Goal: Information Seeking & Learning: Learn about a topic

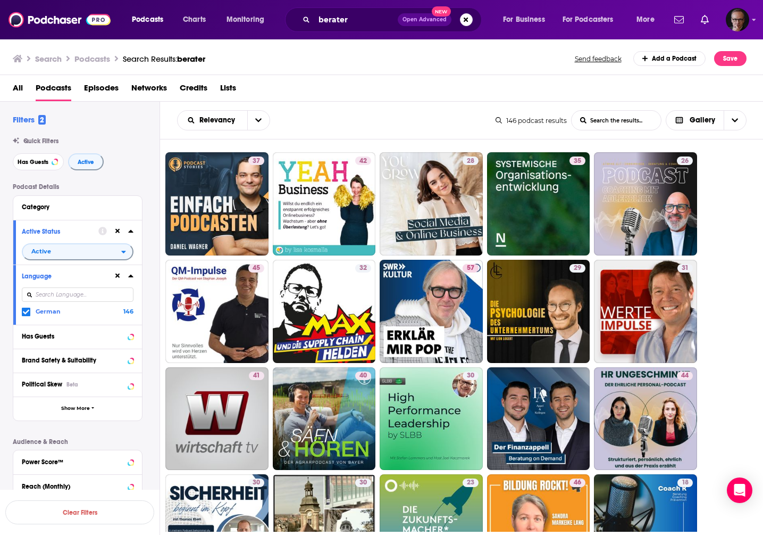
scroll to position [722, 0]
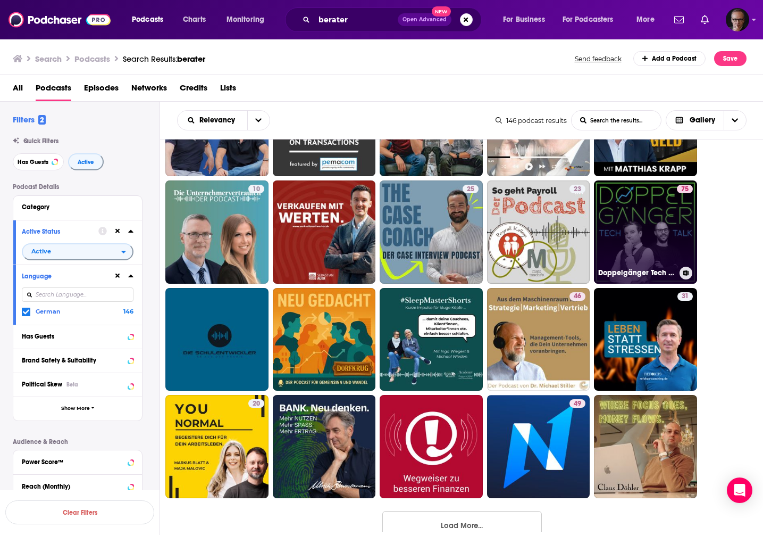
click at [619, 237] on link "75 Doppelgänger Tech Talk" at bounding box center [645, 231] width 103 height 103
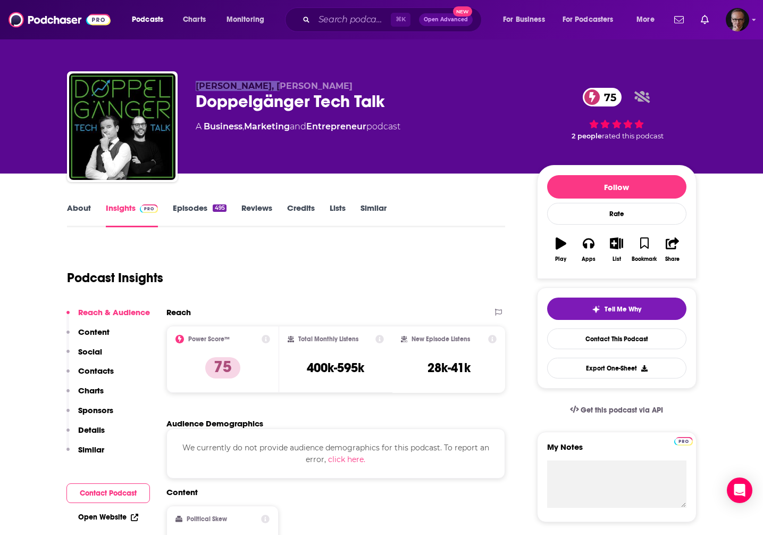
drag, startPoint x: 196, startPoint y: 86, endPoint x: 264, endPoint y: 88, distance: 68.1
click at [264, 88] on span "Philipp Glöckler, Philipp Klöckner" at bounding box center [274, 86] width 157 height 10
copy span "Philipp Glöckler"
drag, startPoint x: 349, startPoint y: 87, endPoint x: 270, endPoint y: 89, distance: 78.7
click at [270, 89] on p "Philipp Glöckler, Philipp Klöckner" at bounding box center [358, 86] width 324 height 10
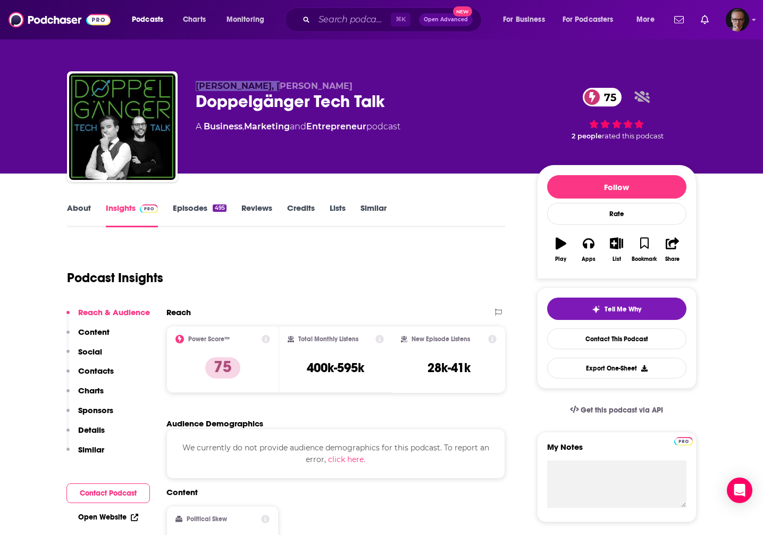
copy span "Philipp Klöckner"
click at [76, 211] on link "About" at bounding box center [79, 215] width 24 height 24
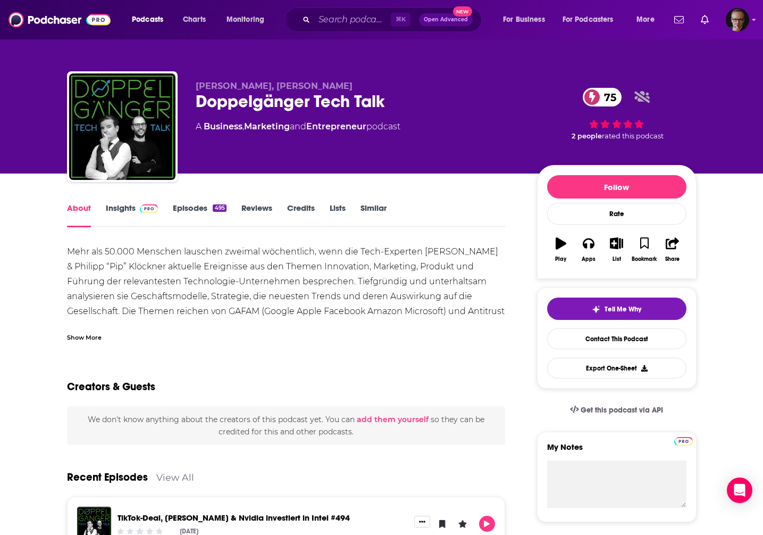
click at [136, 210] on span at bounding box center [147, 208] width 23 height 10
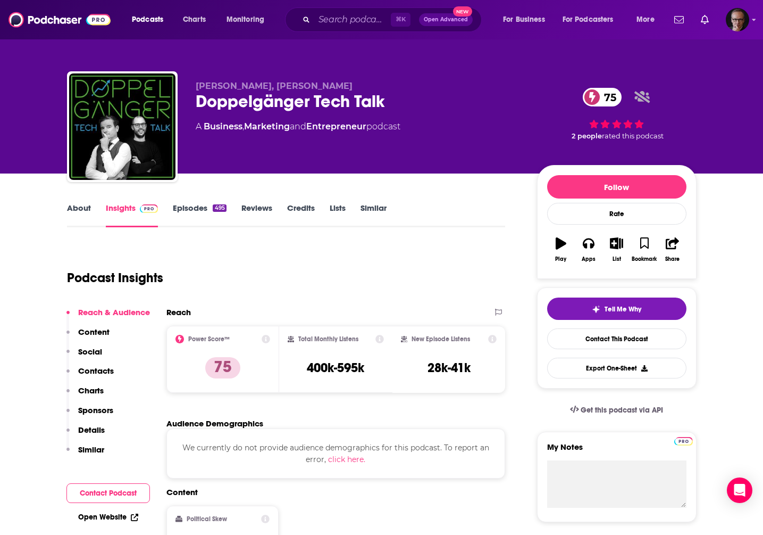
click at [201, 210] on link "Episodes 495" at bounding box center [199, 215] width 53 height 24
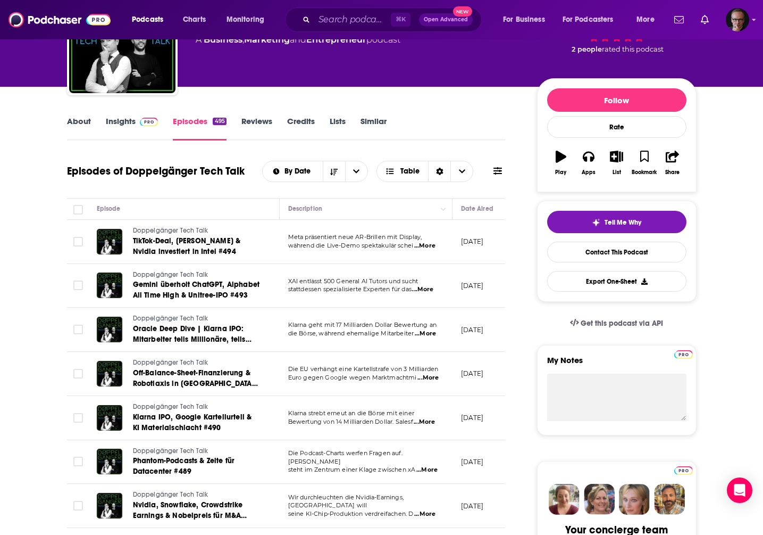
scroll to position [54, 0]
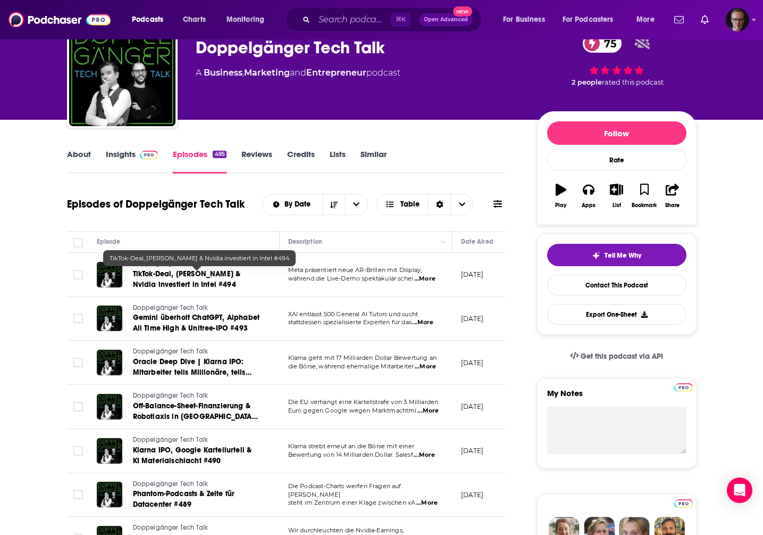
click at [187, 274] on span "TikTok-Deal, Jimmy Kimmel & Nvidia investiert in Intel #494" at bounding box center [187, 279] width 108 height 20
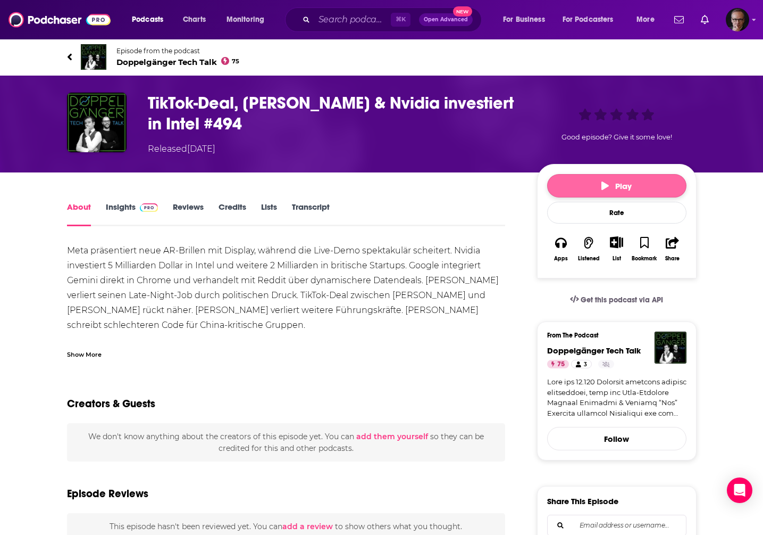
click at [608, 190] on span "Play" at bounding box center [617, 186] width 30 height 10
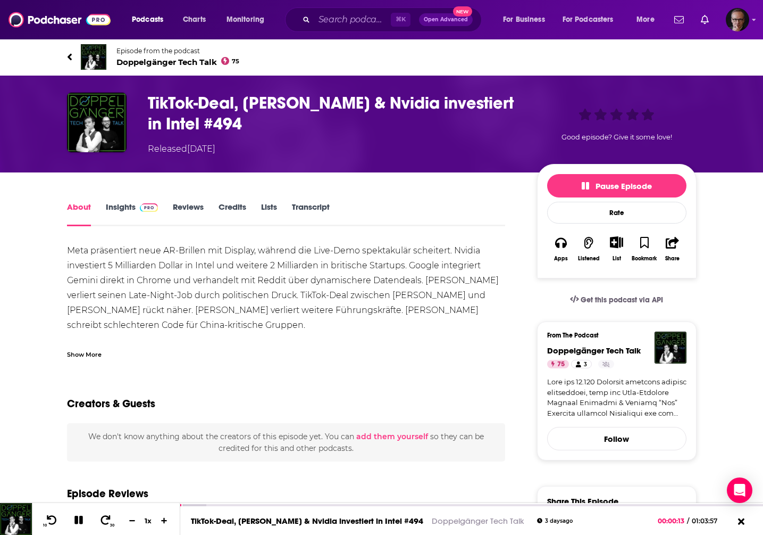
click at [163, 93] on h1 "TikTok-Deal, Jimmy Kimmel & Nvidia investiert in Intel #494" at bounding box center [334, 113] width 372 height 41
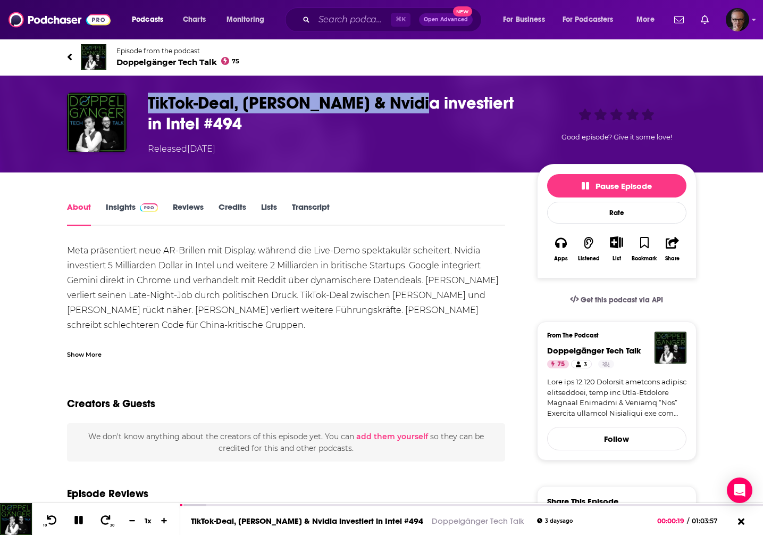
drag, startPoint x: 149, startPoint y: 102, endPoint x: 425, endPoint y: 105, distance: 275.6
click at [425, 105] on h1 "TikTok-Deal, Jimmy Kimmel & Nvidia investiert in Intel #494" at bounding box center [334, 113] width 372 height 41
copy h1 "TikTok-Deal, Jimmy Kimmel & Nvidia"
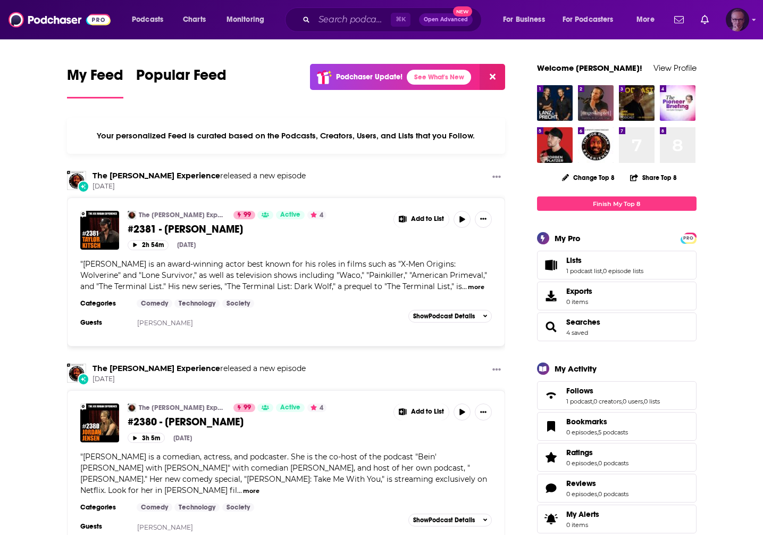
click at [744, 19] on img "Logged in as experts2podcasts" at bounding box center [737, 19] width 23 height 23
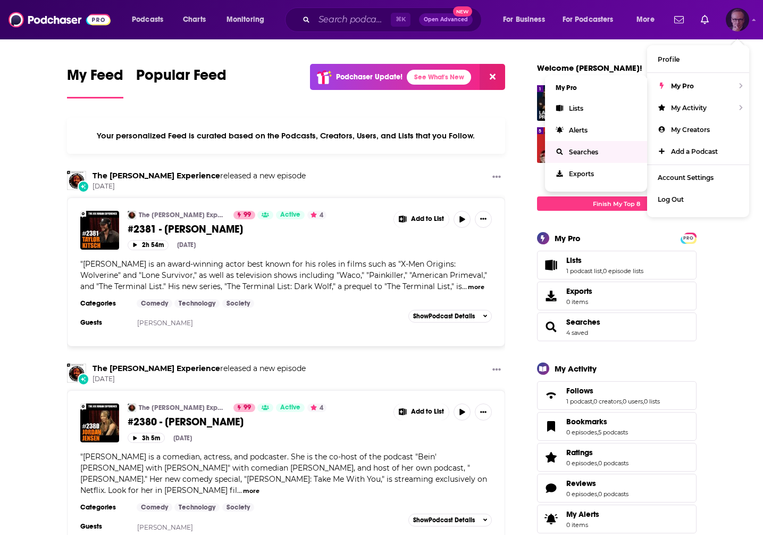
click at [600, 150] on link "Searches" at bounding box center [596, 152] width 102 height 22
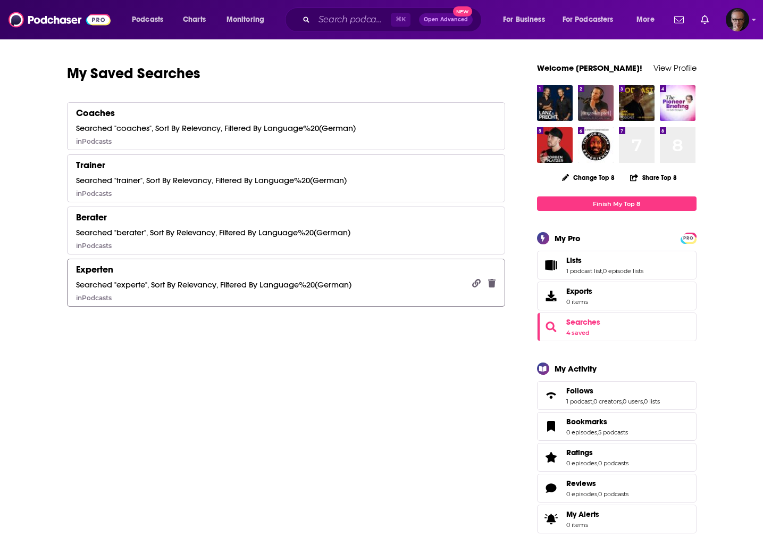
click at [218, 275] on div "Experten Searched "experte", Sort By Relevancy, Filtered By Language%20(German)…" at bounding box center [214, 282] width 276 height 38
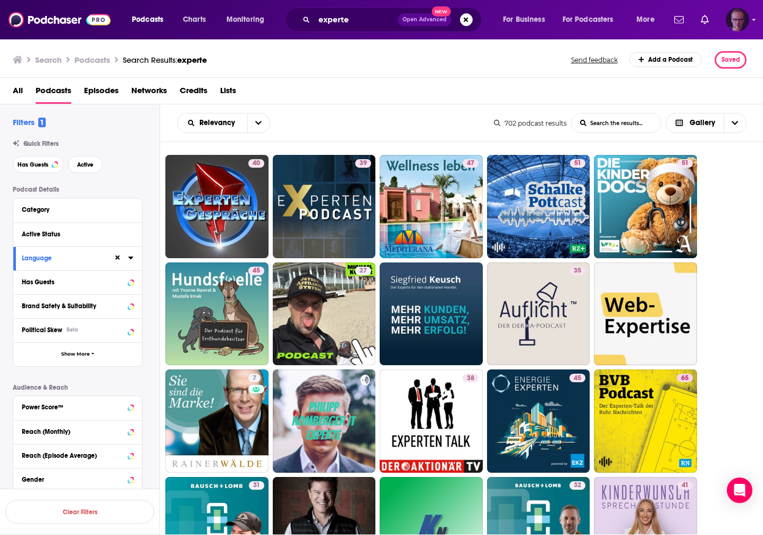
click at [754, 19] on icon "Show profile menu" at bounding box center [754, 19] width 4 height 6
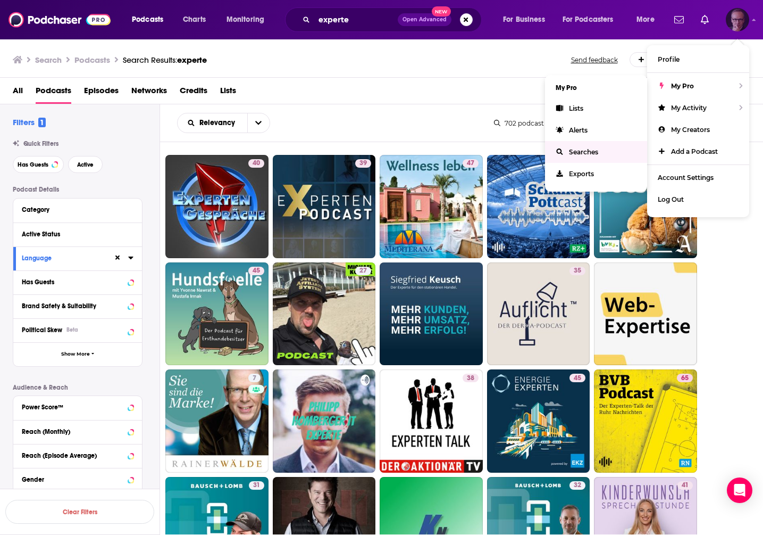
click at [599, 151] on link "Searches" at bounding box center [596, 152] width 102 height 22
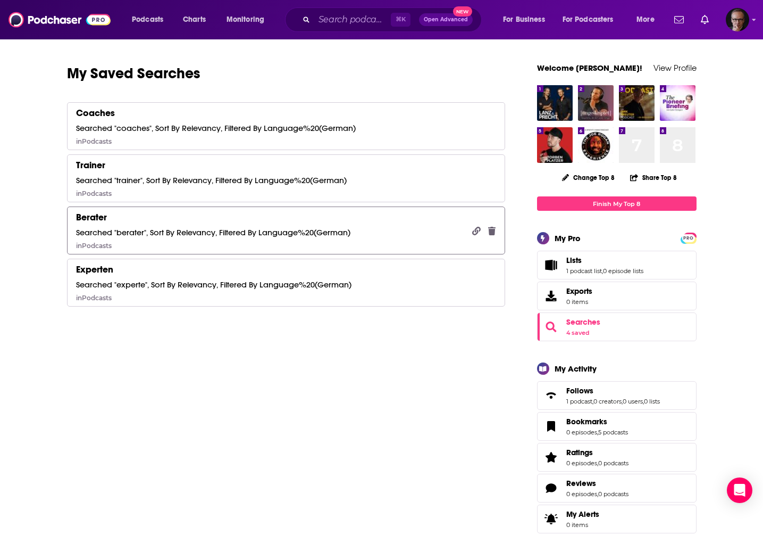
click at [292, 231] on div "Searched "berater", Sort By Relevancy, Filtered By Language%20(German)" at bounding box center [213, 232] width 274 height 10
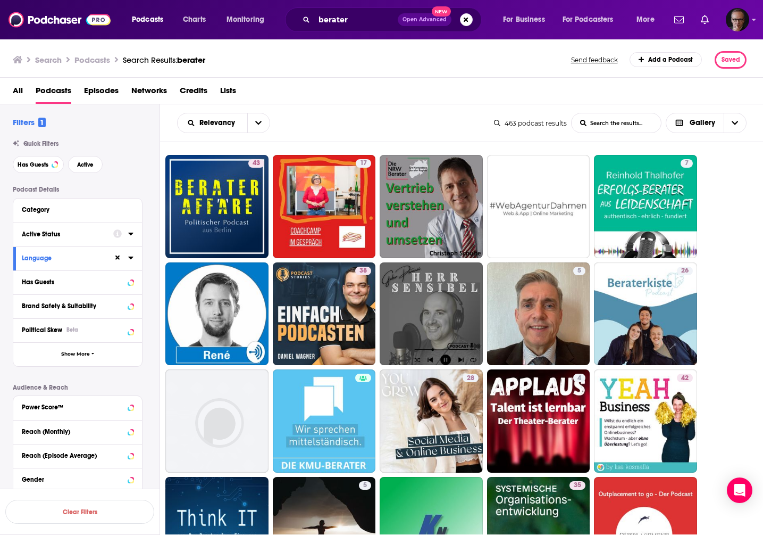
click at [131, 234] on icon at bounding box center [130, 233] width 5 height 3
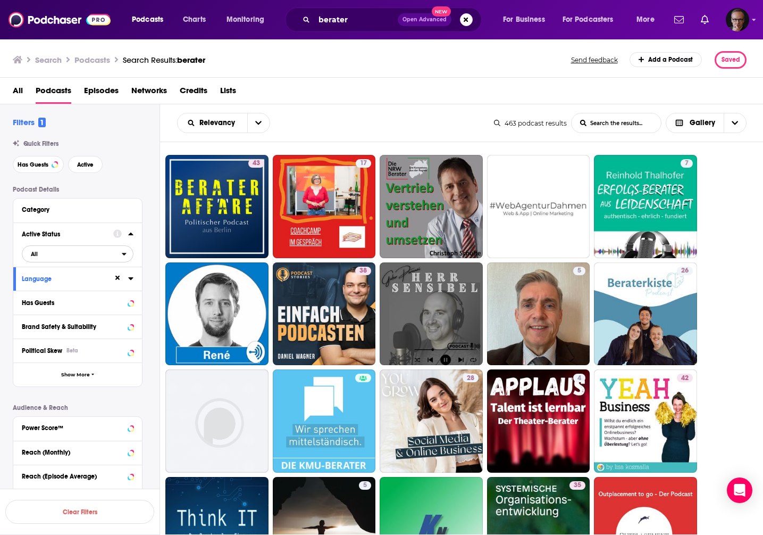
click at [121, 254] on span "All" at bounding box center [71, 254] width 99 height 14
click at [111, 293] on div "Active 147" at bounding box center [81, 289] width 119 height 18
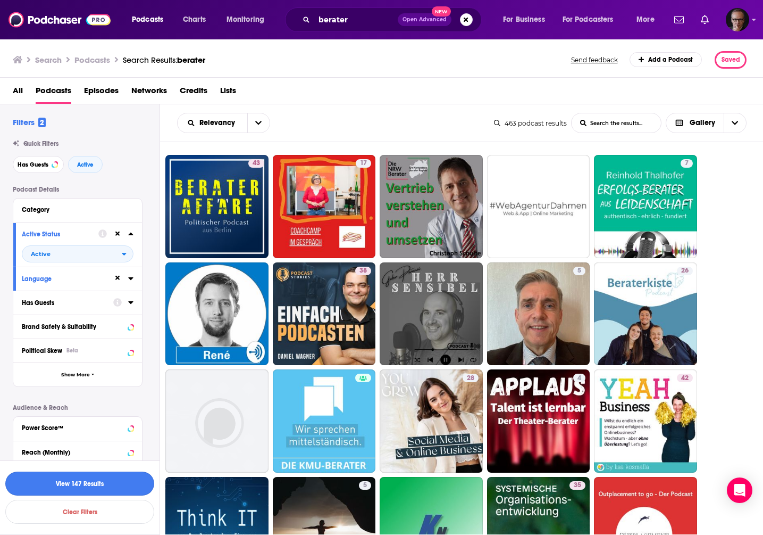
click at [107, 481] on button "View 147 Results" at bounding box center [79, 483] width 149 height 24
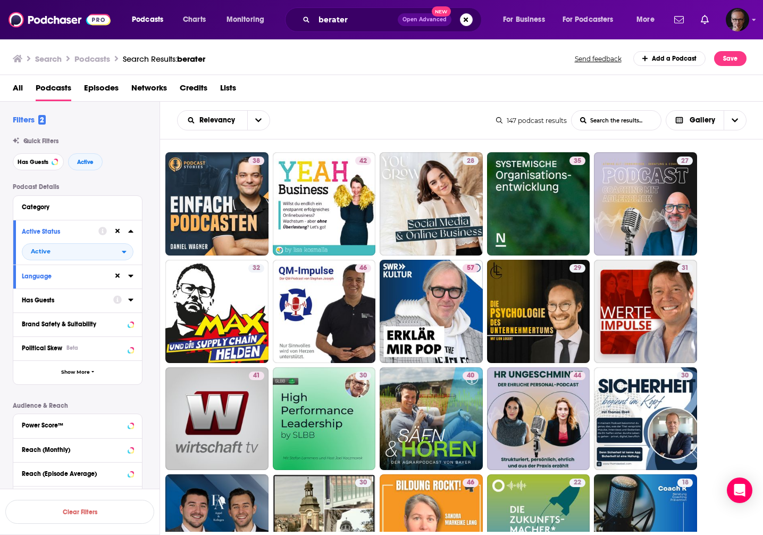
click at [756, 21] on div "Podcasts Charts Monitoring berater Open Advanced New For Business For Podcaster…" at bounding box center [381, 19] width 763 height 39
click at [754, 21] on icon "Show profile menu" at bounding box center [754, 19] width 4 height 6
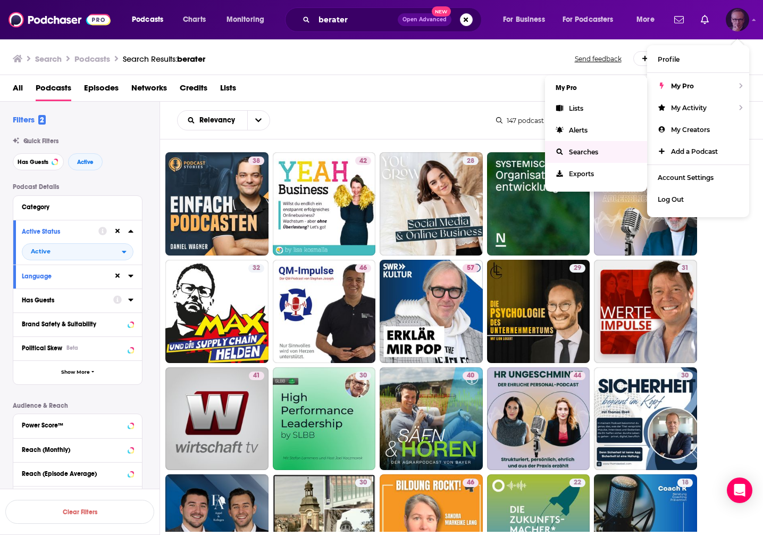
click at [589, 151] on span "Searches" at bounding box center [583, 152] width 29 height 8
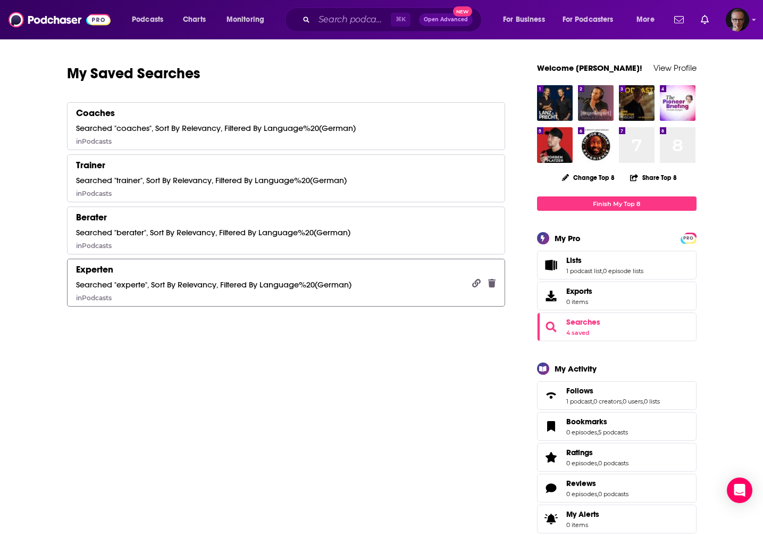
click at [222, 280] on div "Searched "experte", Sort By Relevancy, Filtered By Language%20(German)" at bounding box center [214, 284] width 276 height 10
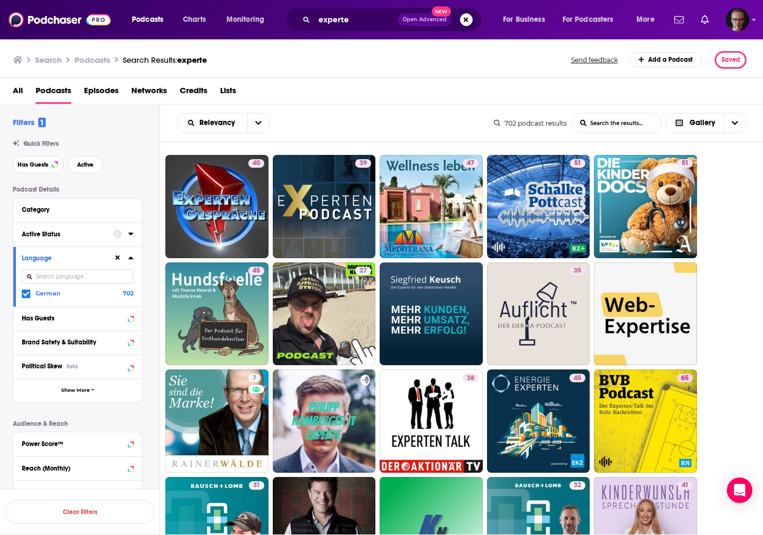
click at [128, 231] on icon at bounding box center [130, 233] width 5 height 9
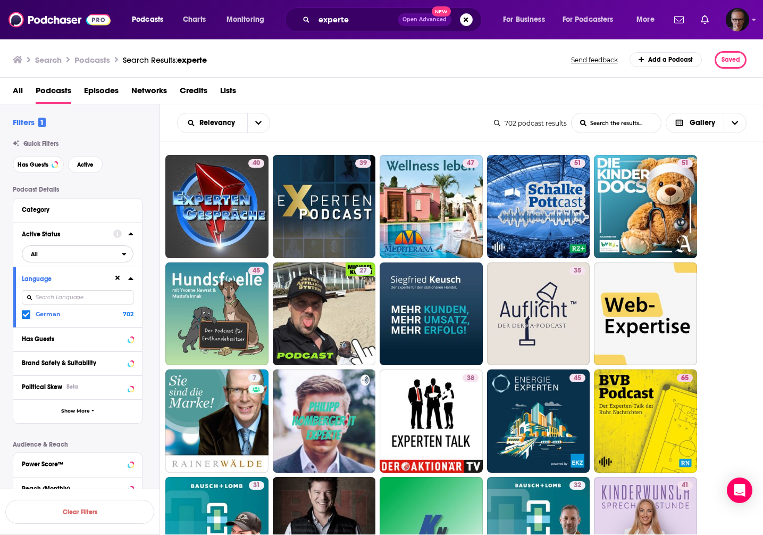
click at [101, 254] on span "All" at bounding box center [71, 254] width 99 height 14
click at [110, 291] on span "214" at bounding box center [107, 289] width 49 height 6
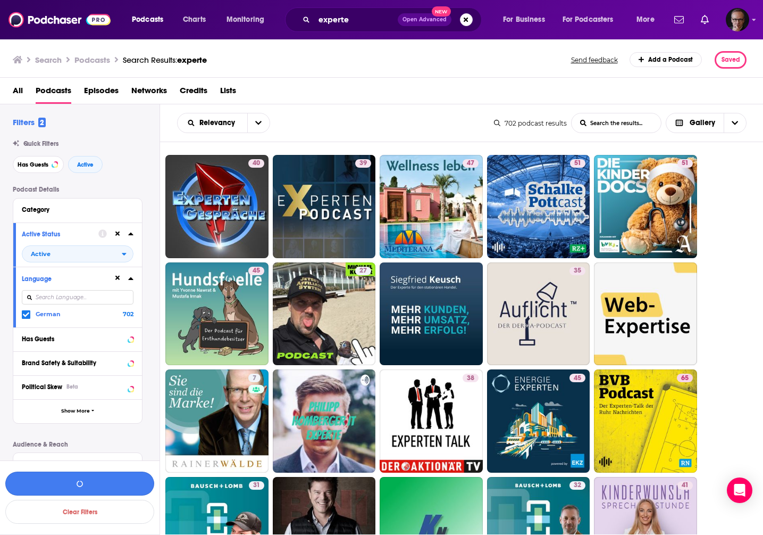
click at [86, 487] on button "button" at bounding box center [79, 483] width 149 height 24
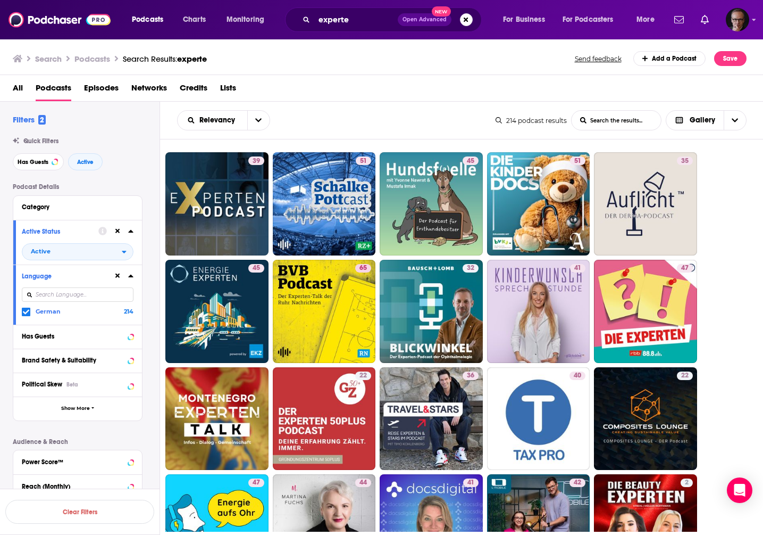
click at [750, 17] on div "Podcasts Charts Monitoring experte Open Advanced New For Business For Podcaster…" at bounding box center [381, 19] width 763 height 39
click at [752, 18] on div "Podcasts Charts Monitoring experte Open Advanced New For Business For Podcaster…" at bounding box center [381, 19] width 763 height 39
click at [754, 21] on icon "Show profile menu" at bounding box center [755, 20] width 4 height 2
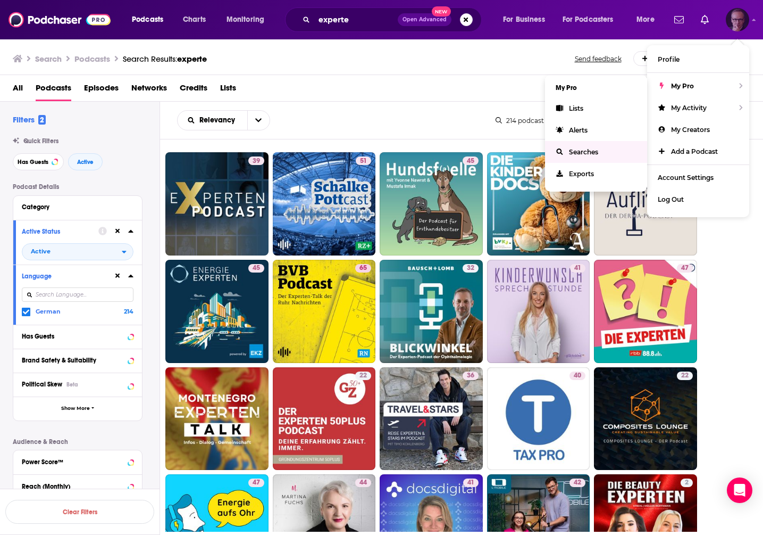
click at [589, 152] on span "Searches" at bounding box center [583, 152] width 29 height 8
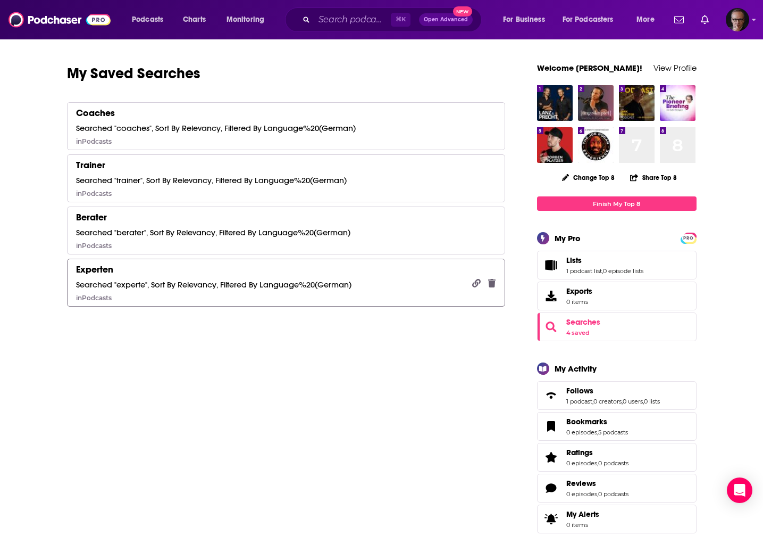
click at [230, 287] on div "Searched "experte", Sort By Relevancy, Filtered By Language%20(German)" at bounding box center [214, 284] width 276 height 10
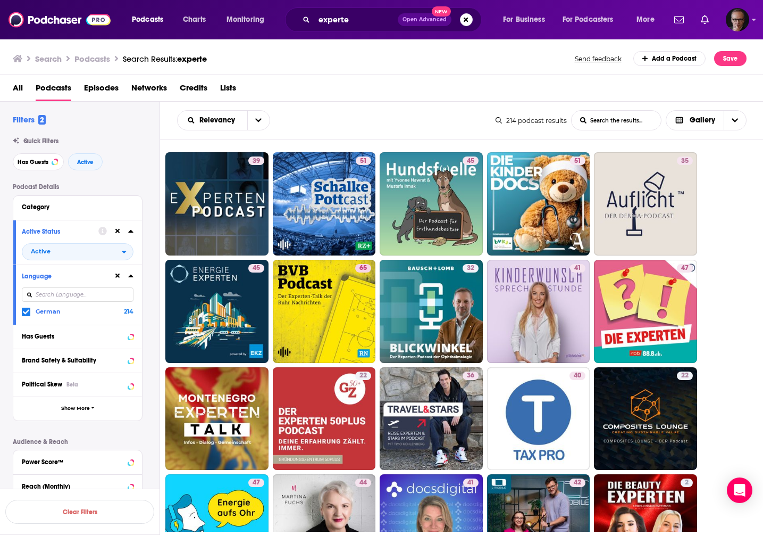
click at [131, 231] on icon at bounding box center [130, 231] width 5 height 9
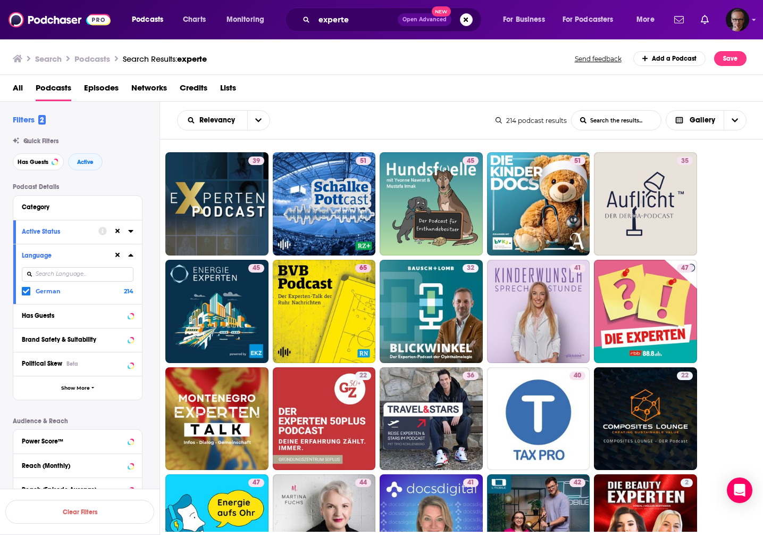
click at [129, 259] on icon at bounding box center [130, 255] width 5 height 9
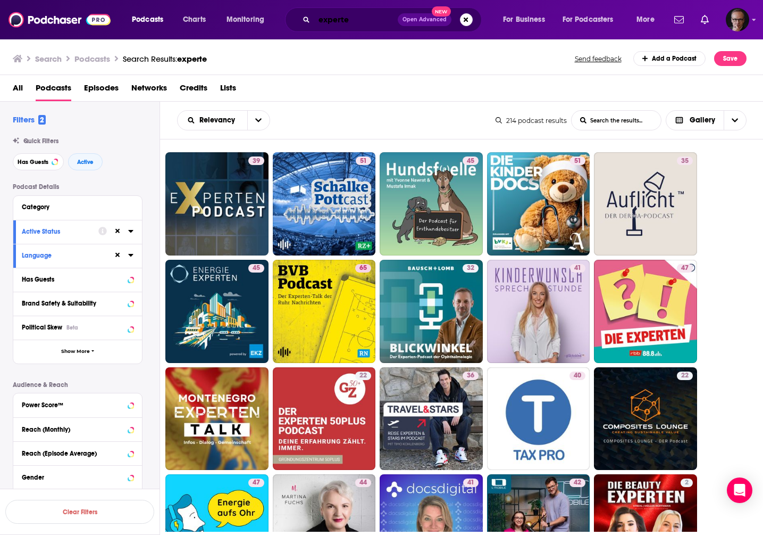
click at [331, 19] on input "experte" at bounding box center [356, 19] width 84 height 17
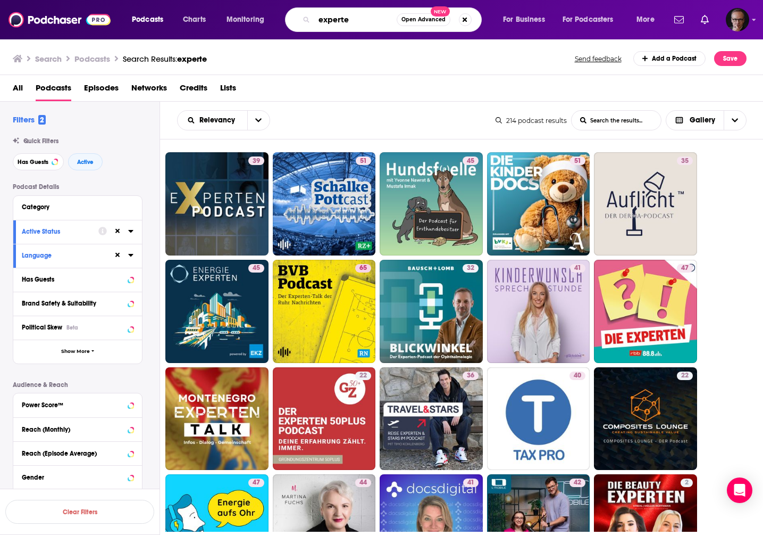
click at [331, 19] on input "experte" at bounding box center [355, 19] width 82 height 17
click at [327, 44] on div "Search Podcasts Search Results: experte Send feedback Add a Podcast Save" at bounding box center [382, 56] width 764 height 37
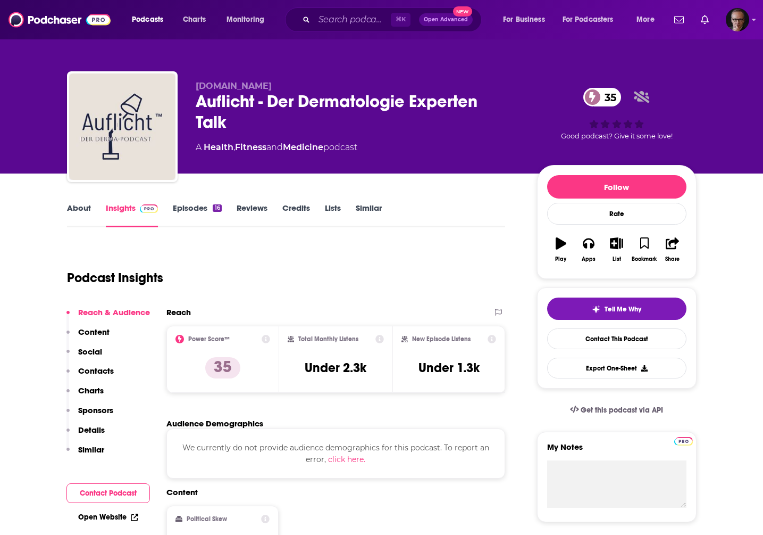
click at [87, 214] on link "About" at bounding box center [79, 215] width 24 height 24
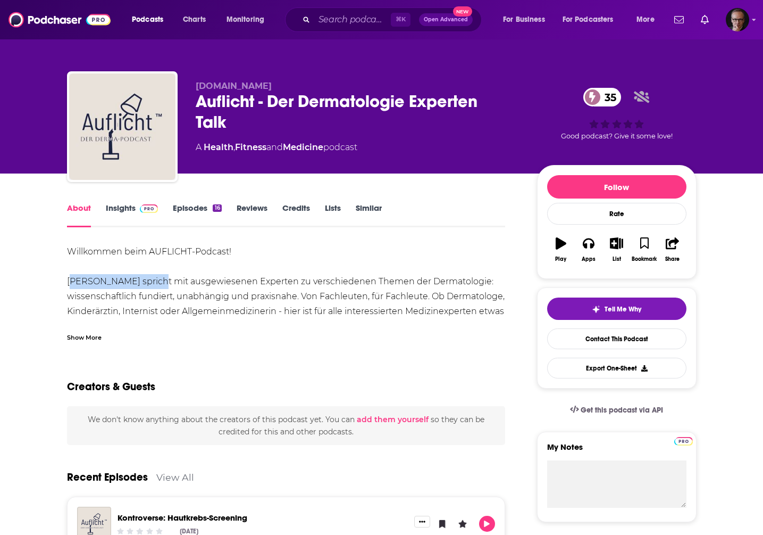
drag, startPoint x: 65, startPoint y: 282, endPoint x: 145, endPoint y: 284, distance: 80.4
copy div "Dr. Christian Posch"
click at [137, 205] on span at bounding box center [147, 208] width 23 height 10
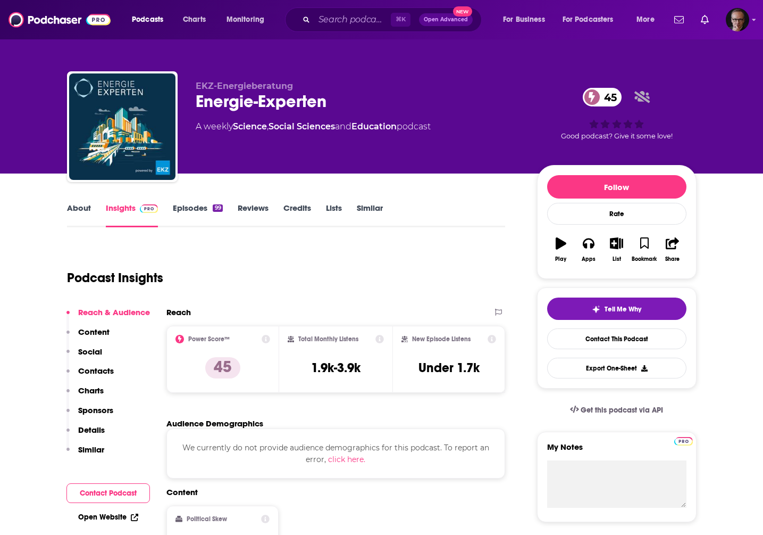
click at [77, 210] on link "About" at bounding box center [79, 215] width 24 height 24
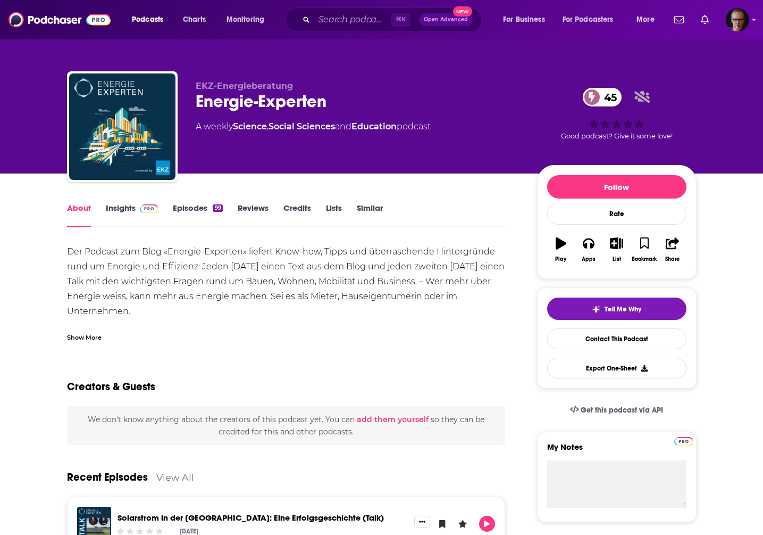
click at [89, 337] on div "Show More" at bounding box center [84, 336] width 35 height 10
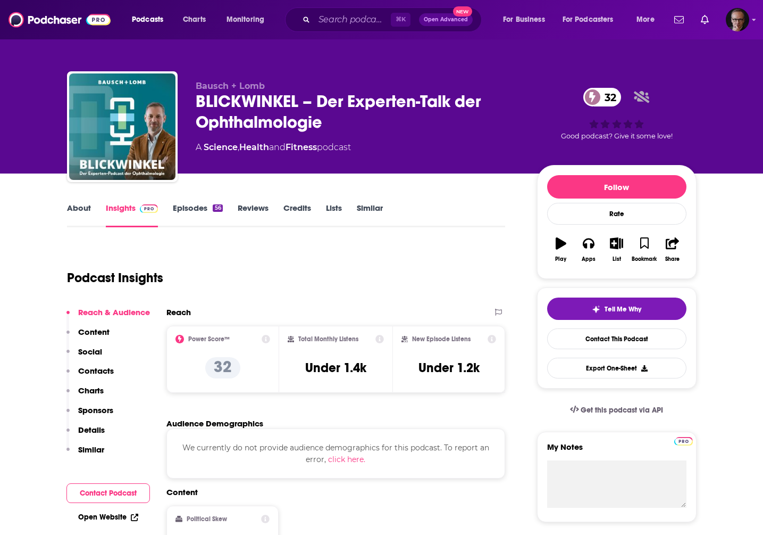
click at [74, 210] on link "About" at bounding box center [79, 215] width 24 height 24
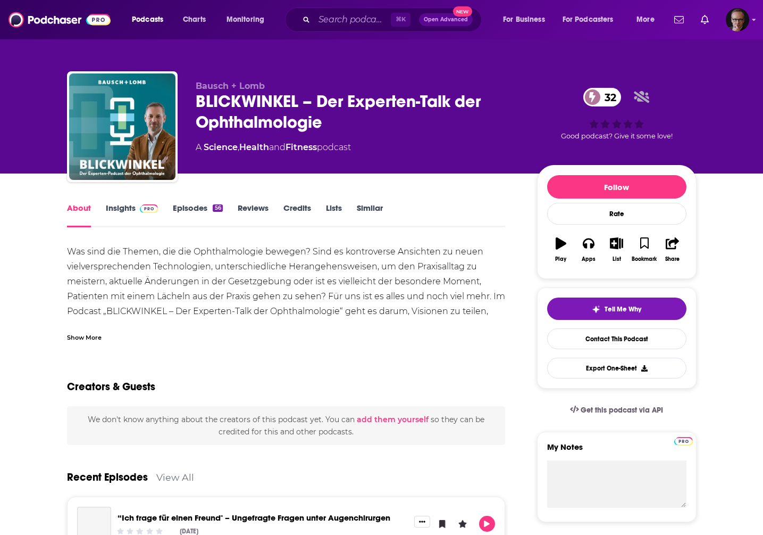
click at [83, 338] on div "Show More" at bounding box center [84, 336] width 35 height 10
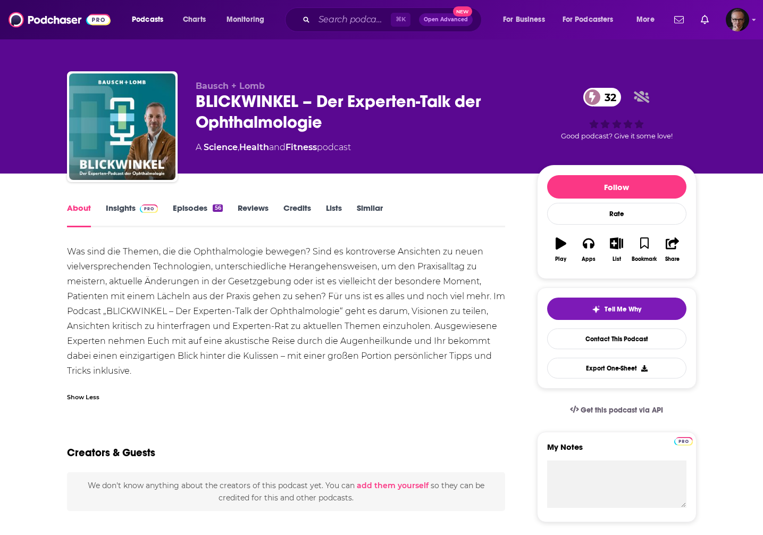
click at [116, 209] on link "Insights" at bounding box center [132, 215] width 53 height 24
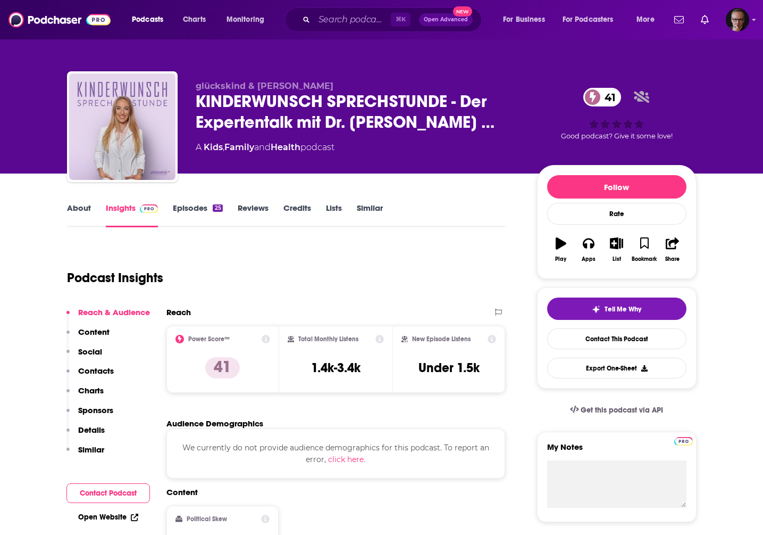
drag, startPoint x: 257, startPoint y: 86, endPoint x: 350, endPoint y: 90, distance: 93.2
click at [334, 90] on span "glückskind & [PERSON_NAME]" at bounding box center [265, 86] width 138 height 10
copy span "[PERSON_NAME]"
click at [201, 206] on link "Episodes 25" at bounding box center [197, 215] width 49 height 24
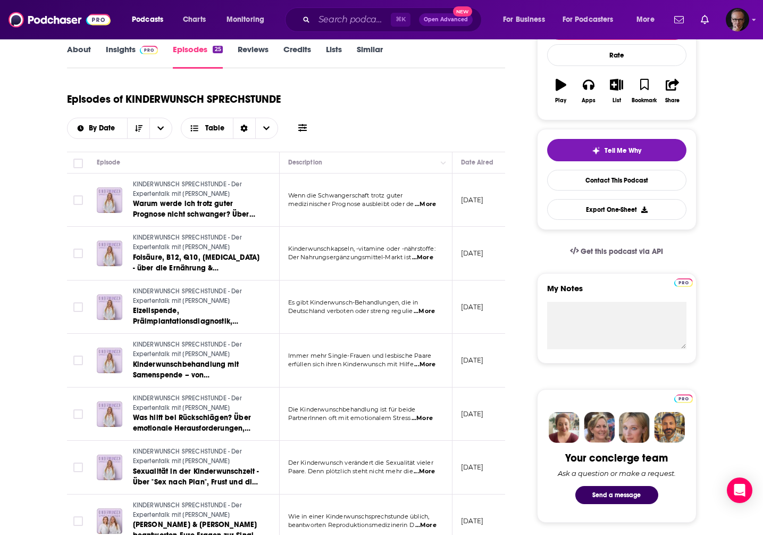
scroll to position [155, 0]
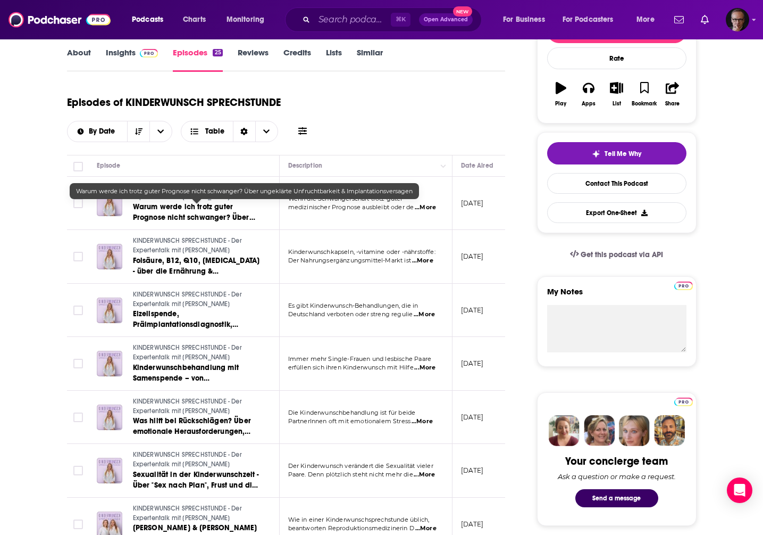
click at [189, 209] on span "Warum werde ich trotz guter Prognose nicht schwanger? Über ungeklärte Unfruchtb…" at bounding box center [194, 222] width 122 height 41
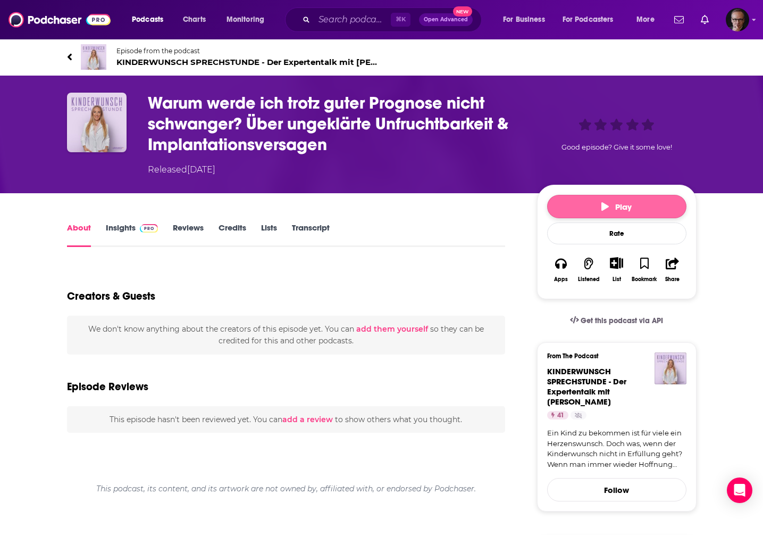
click at [585, 209] on button "Play" at bounding box center [616, 206] width 139 height 23
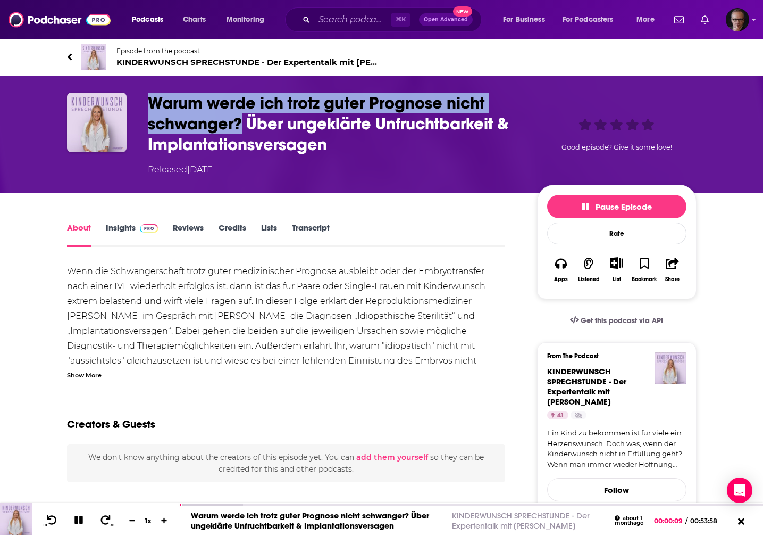
drag, startPoint x: 149, startPoint y: 100, endPoint x: 239, endPoint y: 124, distance: 93.0
click at [239, 124] on h1 "Warum werde ich trotz guter Prognose nicht schwanger? Über ungeklärte Unfruchtb…" at bounding box center [334, 124] width 372 height 62
copy h1 "Warum werde ich trotz guter Prognose nicht schwanger?"
click at [71, 56] on icon at bounding box center [69, 57] width 5 height 11
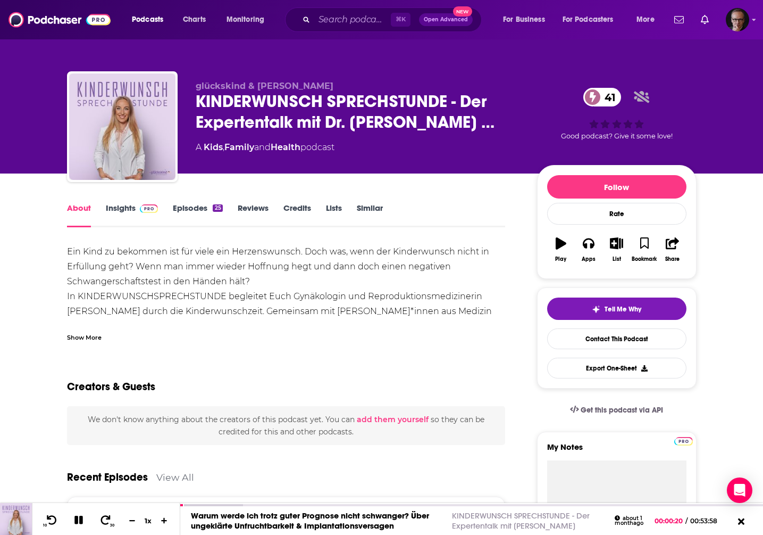
click at [197, 210] on link "Episodes 25" at bounding box center [197, 215] width 49 height 24
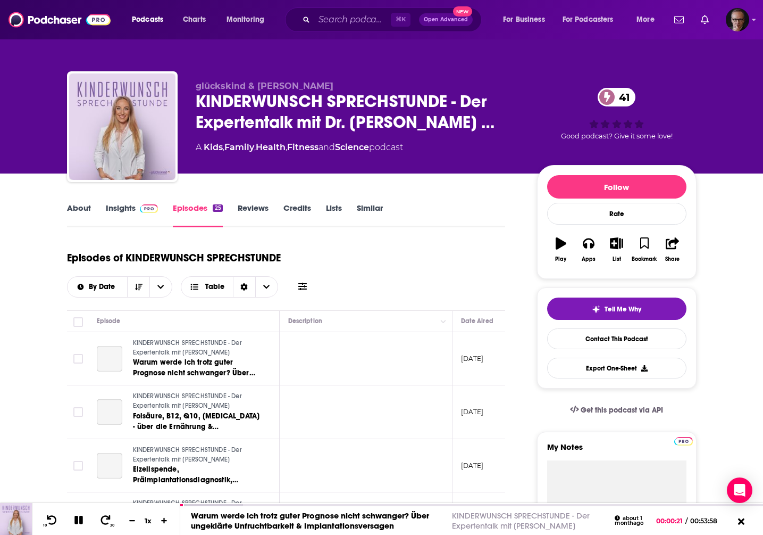
click at [149, 210] on img at bounding box center [149, 208] width 19 height 9
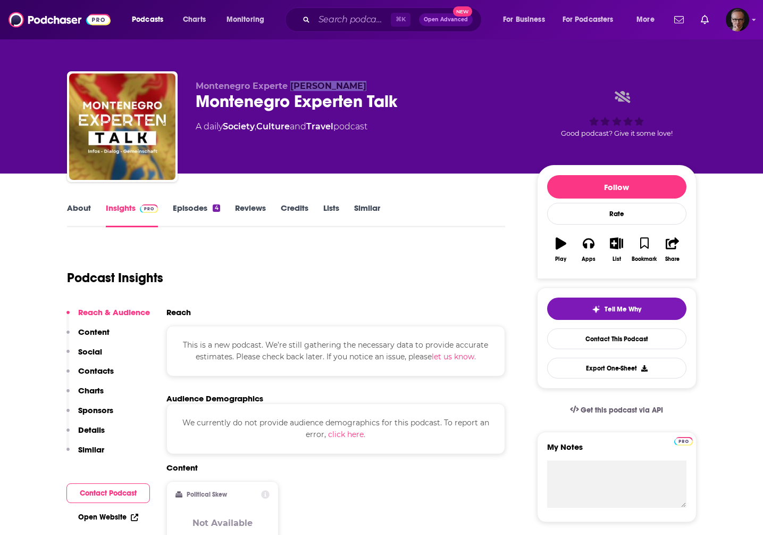
drag, startPoint x: 292, startPoint y: 88, endPoint x: 352, endPoint y: 89, distance: 60.7
click at [352, 89] on span "Montenegro Experte Michael Bader" at bounding box center [281, 86] width 171 height 10
copy span "Michael Bader"
click at [197, 207] on link "Episodes 4" at bounding box center [196, 215] width 47 height 24
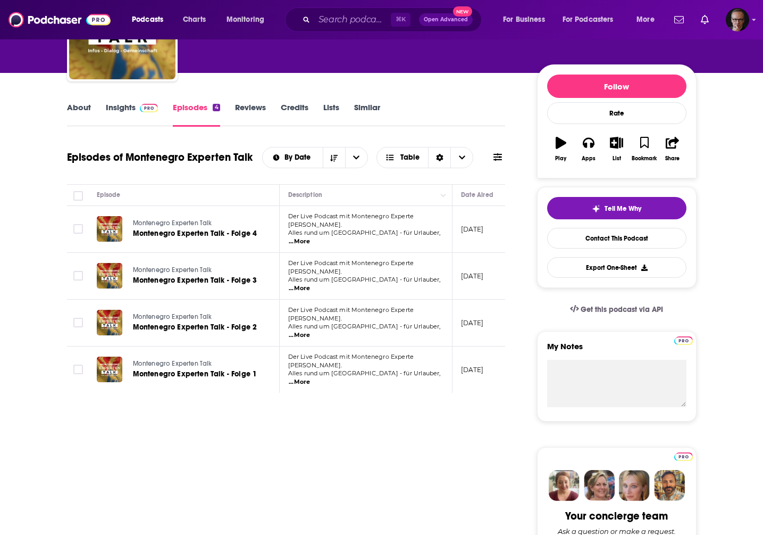
scroll to position [101, 0]
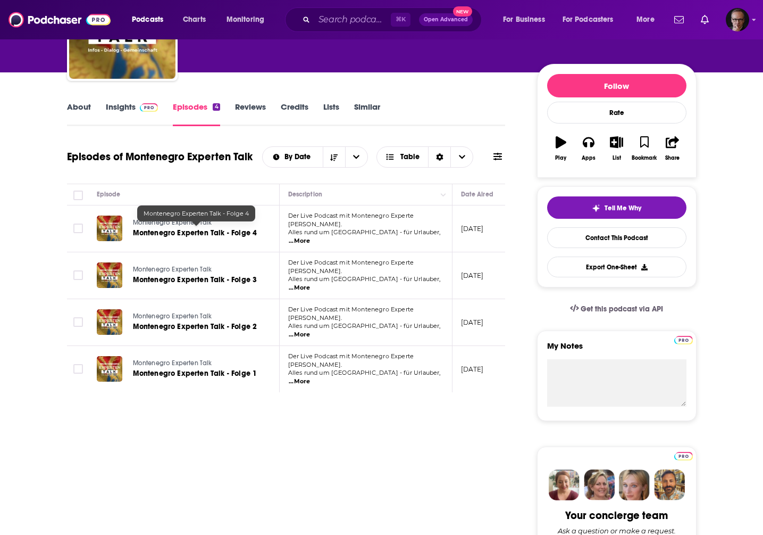
click at [188, 228] on span "Montenegro Experten Talk - Folge 4" at bounding box center [195, 232] width 124 height 9
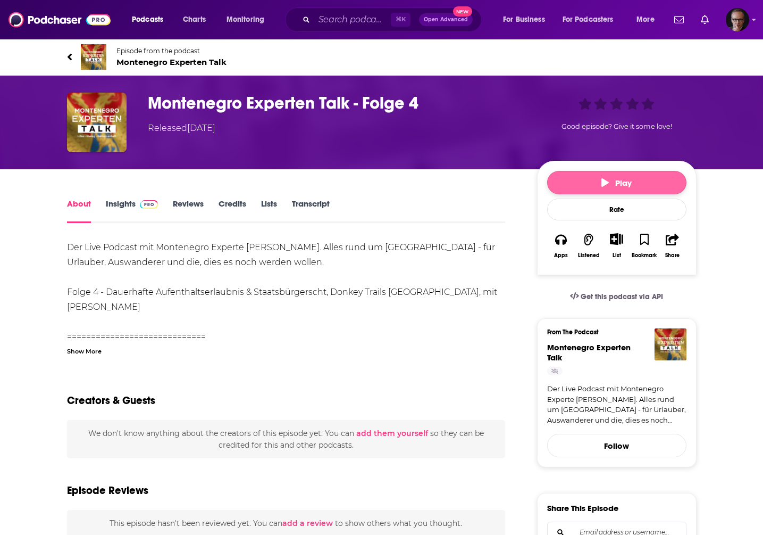
click at [622, 182] on span "Play" at bounding box center [617, 183] width 30 height 10
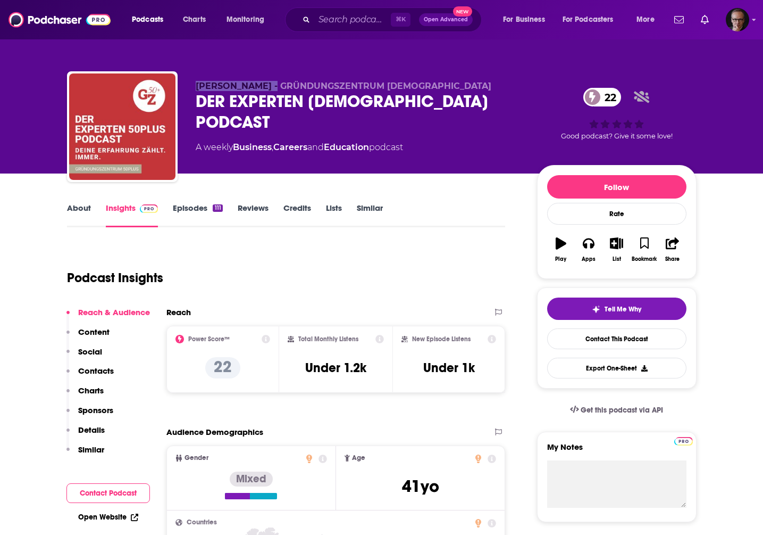
drag, startPoint x: 196, startPoint y: 87, endPoint x: 272, endPoint y: 90, distance: 76.1
click at [272, 90] on span "[PERSON_NAME] - GRÜNDUNGSZENTRUM [DEMOGRAPHIC_DATA]" at bounding box center [344, 86] width 296 height 10
copy span "[PERSON_NAME]"
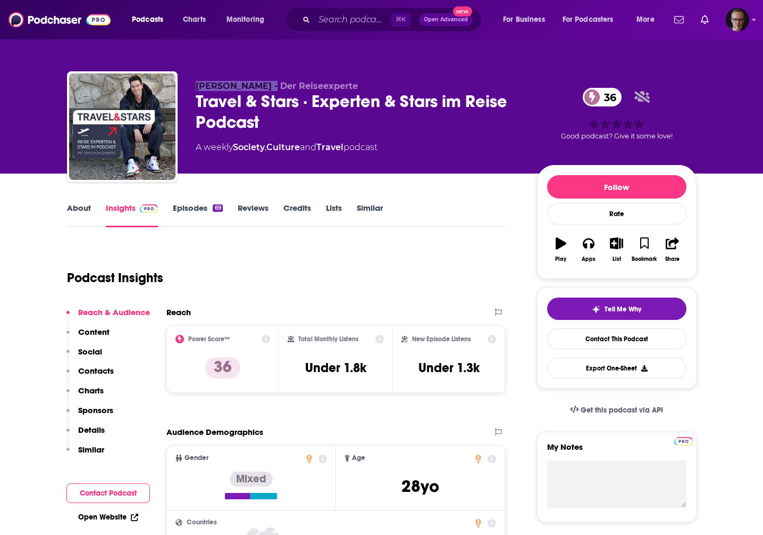
drag, startPoint x: 197, startPoint y: 87, endPoint x: 270, endPoint y: 89, distance: 72.9
click at [270, 89] on span "Timo Kohlenberg - Der Reiseexperte" at bounding box center [277, 86] width 162 height 10
copy span "Timo Kohlenberg"
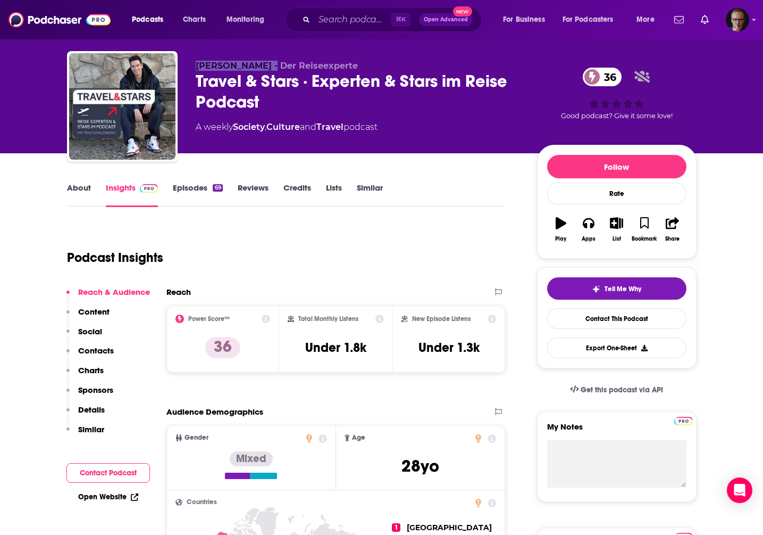
scroll to position [21, 0]
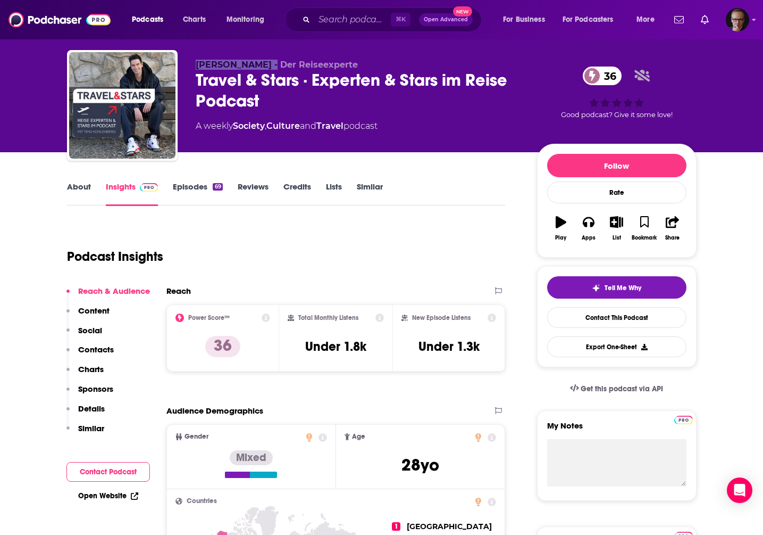
click at [200, 188] on link "Episodes 69" at bounding box center [197, 193] width 49 height 24
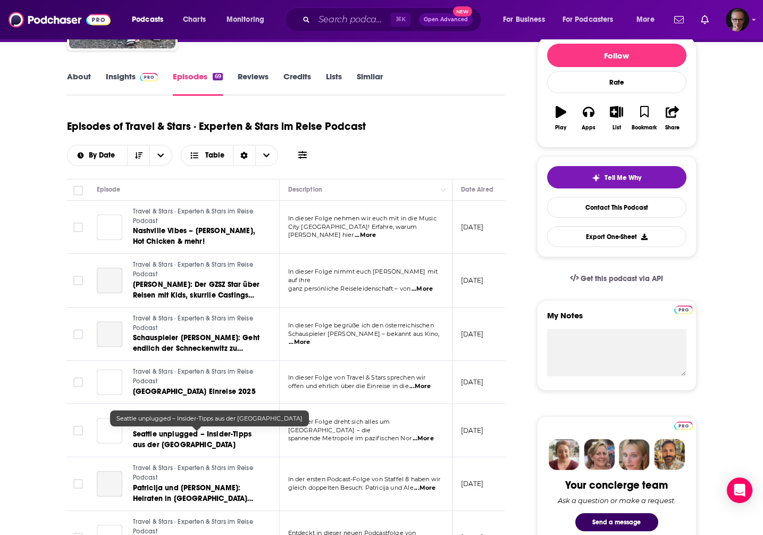
scroll to position [134, 0]
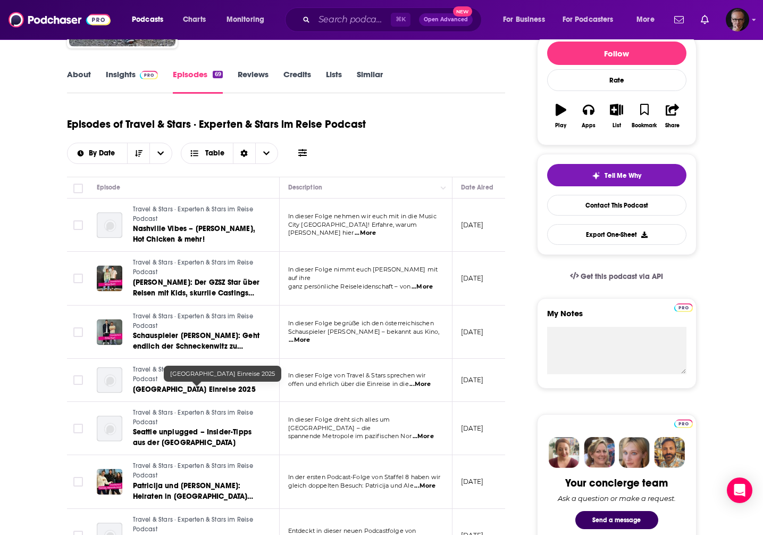
click at [186, 389] on span "USA Einreise 2025" at bounding box center [194, 389] width 123 height 9
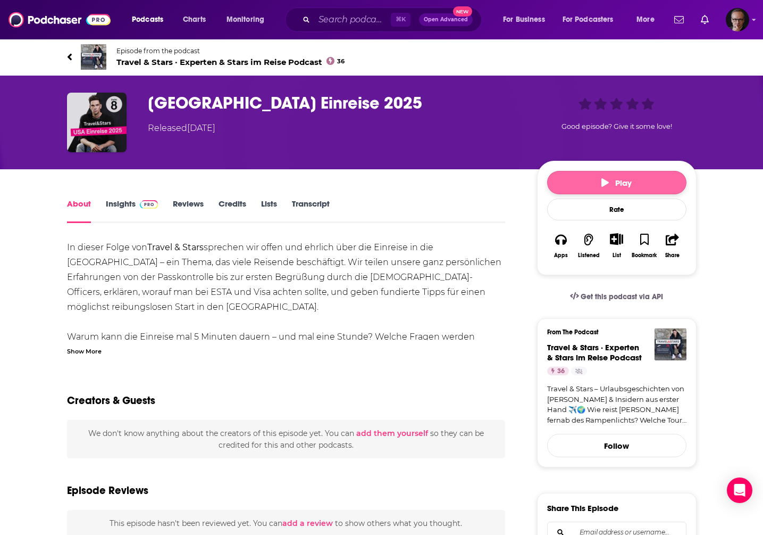
click at [606, 181] on icon "button" at bounding box center [605, 182] width 7 height 9
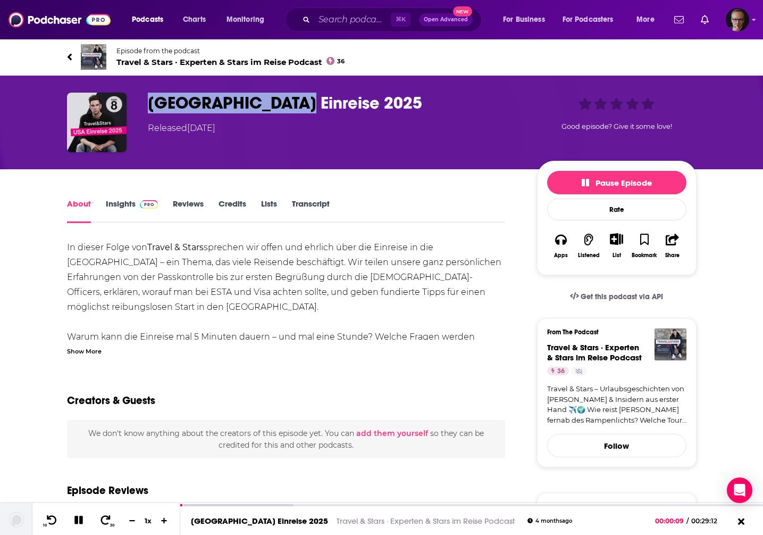
drag, startPoint x: 148, startPoint y: 103, endPoint x: 286, endPoint y: 103, distance: 138.3
click at [286, 103] on h1 "USA Einreise 2025" at bounding box center [334, 103] width 372 height 21
copy h1 "USA Einreise 2025"
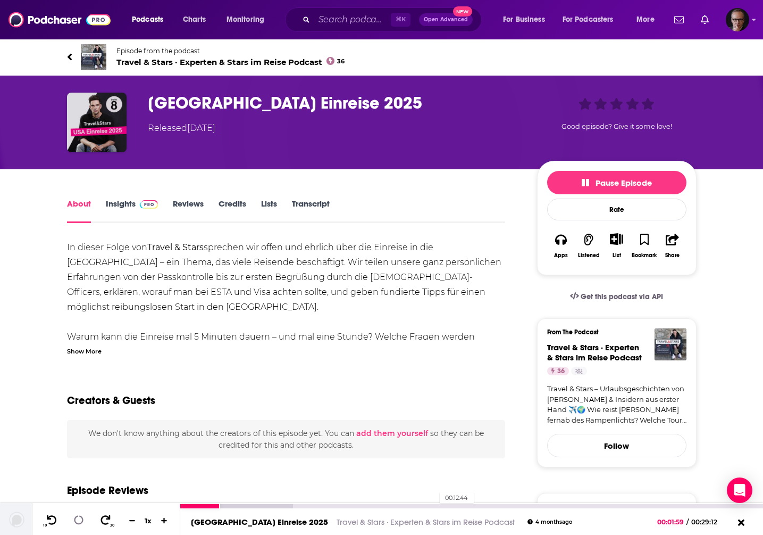
click at [434, 504] on div "00:12:44" at bounding box center [471, 506] width 583 height 4
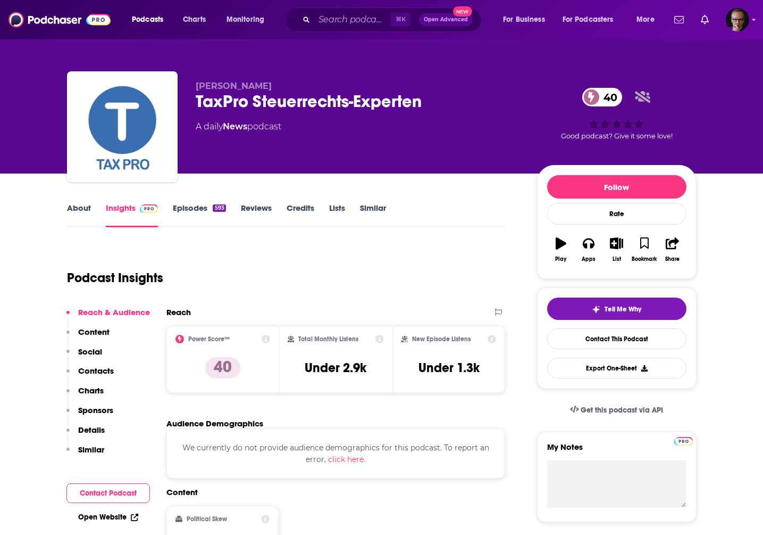
drag, startPoint x: 196, startPoint y: 86, endPoint x: 270, endPoint y: 89, distance: 74.0
click at [270, 89] on p "[PERSON_NAME]" at bounding box center [358, 86] width 324 height 10
copy span "[PERSON_NAME]"
click at [194, 207] on link "Episodes 593" at bounding box center [199, 215] width 53 height 24
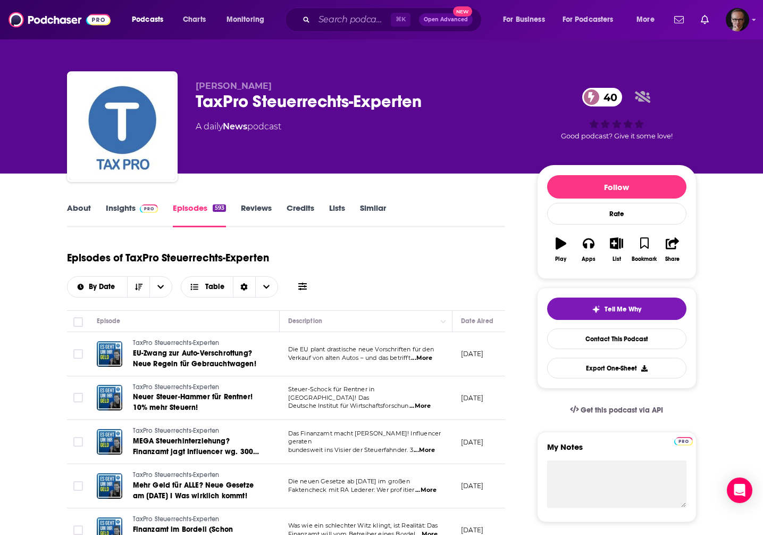
click at [131, 209] on link "Insights" at bounding box center [132, 215] width 53 height 24
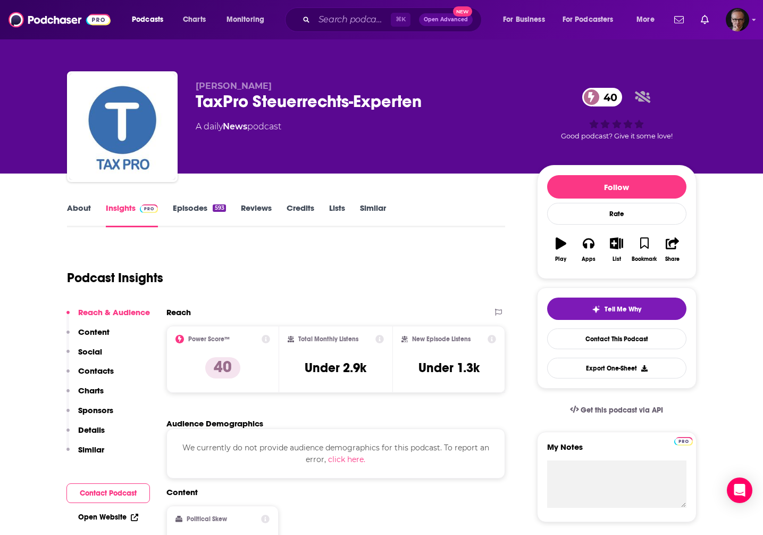
click at [198, 206] on link "Episodes 593" at bounding box center [199, 215] width 53 height 24
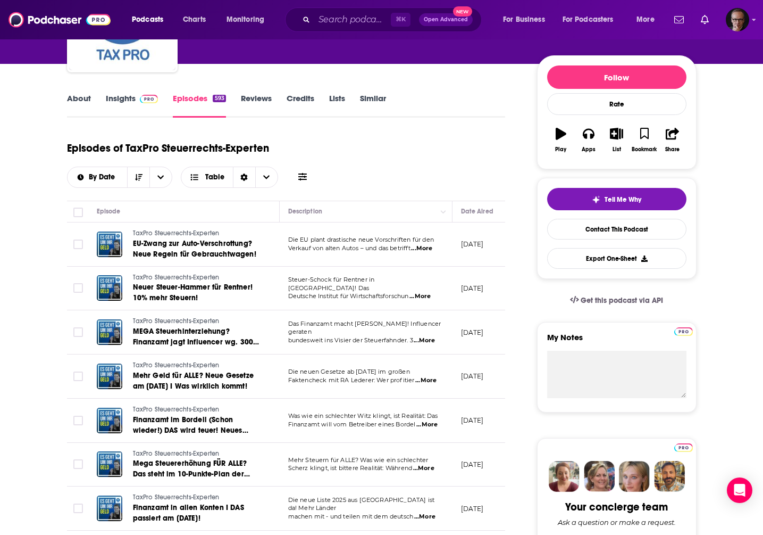
scroll to position [112, 0]
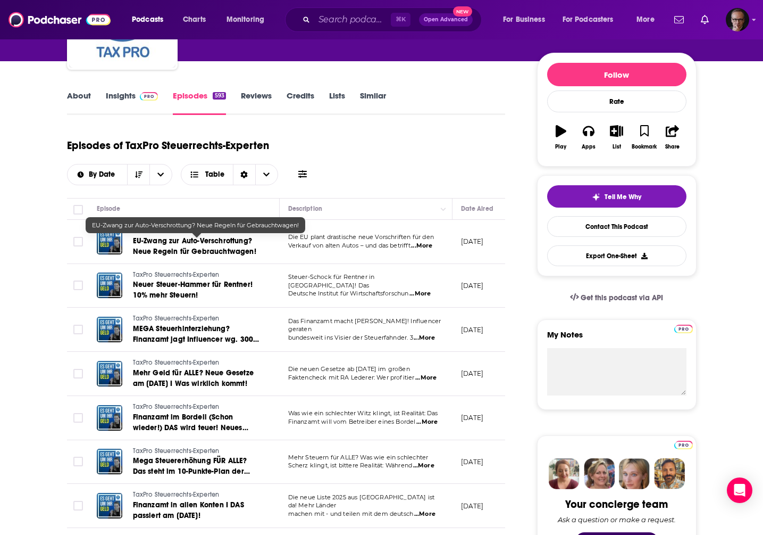
click at [214, 245] on span "EU-Zwang zur Auto-Verschrottung? Neue Regeln für Gebrauchtwagen!" at bounding box center [194, 246] width 123 height 20
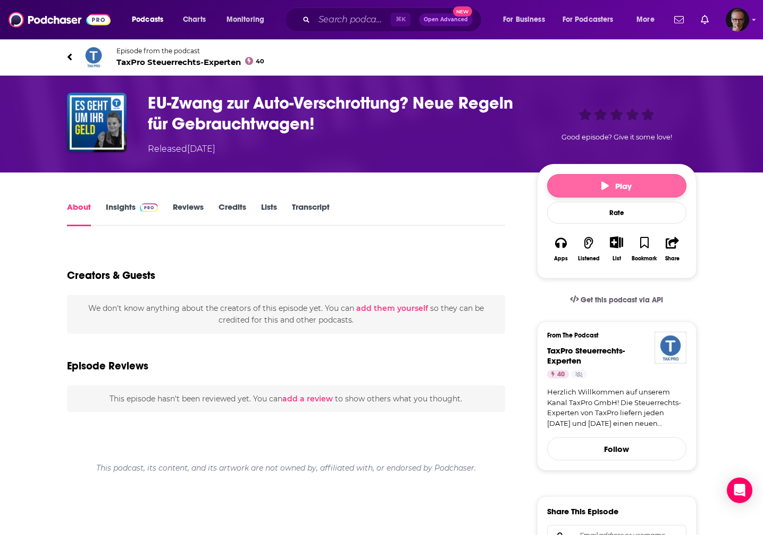
click at [632, 190] on span "Play" at bounding box center [617, 186] width 30 height 10
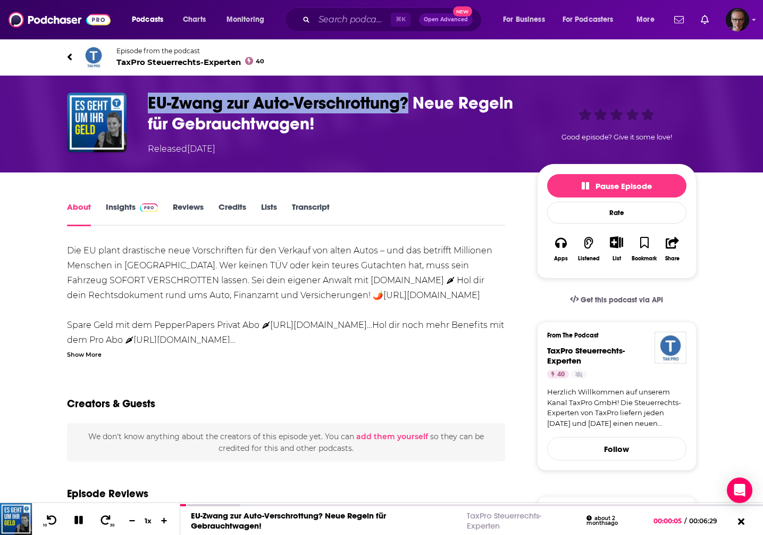
drag, startPoint x: 149, startPoint y: 101, endPoint x: 407, endPoint y: 106, distance: 258.0
click at [407, 106] on h1 "EU-Zwang zur Auto-Verschrottung? Neue Regeln für Gebrauchtwagen!" at bounding box center [334, 113] width 372 height 41
copy h1 "EU-Zwang zur Auto-Verschrottung?"
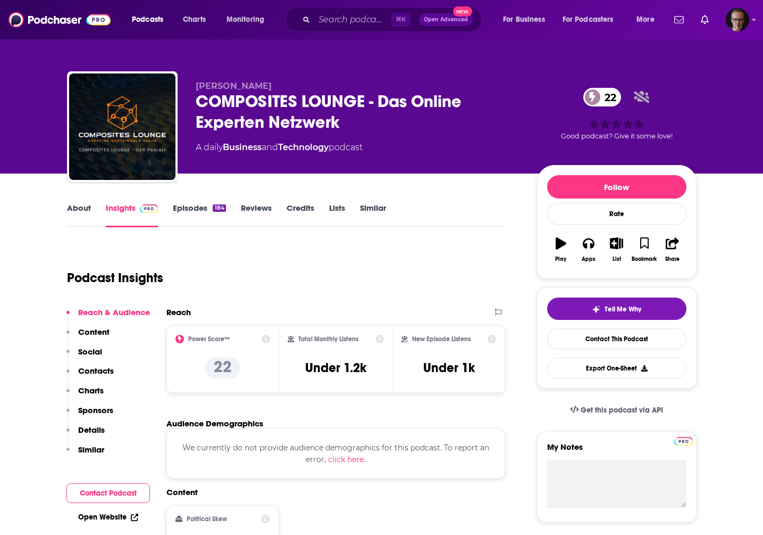
drag, startPoint x: 193, startPoint y: 86, endPoint x: 267, endPoint y: 87, distance: 74.0
click at [267, 87] on div "[PERSON_NAME] COMPOSITES LOUNGE - Das Online Experten Netzwerk 22 A daily Busin…" at bounding box center [382, 128] width 630 height 115
copy span "[PERSON_NAME]"
click at [203, 209] on link "Episodes 184" at bounding box center [199, 215] width 53 height 24
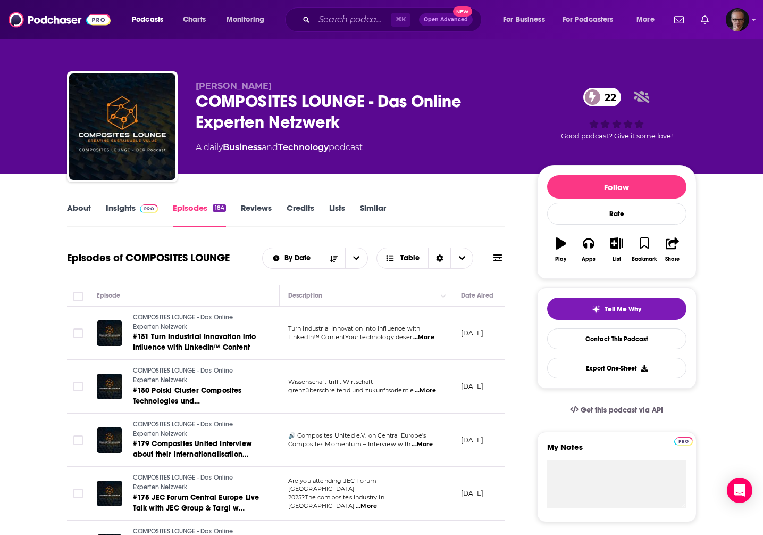
click at [136, 211] on span at bounding box center [147, 208] width 23 height 10
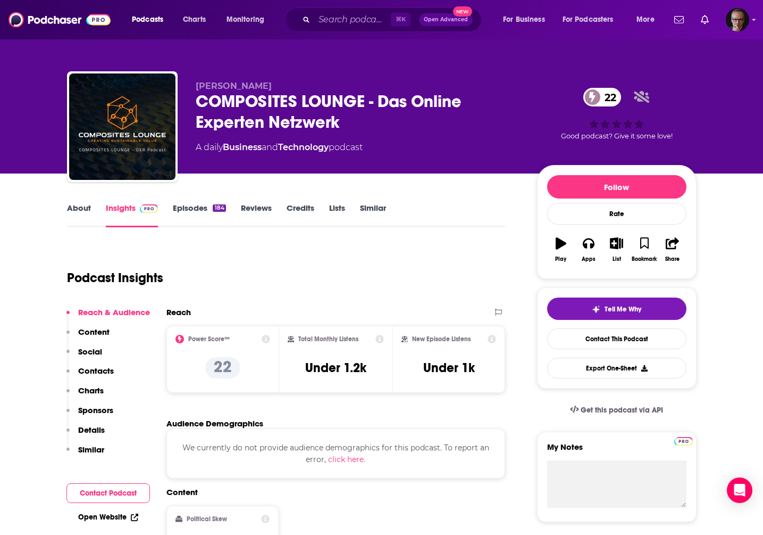
click at [184, 206] on link "Episodes 184" at bounding box center [199, 215] width 53 height 24
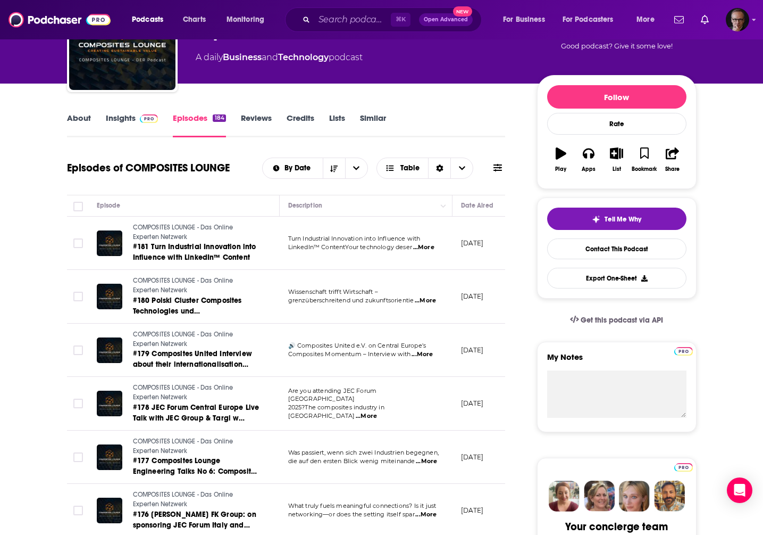
scroll to position [93, 0]
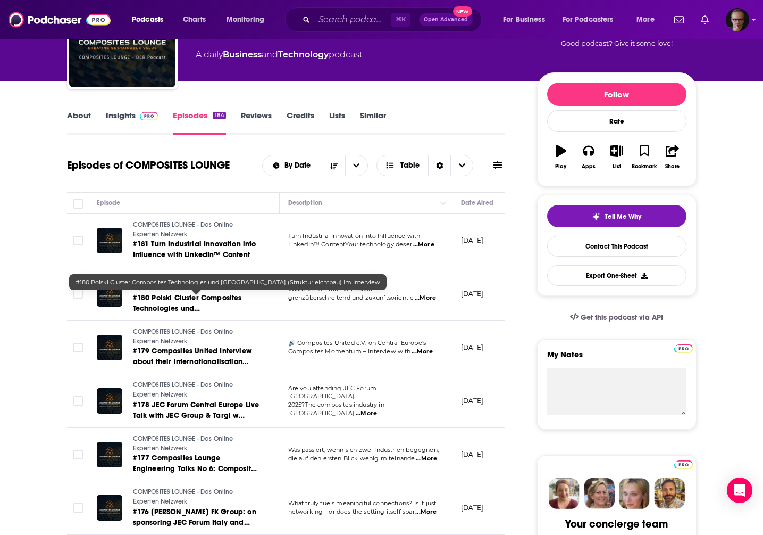
click at [193, 302] on span "#180 Polski Cluster Composites Technologies und [GEOGRAPHIC_DATA] (Strukturleic…" at bounding box center [188, 313] width 111 height 41
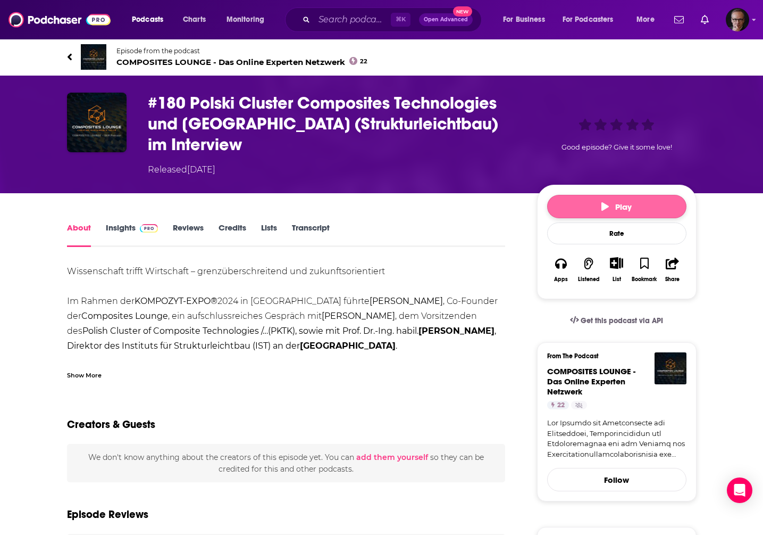
click at [600, 212] on button "Play" at bounding box center [616, 206] width 139 height 23
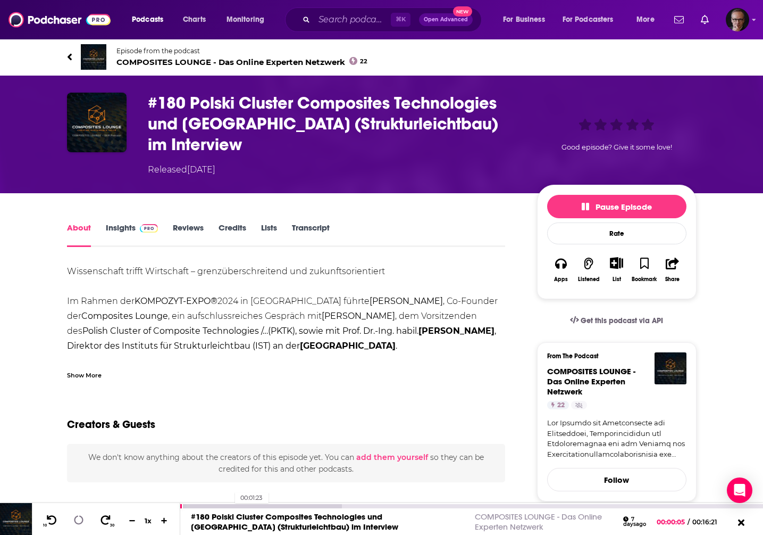
click at [230, 504] on div at bounding box center [261, 506] width 162 height 4
click at [249, 504] on div at bounding box center [261, 506] width 162 height 4
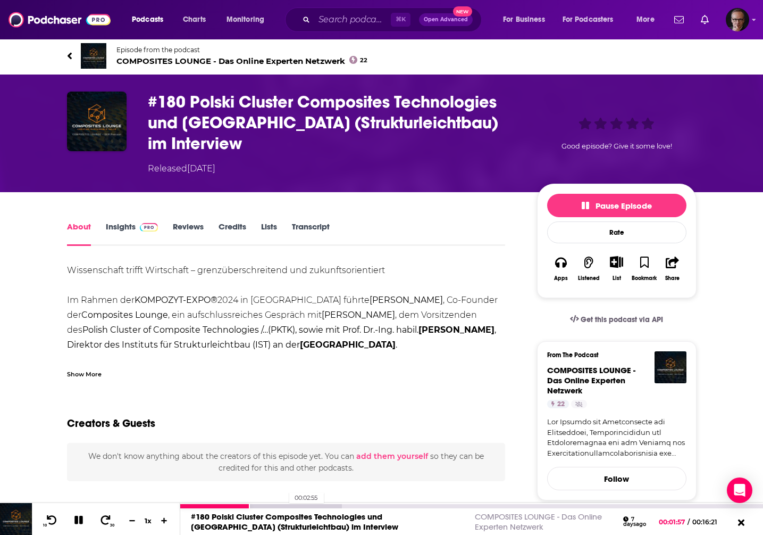
click at [284, 504] on div at bounding box center [261, 506] width 162 height 4
click at [71, 51] on icon at bounding box center [69, 56] width 5 height 11
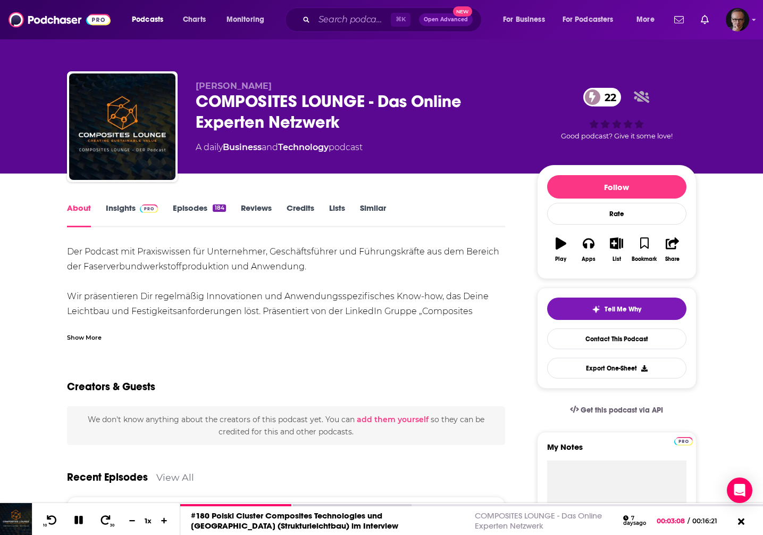
click at [205, 207] on link "Episodes 184" at bounding box center [199, 215] width 53 height 24
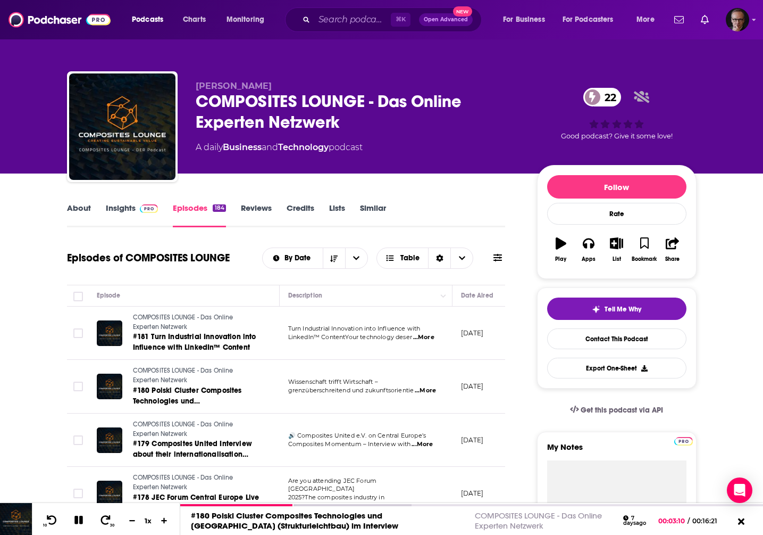
click at [209, 339] on span "#181 Turn Industrial Innovation into Influence with LinkedIn™ Content" at bounding box center [194, 342] width 123 height 20
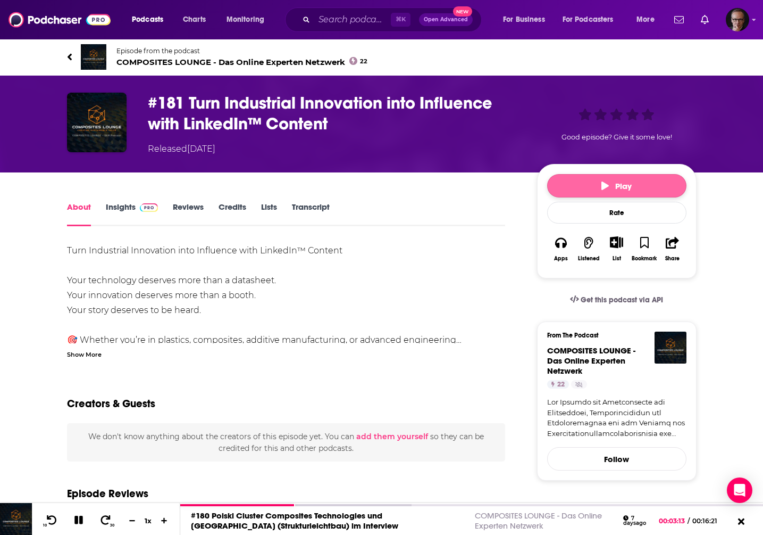
click at [619, 186] on span "Play" at bounding box center [617, 186] width 30 height 10
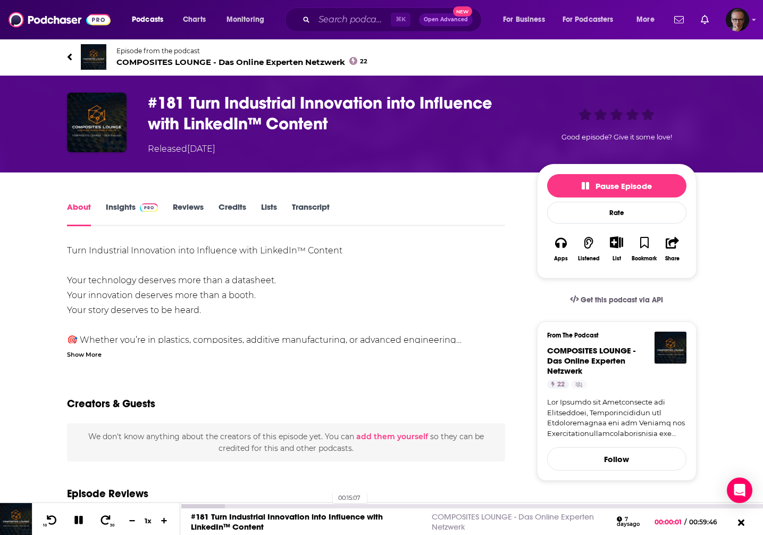
click at [327, 505] on div "00:15:07" at bounding box center [471, 506] width 583 height 4
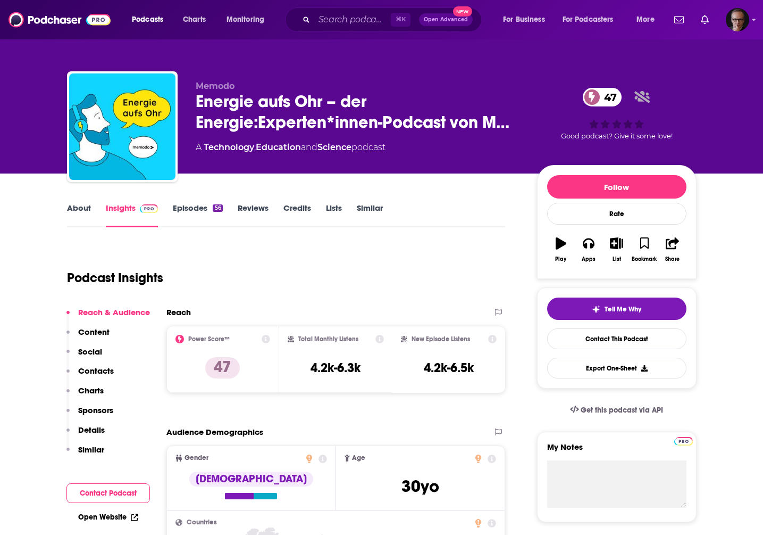
click at [87, 207] on link "About" at bounding box center [79, 215] width 24 height 24
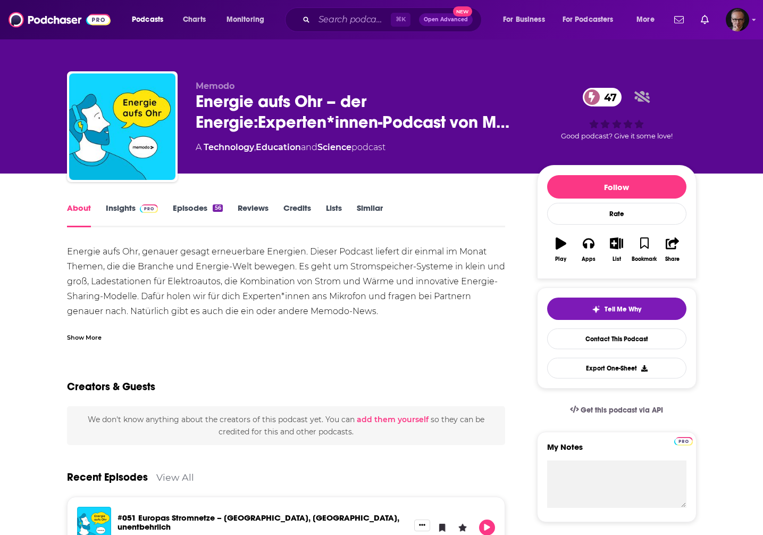
click at [77, 340] on div "Show More" at bounding box center [84, 336] width 35 height 10
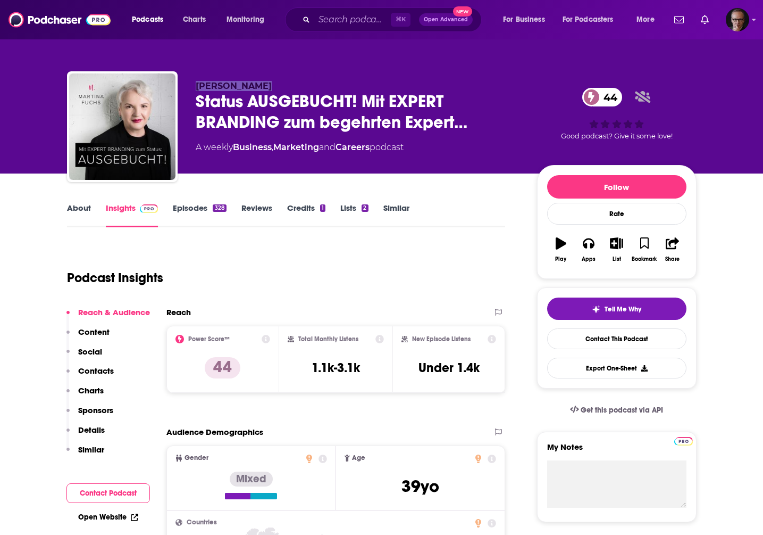
drag, startPoint x: 195, startPoint y: 85, endPoint x: 259, endPoint y: 89, distance: 63.4
click at [259, 89] on span "[PERSON_NAME]" at bounding box center [234, 86] width 76 height 10
copy span "[PERSON_NAME]"
click at [197, 208] on link "Episodes 328" at bounding box center [199, 215] width 53 height 24
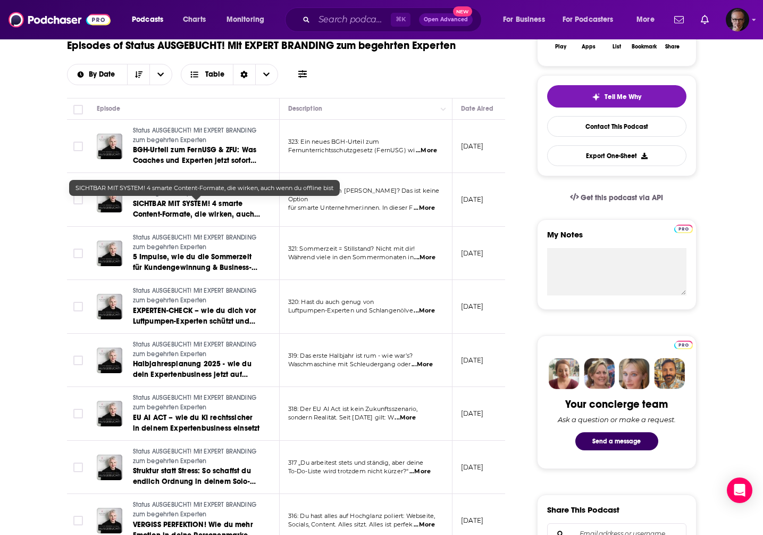
scroll to position [213, 0]
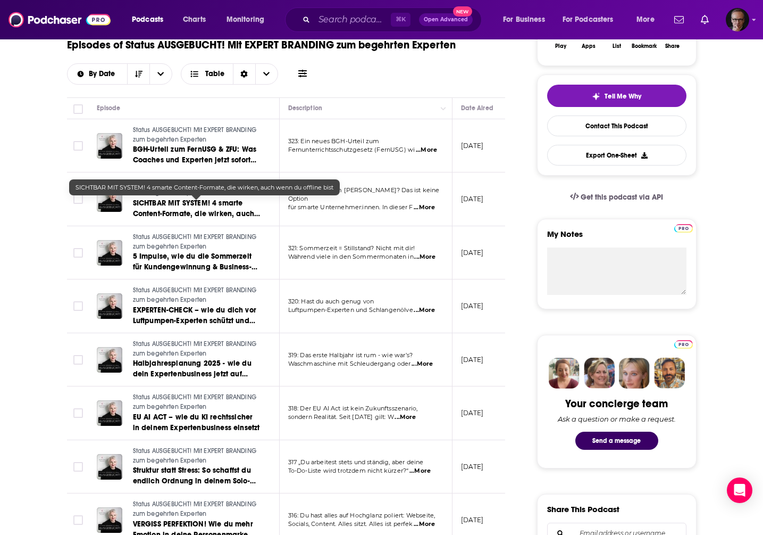
click at [197, 208] on link "SICHTBAR MIT SYSTEM! 4 smarte Content-Formate, die wirken, auch wenn du offline…" at bounding box center [197, 208] width 128 height 21
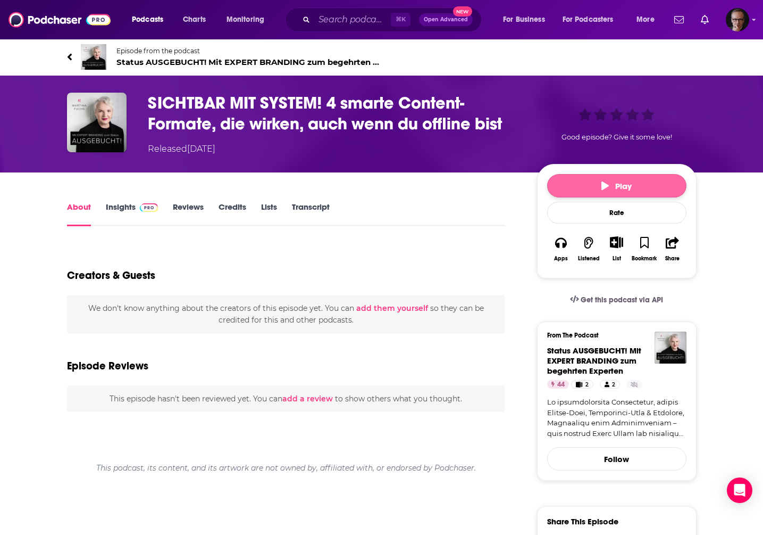
click at [609, 181] on span "Play" at bounding box center [617, 186] width 30 height 10
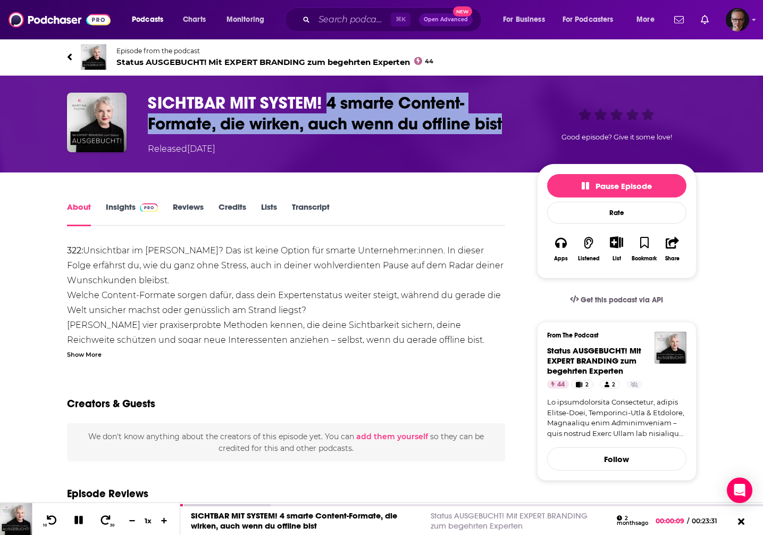
drag, startPoint x: 326, startPoint y: 103, endPoint x: 499, endPoint y: 124, distance: 174.8
click at [505, 126] on h1 "SICHTBAR MIT SYSTEM! 4 smarte Content-Formate, die wirken, auch wenn du offline…" at bounding box center [334, 113] width 372 height 41
copy h1 "4 smarte Content-Formate, die wirken, auch wenn du offline bist"
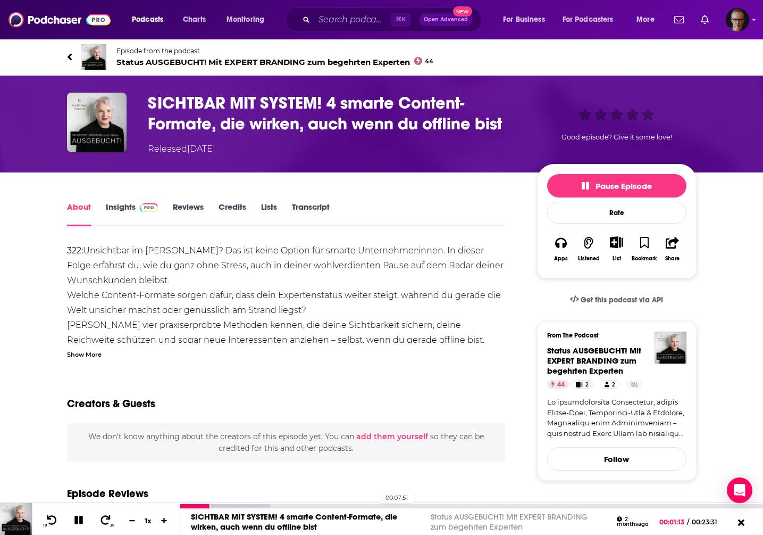
click at [375, 504] on div "00:07:51" at bounding box center [471, 506] width 583 height 4
click at [692, 506] on div "00:20:38" at bounding box center [471, 506] width 583 height 4
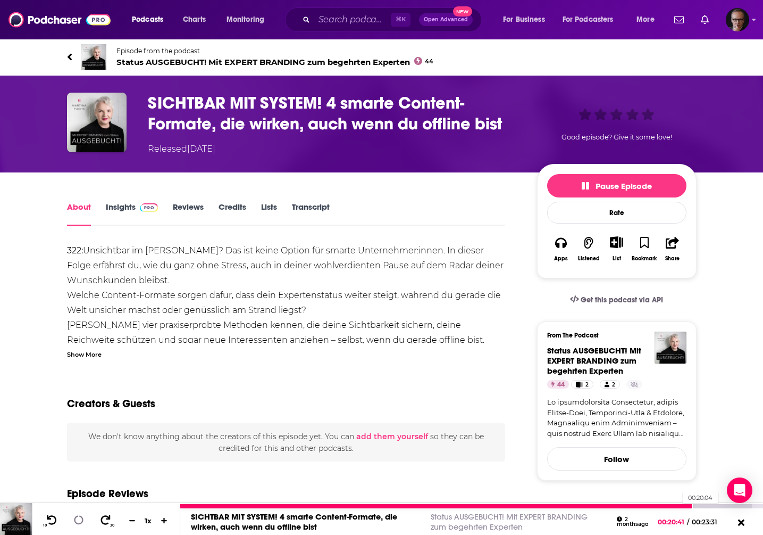
click at [678, 506] on div at bounding box center [436, 506] width 513 height 4
click at [657, 505] on div at bounding box center [429, 506] width 498 height 4
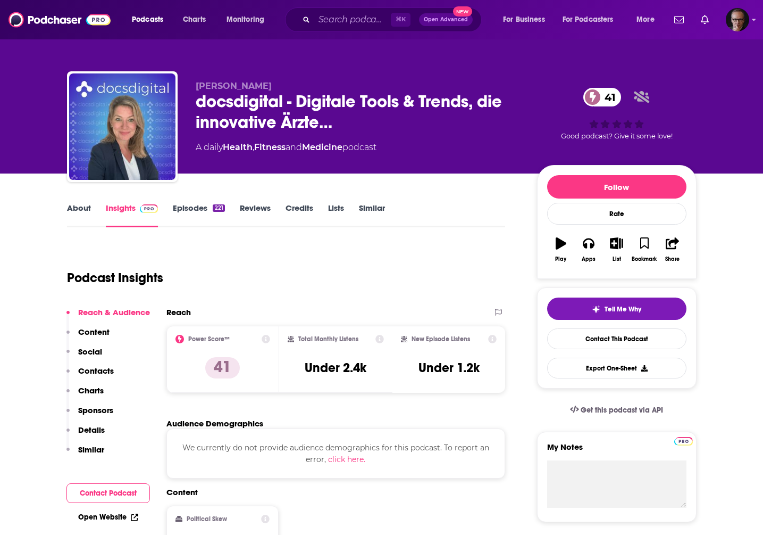
drag, startPoint x: 194, startPoint y: 86, endPoint x: 294, endPoint y: 89, distance: 99.5
click at [294, 89] on div "Dr. Alexandra Widmer docsdigital - Digitale Tools & Trends, die innovative Ärzt…" at bounding box center [382, 128] width 630 height 115
copy span "Dr. Alexandra Widmer"
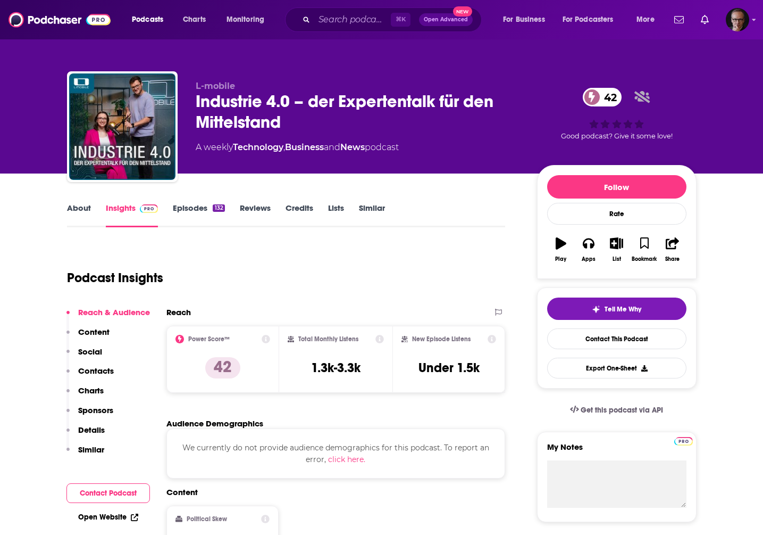
click at [76, 210] on link "About" at bounding box center [79, 215] width 24 height 24
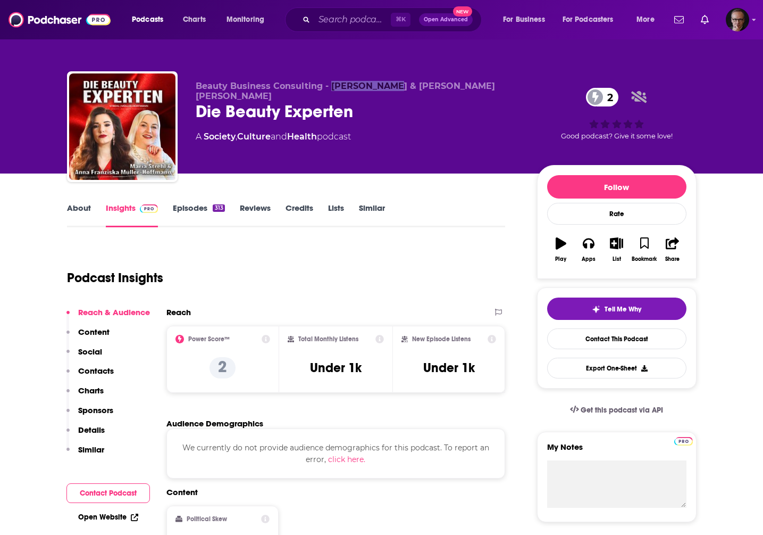
drag, startPoint x: 330, startPoint y: 86, endPoint x: 382, endPoint y: 89, distance: 52.2
click at [382, 89] on span "Beauty Business Consulting - Maria Strehl & Anna Franziska Müller-Hoffmann" at bounding box center [345, 91] width 299 height 20
copy span "Maria Strehl"
drag, startPoint x: 393, startPoint y: 87, endPoint x: 242, endPoint y: 99, distance: 152.1
click at [242, 99] on p "Beauty Business Consulting - Maria Strehl & Anna Franziska Müller-Hoffmann" at bounding box center [358, 91] width 324 height 20
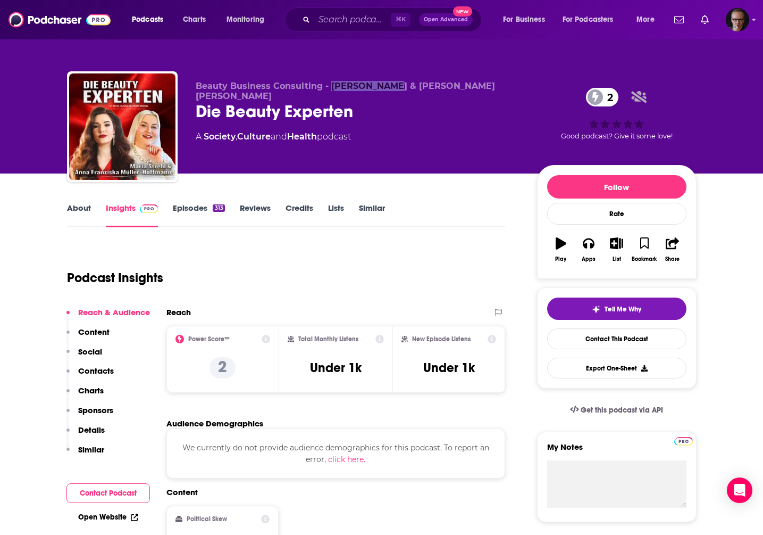
copy span "Anna Franziska Müller-Hoffmann"
click at [197, 209] on link "Episodes 313" at bounding box center [199, 215] width 52 height 24
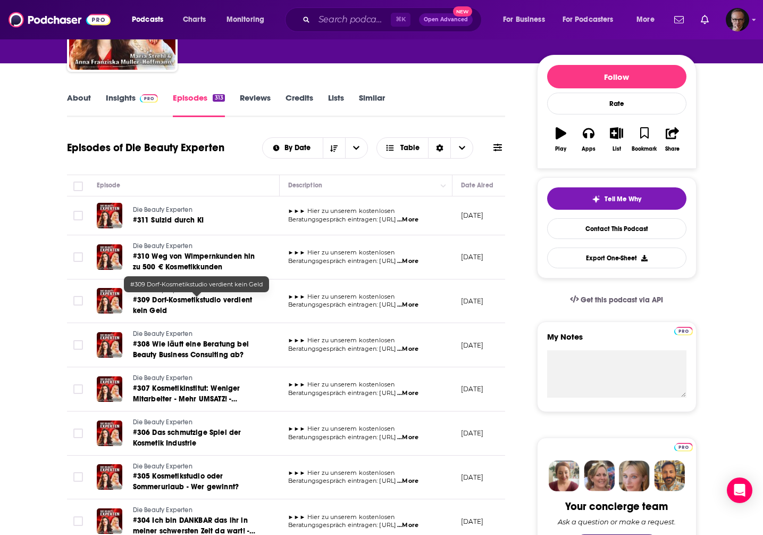
click at [186, 300] on span "#309 Dorf-Kosmetikstudio verdient kein Geld" at bounding box center [193, 305] width 120 height 20
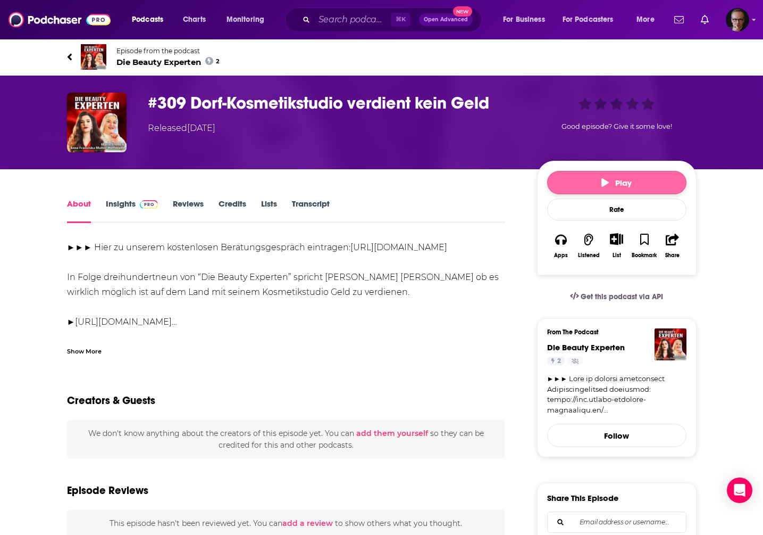
click at [578, 179] on button "Play" at bounding box center [616, 182] width 139 height 23
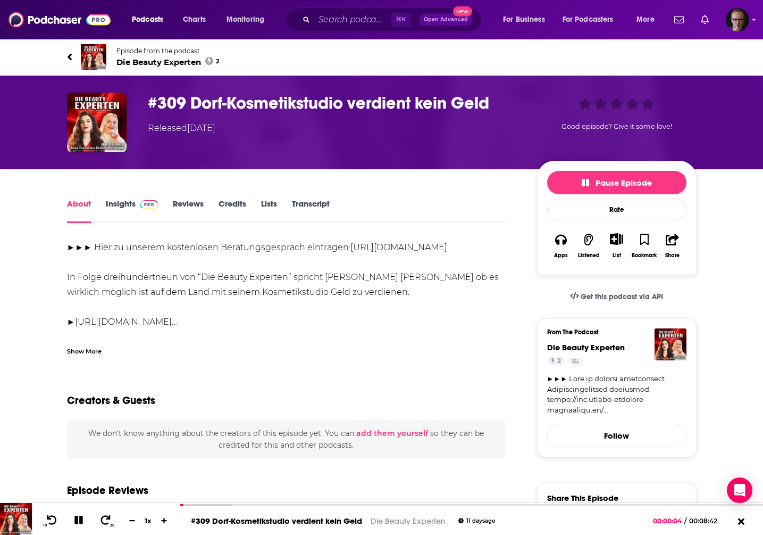
click at [190, 103] on h1 "#309 Dorf-Kosmetikstudio verdient kein Geld" at bounding box center [334, 103] width 372 height 21
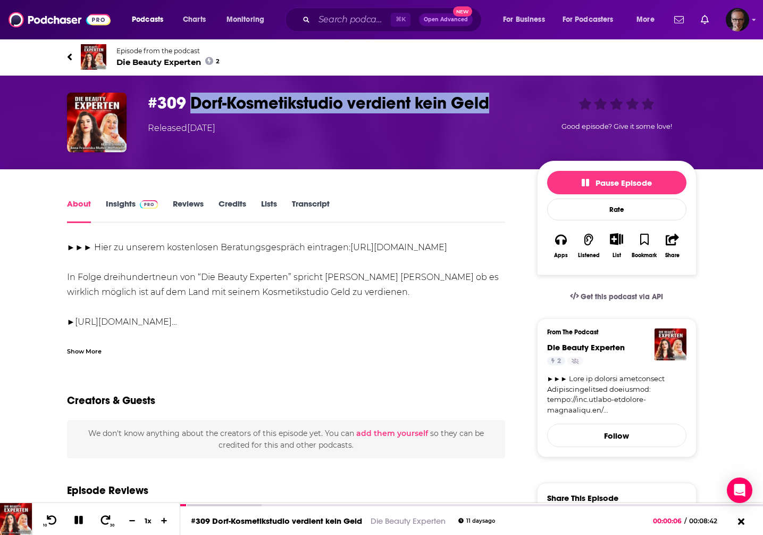
drag, startPoint x: 191, startPoint y: 103, endPoint x: 487, endPoint y: 101, distance: 295.8
click at [487, 101] on h1 "#309 Dorf-Kosmetikstudio verdient kein Geld" at bounding box center [334, 103] width 372 height 21
copy h1 "Dorf-Kosmetikstudio verdient kein Geld"
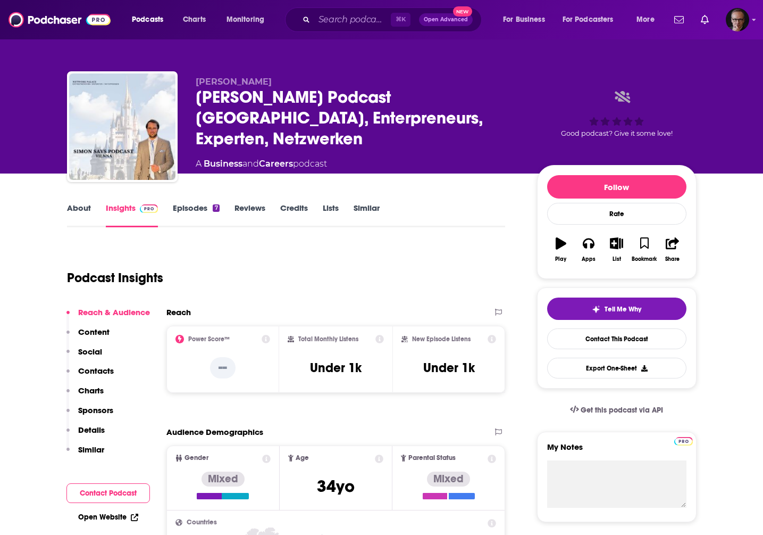
click at [80, 209] on link "About" at bounding box center [79, 215] width 24 height 24
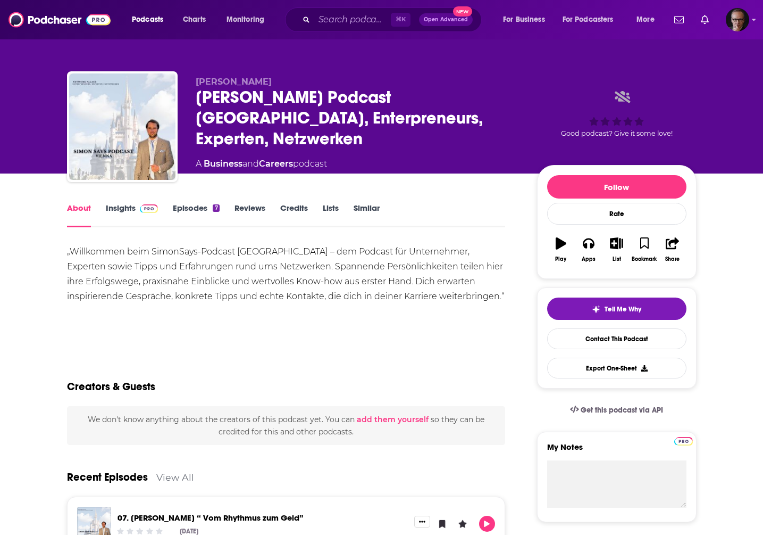
click at [127, 213] on link "Insights" at bounding box center [132, 215] width 53 height 24
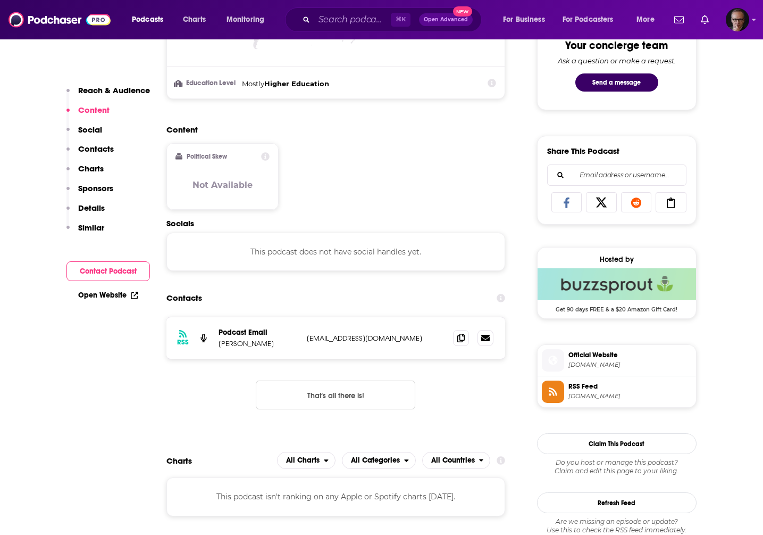
scroll to position [576, 0]
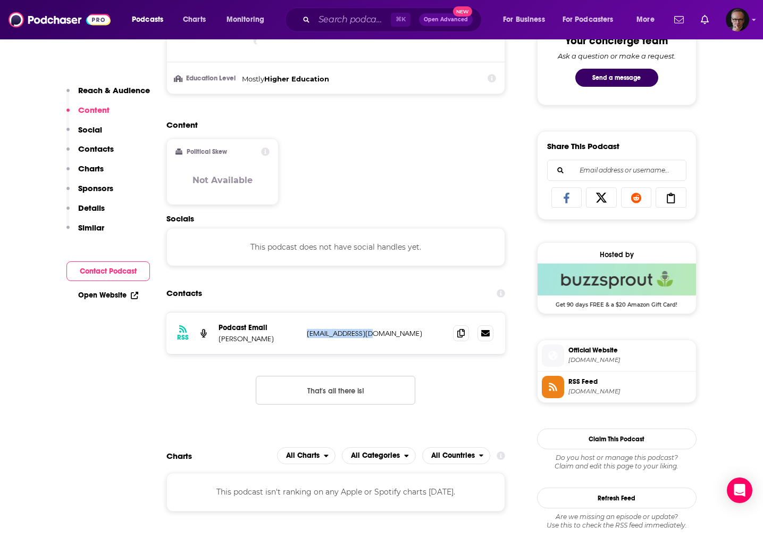
drag, startPoint x: 304, startPoint y: 336, endPoint x: 368, endPoint y: 337, distance: 64.4
click at [368, 337] on div "RSS Podcast Email Simon simon.duernberger@gmail.com simon.duernberger@gmail.com" at bounding box center [335, 332] width 339 height 41
copy p "simon.duernberger"
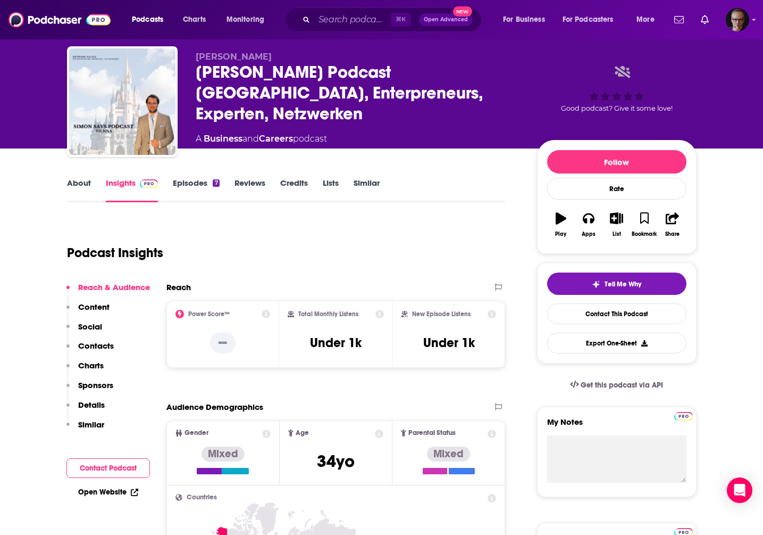
scroll to position [0, 0]
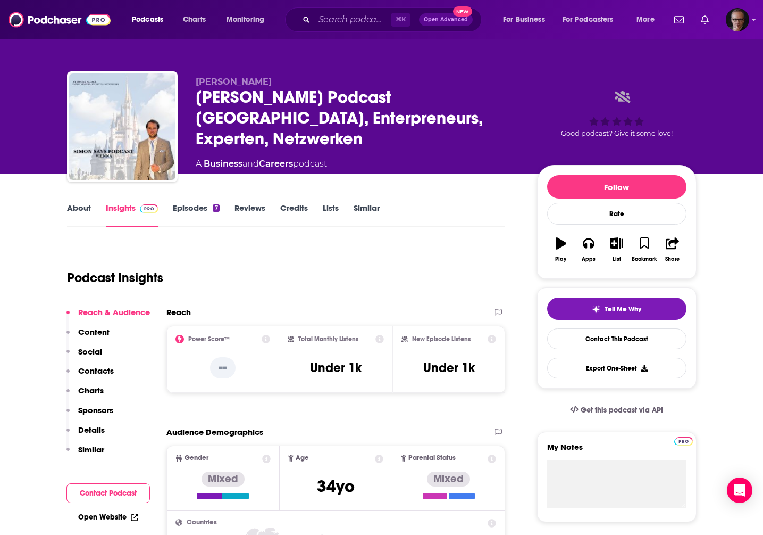
click at [73, 206] on link "About" at bounding box center [79, 215] width 24 height 24
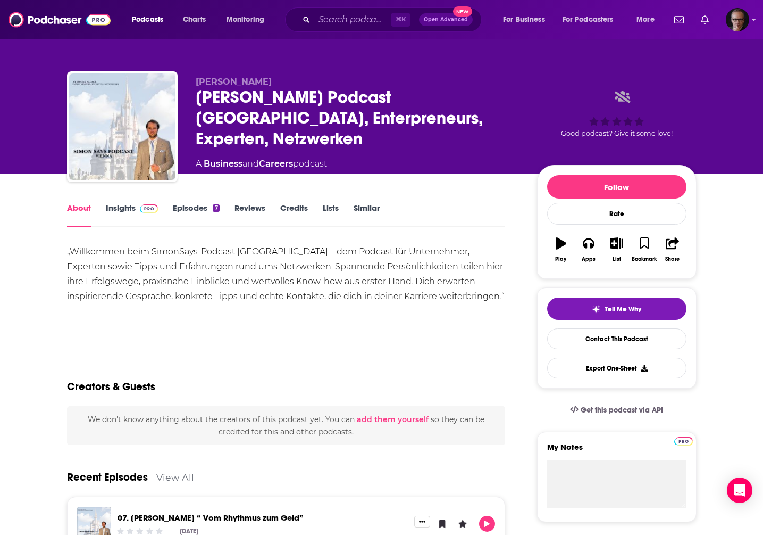
click at [129, 211] on link "Insights" at bounding box center [132, 215] width 53 height 24
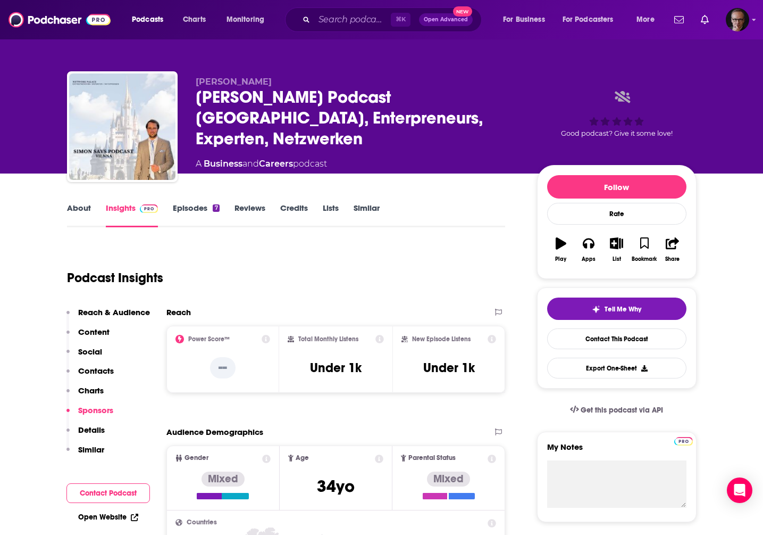
click at [182, 210] on link "Episodes 7" at bounding box center [196, 215] width 46 height 24
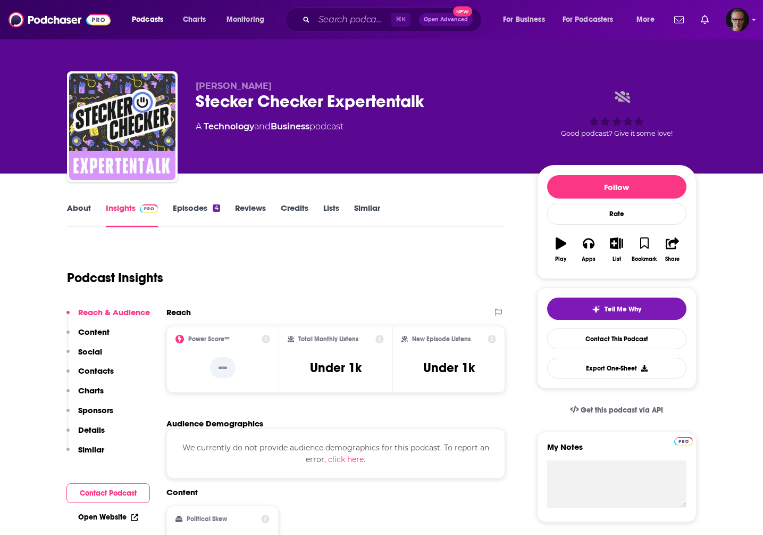
drag, startPoint x: 196, startPoint y: 86, endPoint x: 290, endPoint y: 87, distance: 93.6
click at [272, 87] on span "[PERSON_NAME]" at bounding box center [234, 86] width 76 height 10
click at [200, 211] on link "Episodes 4" at bounding box center [196, 215] width 47 height 24
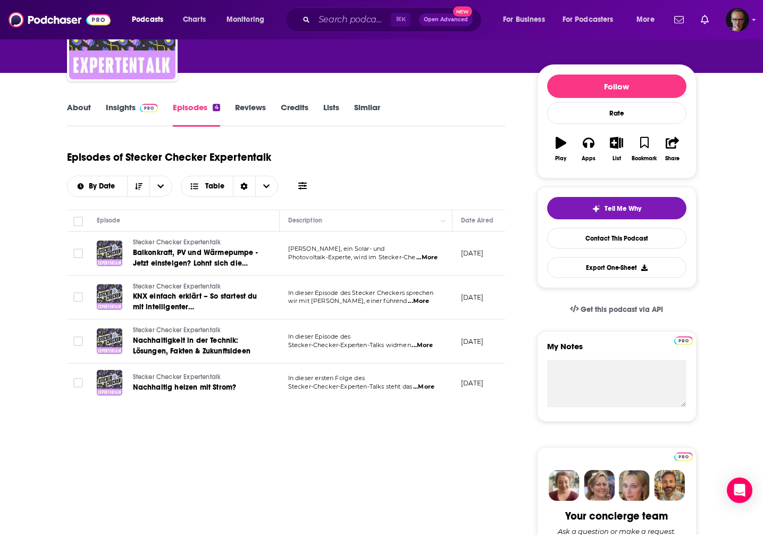
scroll to position [99, 0]
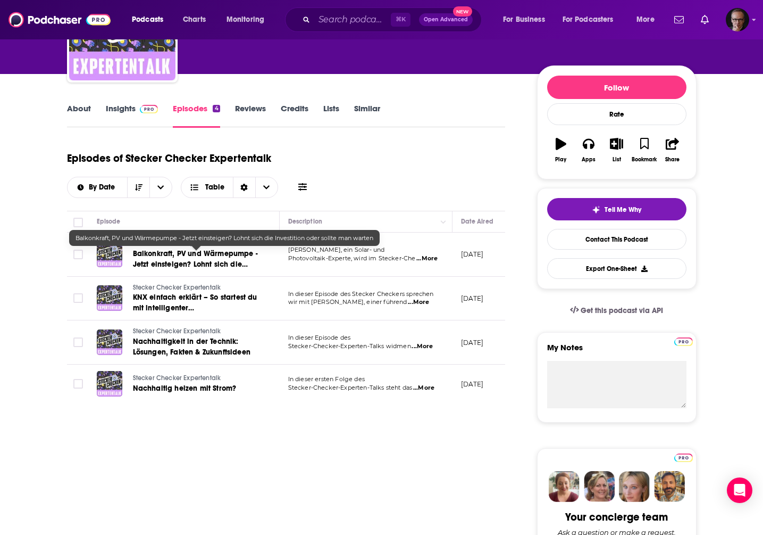
click at [213, 257] on span "Balkonkraft, PV und Wärmepumpe - Jetzt einsteigen? Lohnt sich die Investition o…" at bounding box center [195, 264] width 125 height 30
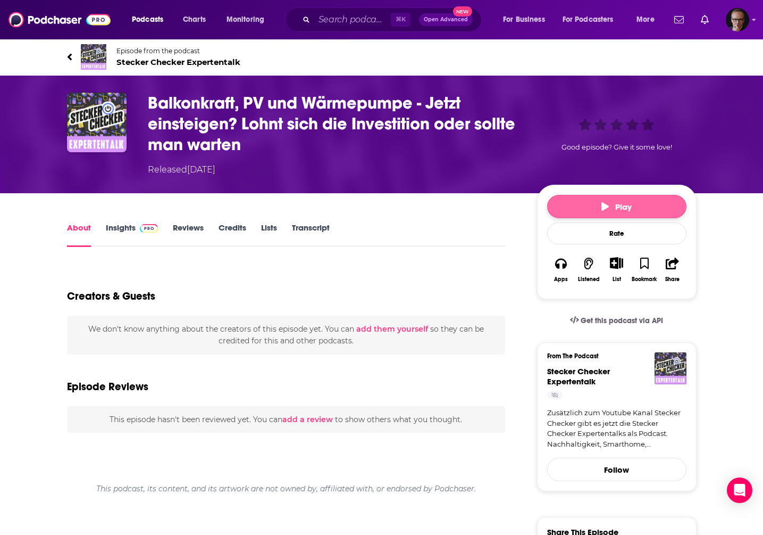
click at [612, 209] on span "Play" at bounding box center [617, 207] width 30 height 10
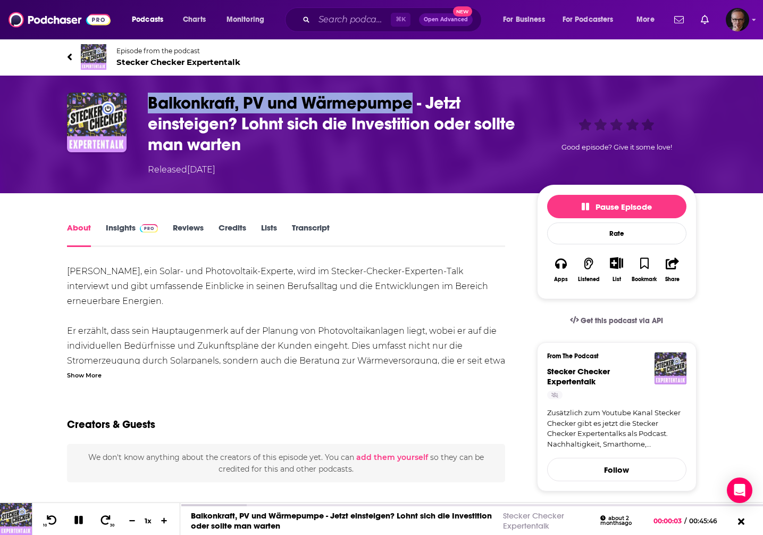
drag, startPoint x: 148, startPoint y: 105, endPoint x: 411, endPoint y: 109, distance: 262.8
click at [411, 109] on h1 "Balkonkraft, PV und Wärmepumpe - Jetzt einsteigen? Lohnt sich die Investition o…" at bounding box center [334, 124] width 372 height 62
copy h1 "Balkonkraft, PV und Wärmepumpe"
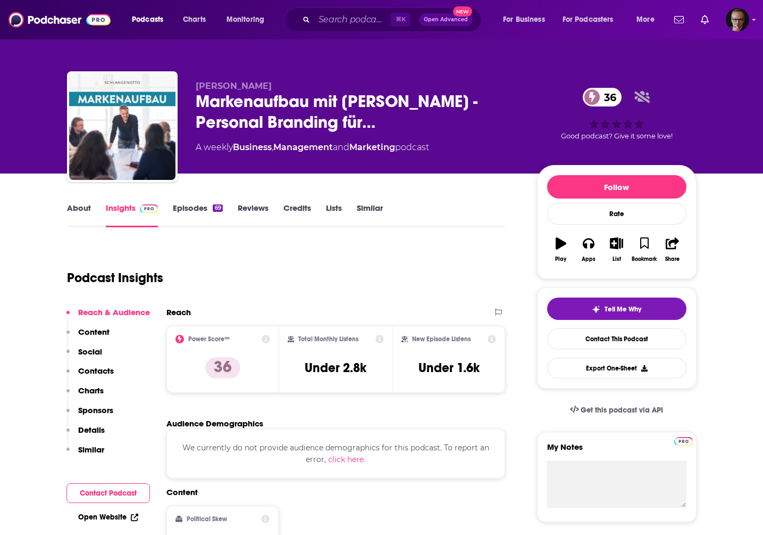
drag, startPoint x: 195, startPoint y: 86, endPoint x: 281, endPoint y: 90, distance: 86.8
click at [281, 90] on div "[PERSON_NAME] Markenaufbau mit [PERSON_NAME] - Personal Branding für… 36 A week…" at bounding box center [382, 128] width 630 height 115
copy span "[PERSON_NAME]"
click at [198, 205] on link "Episodes 69" at bounding box center [197, 215] width 49 height 24
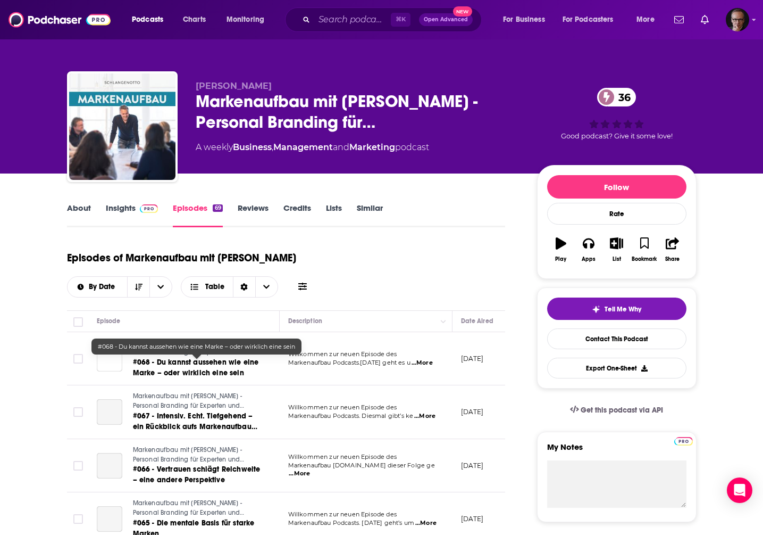
scroll to position [167, 0]
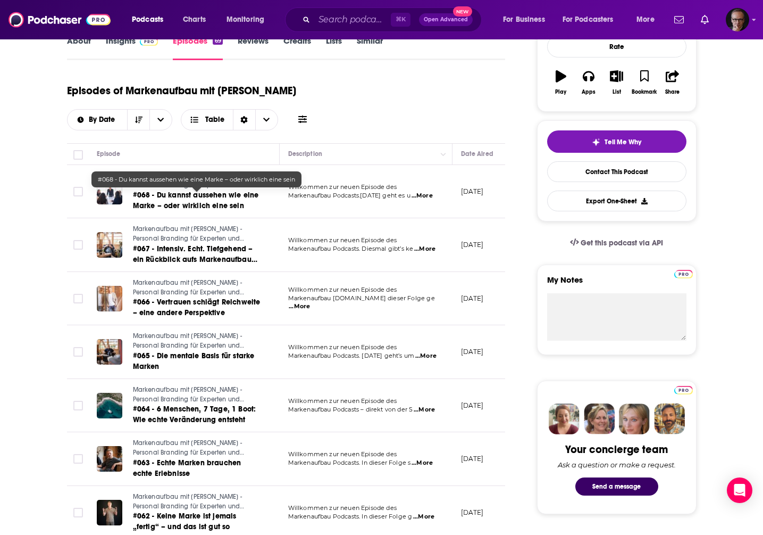
click at [210, 203] on span "#068 - Du kannst aussehen wie eine Marke – oder wirklich eine sein" at bounding box center [196, 200] width 126 height 20
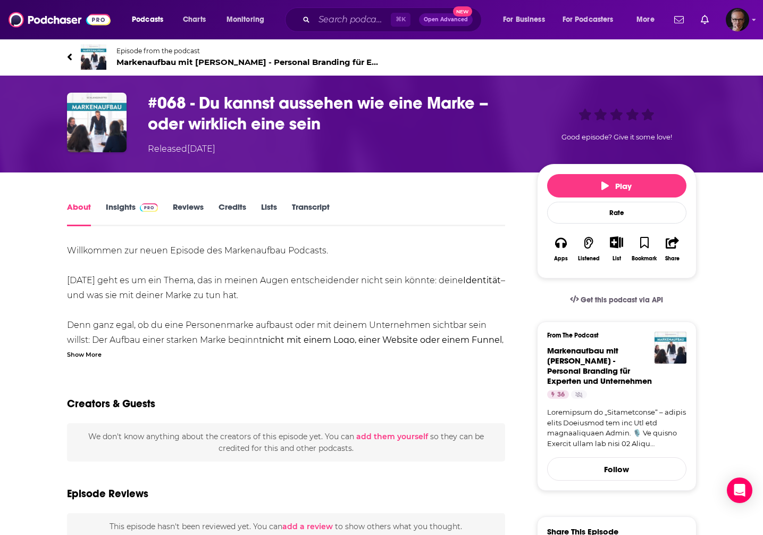
click at [201, 105] on h1 "#068 - Du kannst aussehen wie eine Marke – oder wirklich eine sein" at bounding box center [334, 113] width 372 height 41
drag, startPoint x: 604, startPoint y: 185, endPoint x: 586, endPoint y: 181, distance: 18.5
click at [604, 185] on icon "button" at bounding box center [605, 185] width 7 height 9
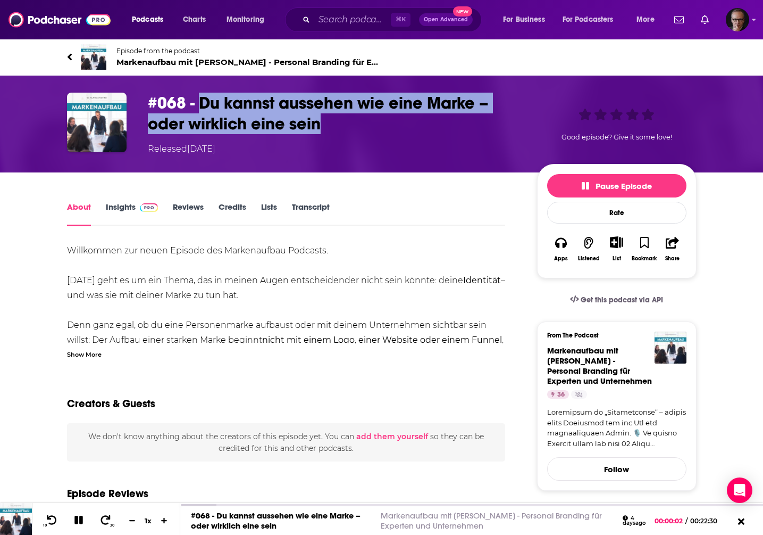
drag, startPoint x: 200, startPoint y: 102, endPoint x: 322, endPoint y: 124, distance: 123.8
click at [322, 124] on h1 "#068 - Du kannst aussehen wie eine Marke – oder wirklich eine sein" at bounding box center [334, 113] width 372 height 41
copy h1 "Du kannst aussehen wie eine Marke – oder wirklich eine sein"
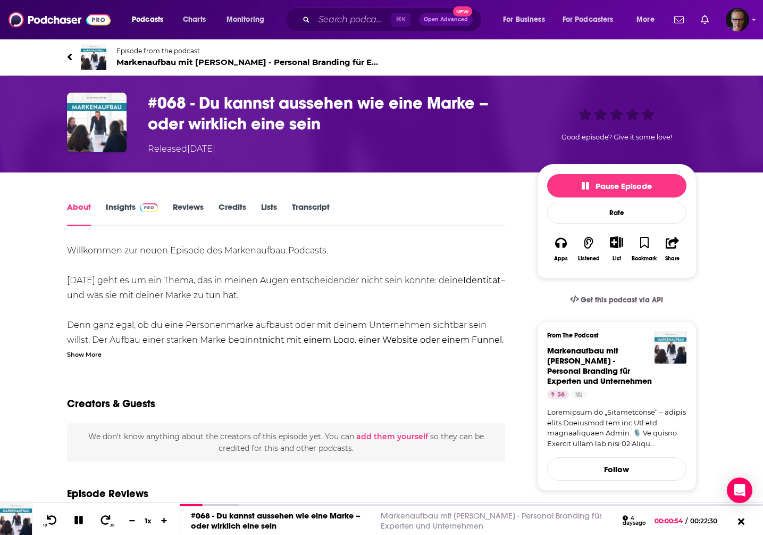
click at [97, 355] on div "Show More" at bounding box center [84, 353] width 35 height 10
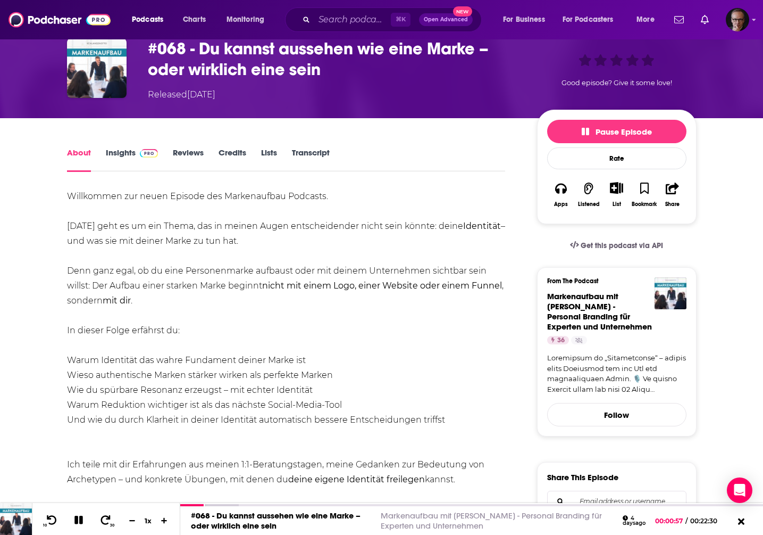
scroll to position [53, 0]
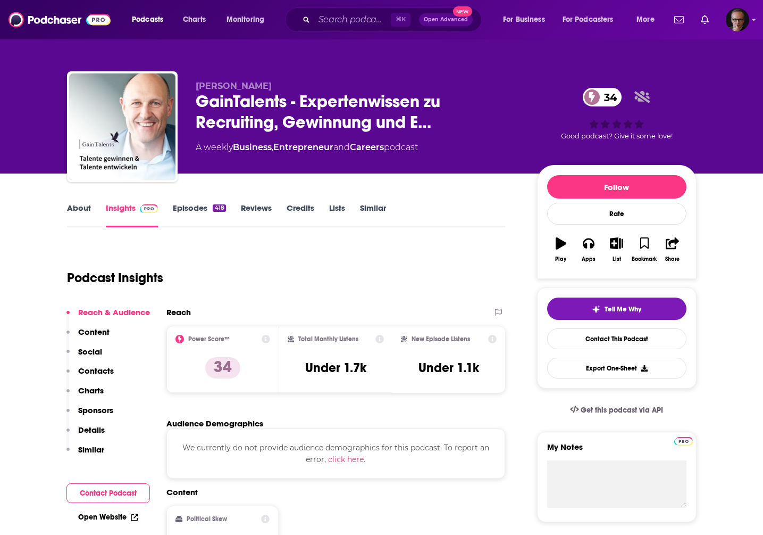
drag, startPoint x: 196, startPoint y: 88, endPoint x: 289, endPoint y: 89, distance: 92.6
click at [272, 89] on span "Hans-Heinz Wisotzky" at bounding box center [234, 86] width 76 height 10
copy span "Hans-Heinz Wisotzky"
click at [190, 210] on link "Episodes 418" at bounding box center [199, 215] width 53 height 24
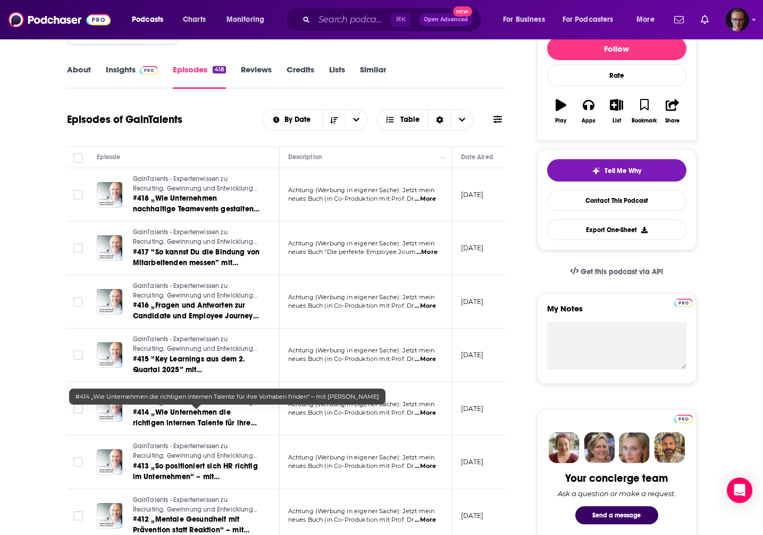
scroll to position [139, 0]
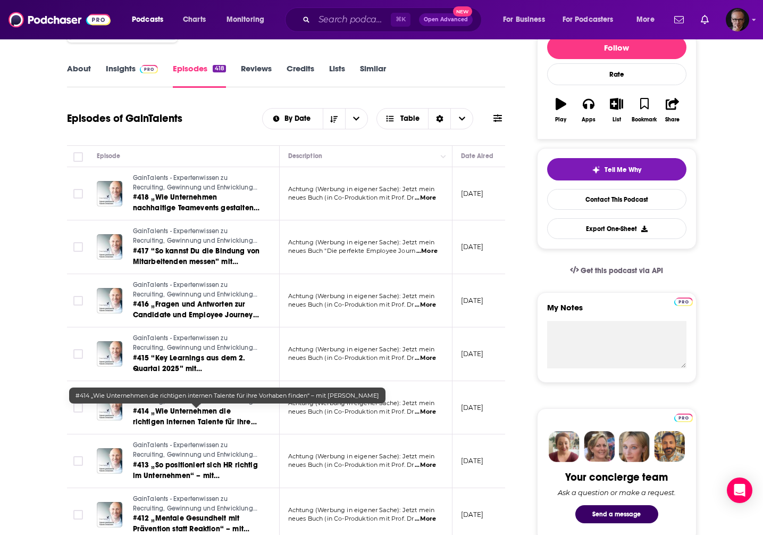
click at [202, 422] on span "#414 „Wie Unternehmen die richtigen internen Talente für ihre Vorhaben finden“ …" at bounding box center [195, 426] width 124 height 41
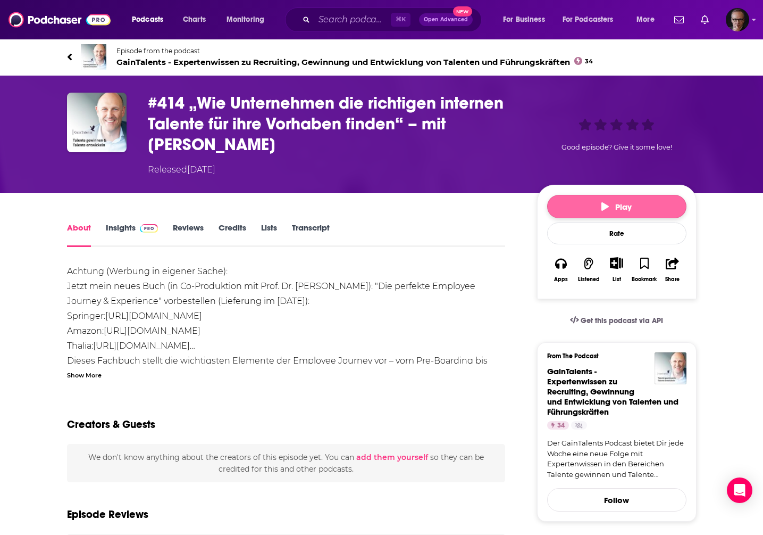
click at [633, 217] on button "Play" at bounding box center [616, 206] width 139 height 23
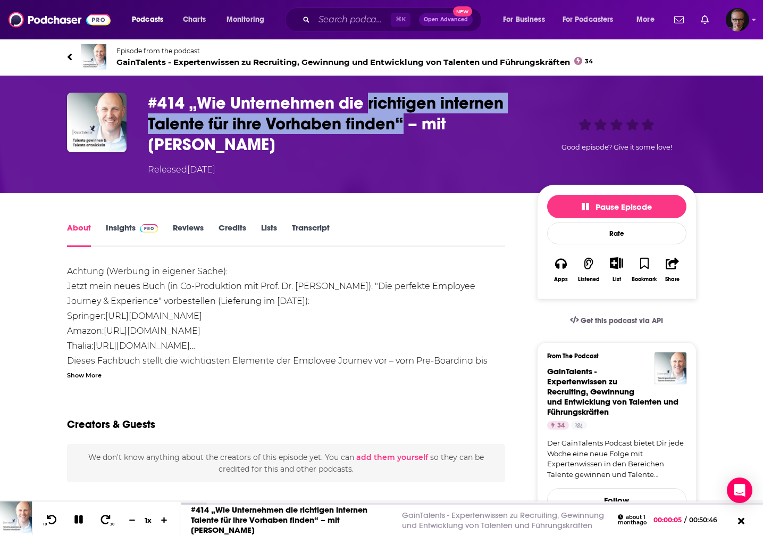
drag, startPoint x: 367, startPoint y: 105, endPoint x: 402, endPoint y: 129, distance: 42.5
click at [402, 129] on h1 "#414 „Wie Unternehmen die richtigen internen Talente für ihre Vorhaben finden“ …" at bounding box center [334, 124] width 372 height 62
copy h1 "richtigen internen Talente für ihre Vorhaben finden“"
click at [47, 518] on icon at bounding box center [51, 518] width 13 height 11
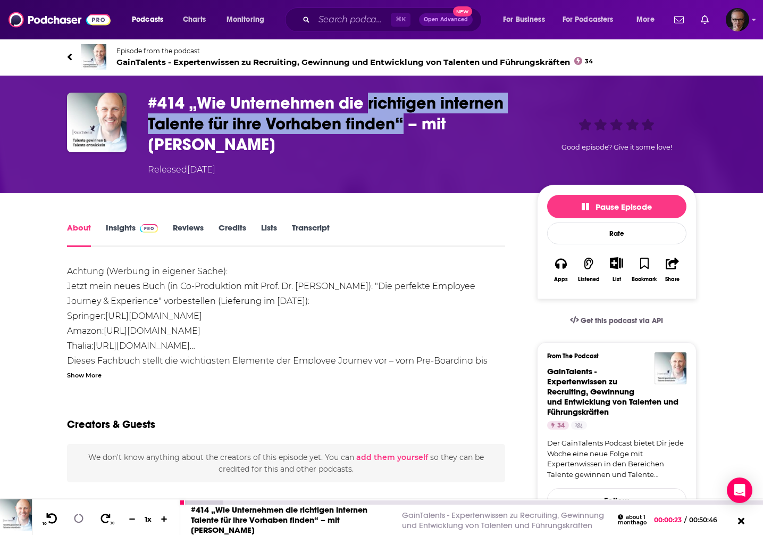
click at [47, 518] on icon at bounding box center [51, 518] width 13 height 11
click at [167, 518] on icon at bounding box center [164, 518] width 9 height 7
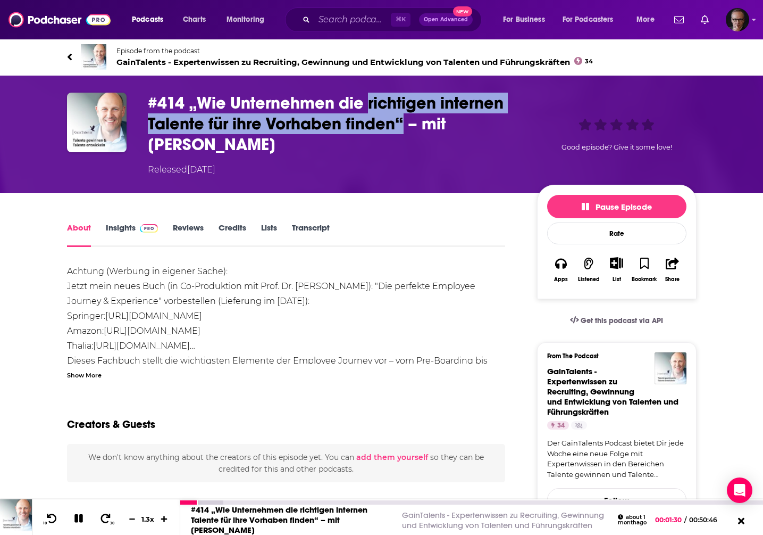
click at [167, 518] on icon at bounding box center [164, 518] width 9 height 7
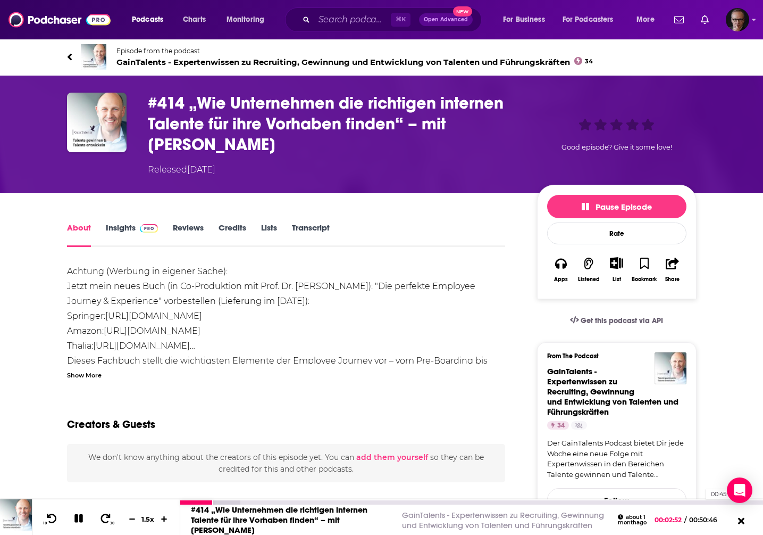
click at [701, 501] on div "00:45:19" at bounding box center [471, 502] width 583 height 4
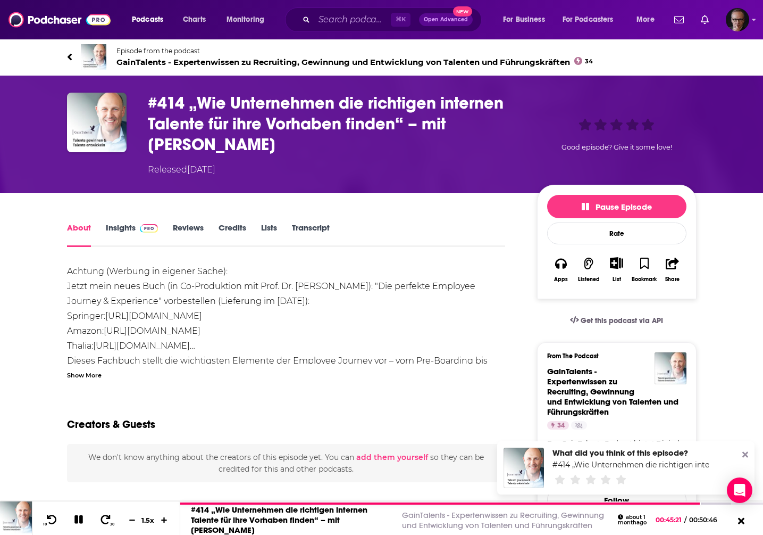
click at [746, 454] on icon at bounding box center [746, 455] width 6 height 6
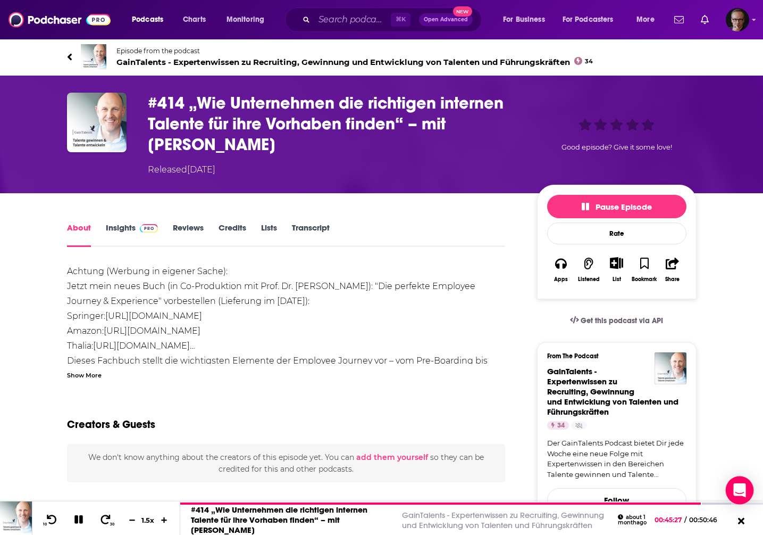
click at [728, 502] on body "Podcasts Charts Monitoring ⌘ K Open Advanced New For Business For Podcasters Mo…" at bounding box center [381, 267] width 763 height 535
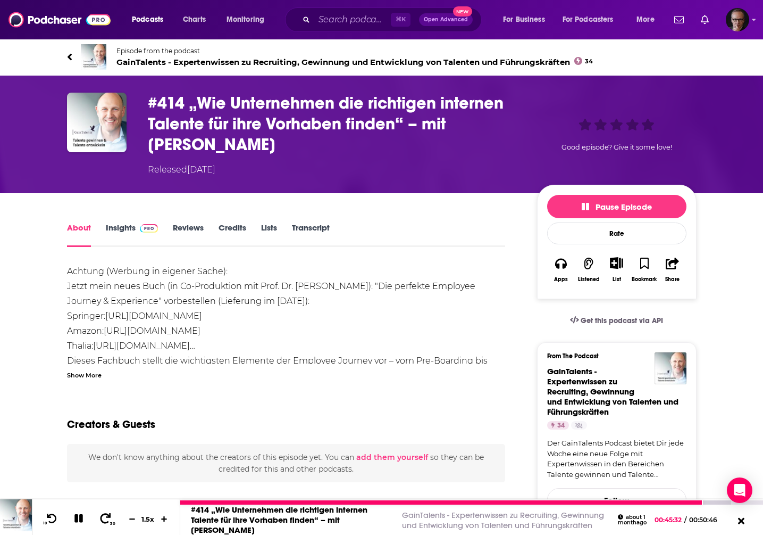
click at [104, 513] on icon at bounding box center [106, 518] width 11 height 10
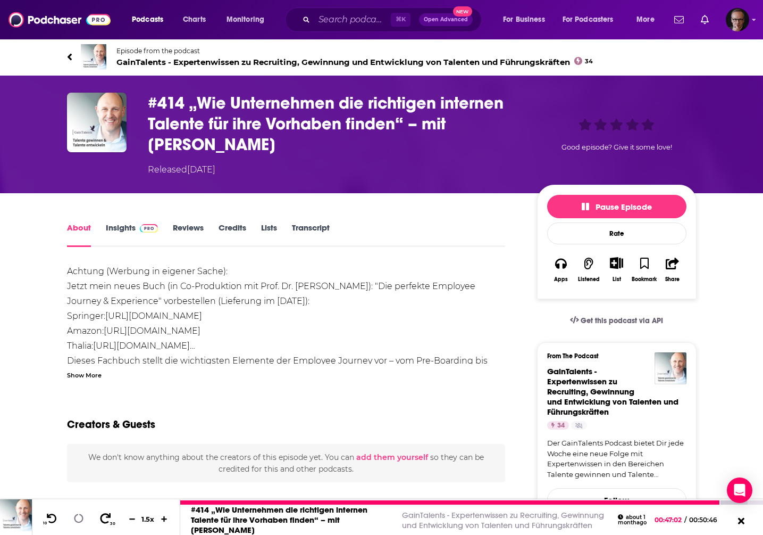
click at [104, 513] on icon at bounding box center [106, 518] width 11 height 10
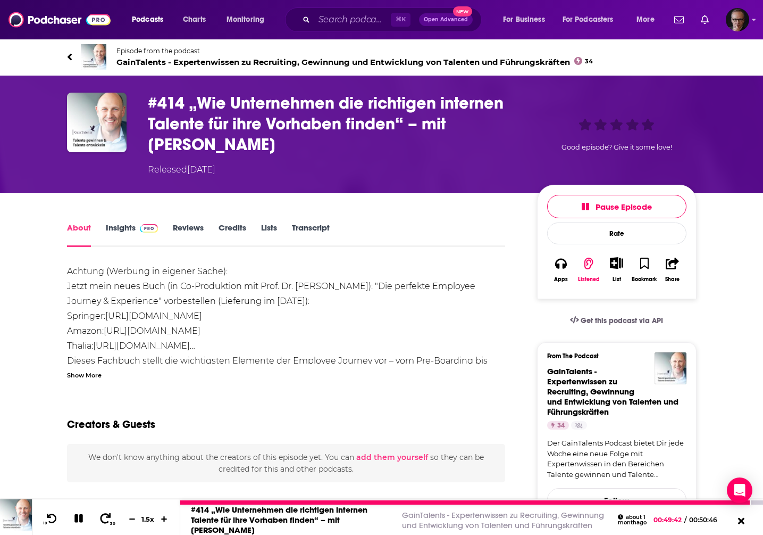
click at [104, 513] on icon at bounding box center [106, 518] width 11 height 10
click at [52, 514] on icon at bounding box center [51, 518] width 13 height 11
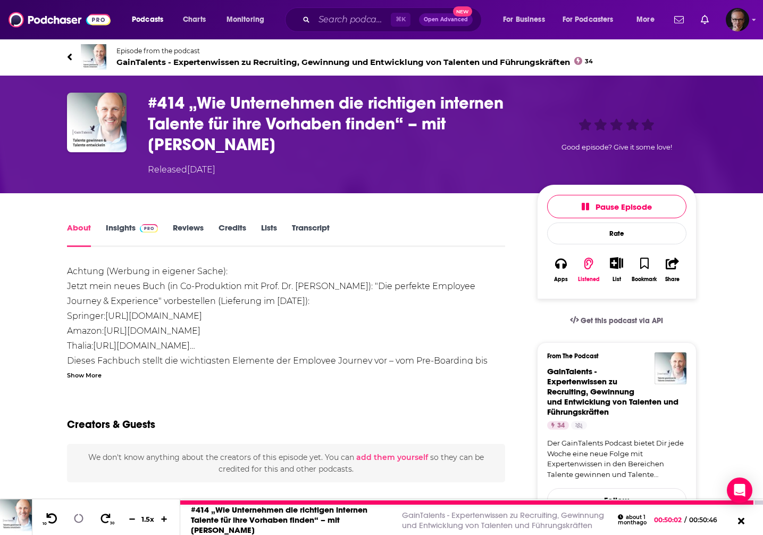
click at [52, 514] on icon at bounding box center [51, 518] width 13 height 11
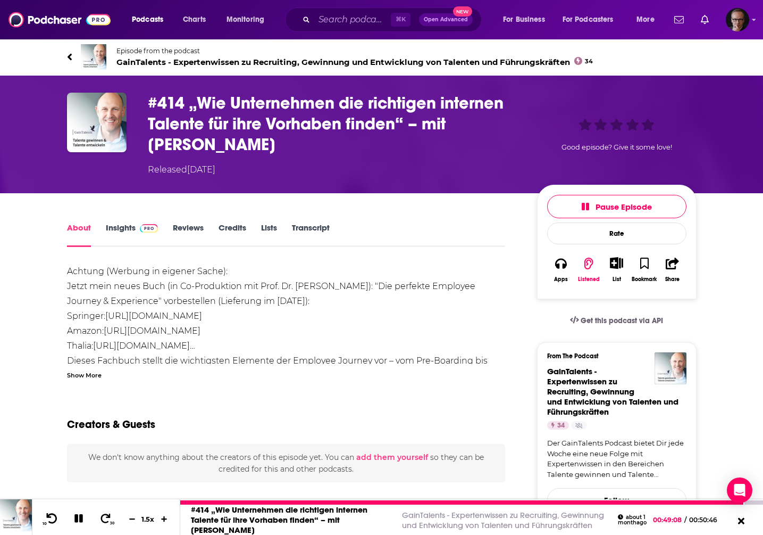
click at [52, 514] on icon at bounding box center [51, 518] width 13 height 11
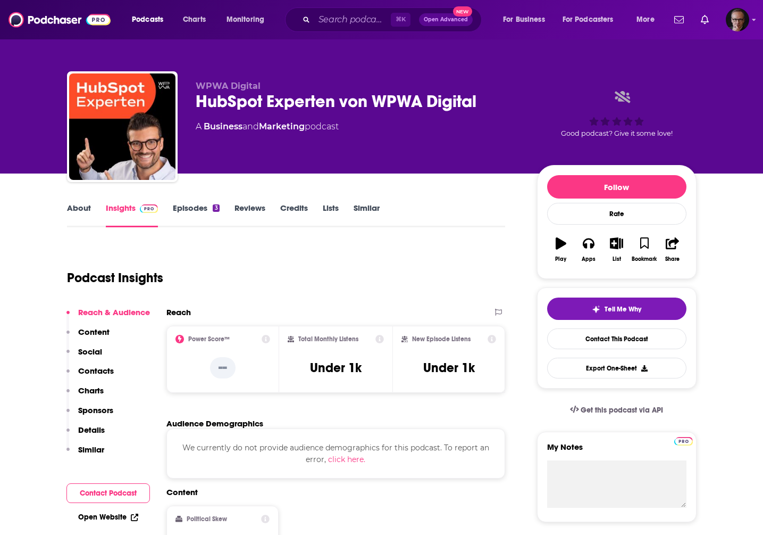
click at [81, 209] on link "About" at bounding box center [79, 215] width 24 height 24
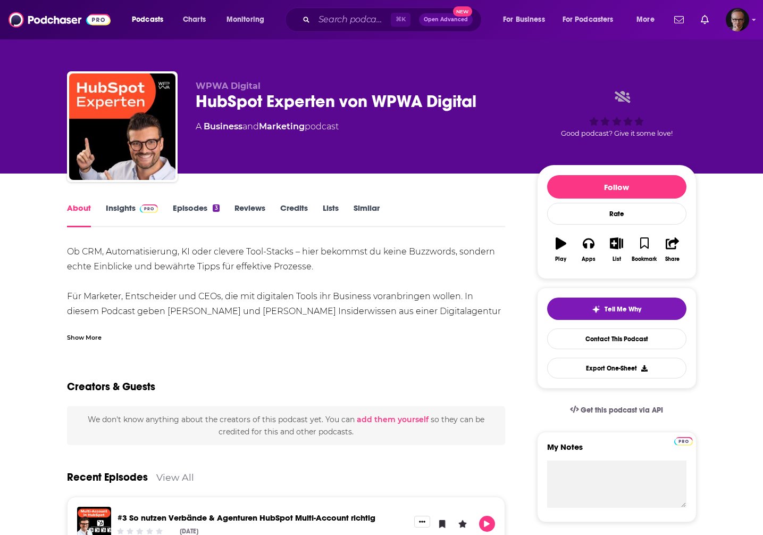
click at [85, 339] on div "Show More" at bounding box center [84, 336] width 35 height 10
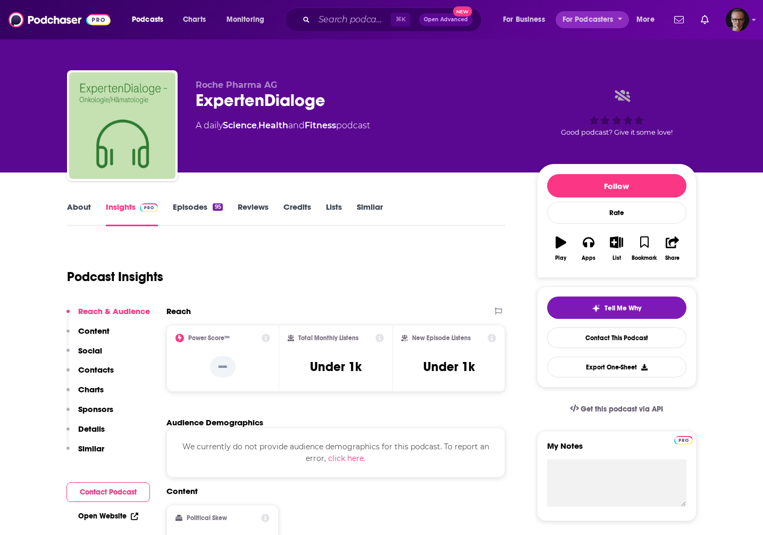
scroll to position [4, 0]
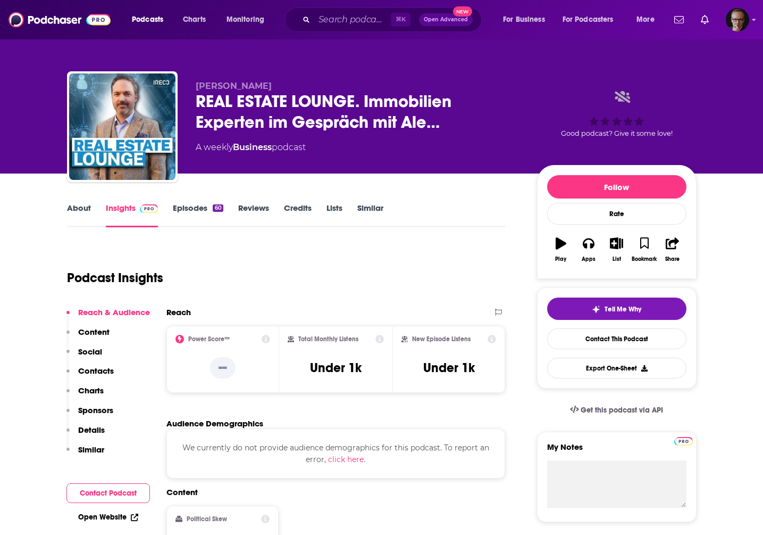
drag, startPoint x: 198, startPoint y: 87, endPoint x: 279, endPoint y: 90, distance: 81.4
click at [279, 90] on p "Alexander Schmid" at bounding box center [358, 86] width 324 height 10
copy span "Alexander Schmid"
click at [197, 204] on link "Episodes 60" at bounding box center [198, 215] width 50 height 24
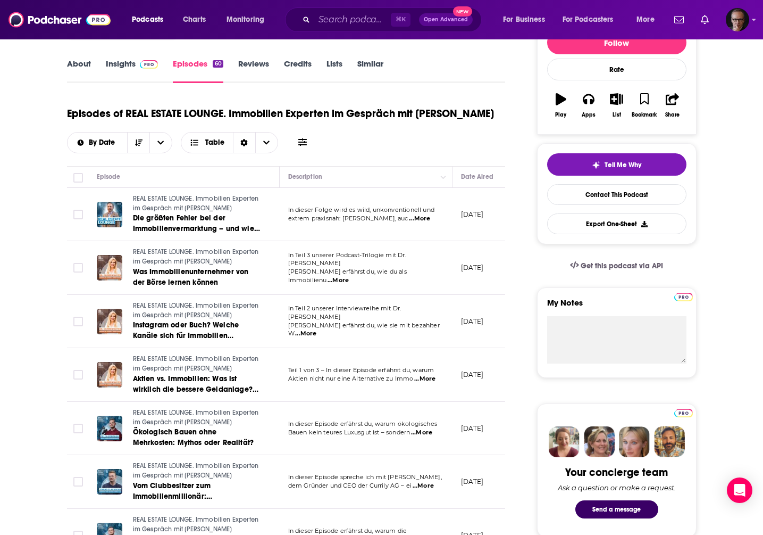
scroll to position [152, 0]
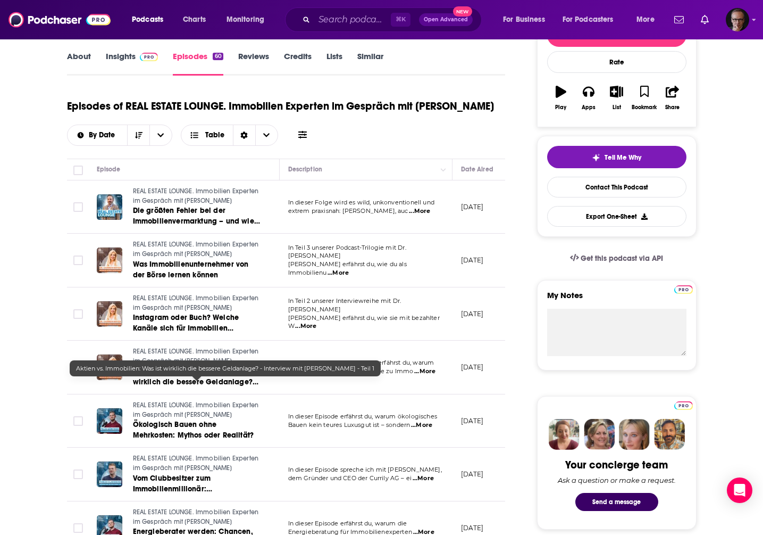
click at [185, 393] on span "Aktien vs. Immobilien: Was ist wirklich die bessere Geldanlage? - Interview mit…" at bounding box center [196, 387] width 126 height 41
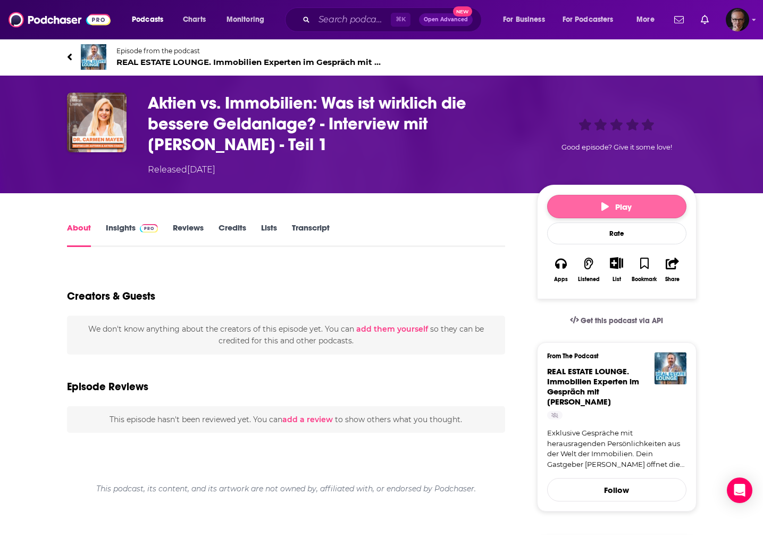
click at [587, 207] on button "Play" at bounding box center [616, 206] width 139 height 23
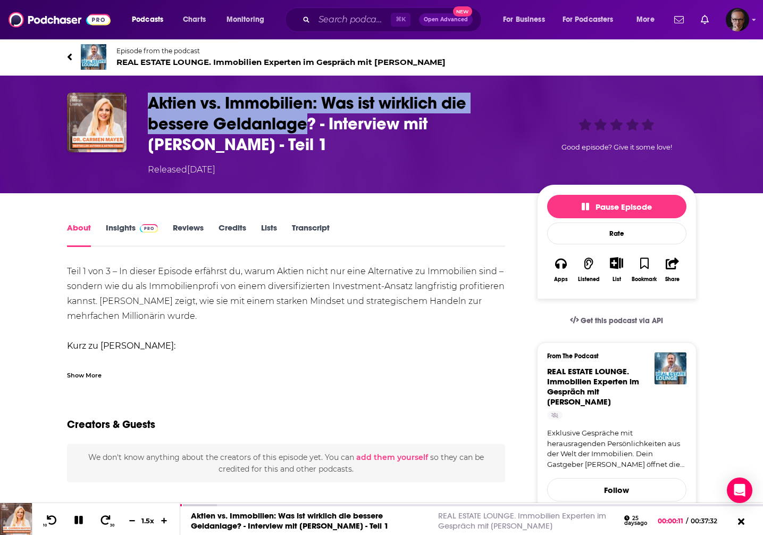
drag, startPoint x: 149, startPoint y: 101, endPoint x: 309, endPoint y: 121, distance: 161.5
click at [309, 121] on h1 "Aktien vs. Immobilien: Was ist wirklich die bessere Geldanlage? - Interview mit…" at bounding box center [334, 124] width 372 height 62
copy h1 "Aktien vs. Immobilien: Was ist wirklich die bessere Geldanlage"
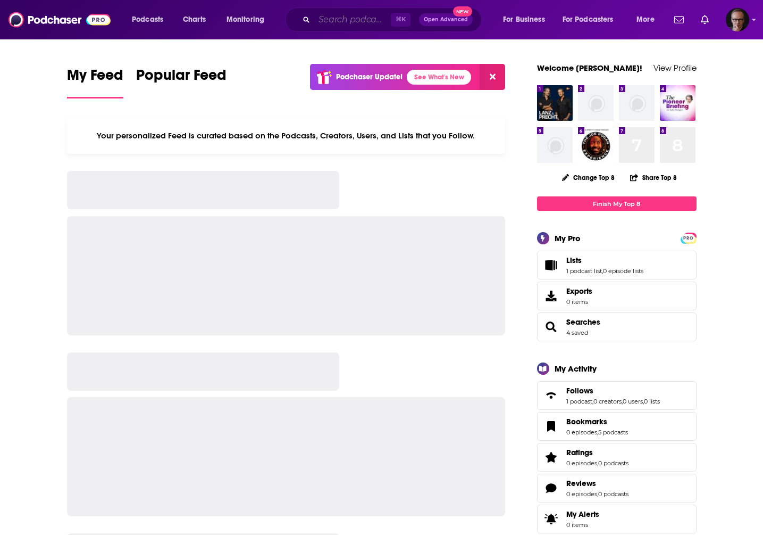
click at [332, 18] on input "Search podcasts, credits, & more..." at bounding box center [352, 19] width 77 height 17
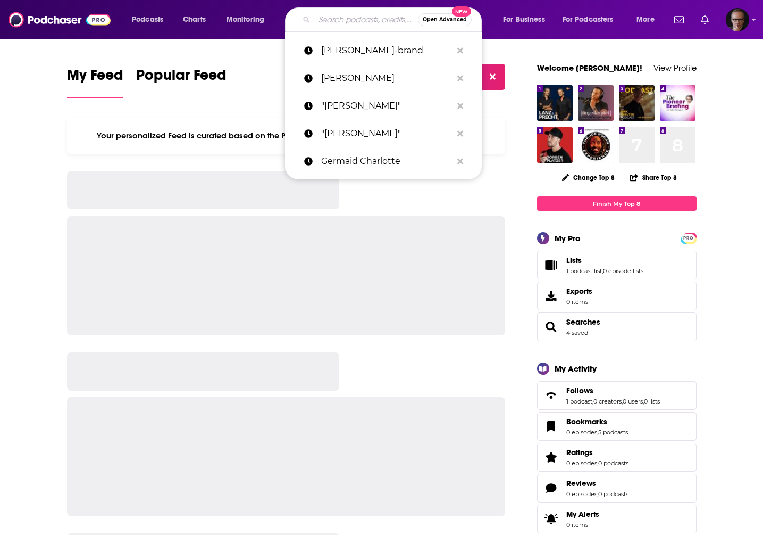
paste input "[PERSON_NAME]"
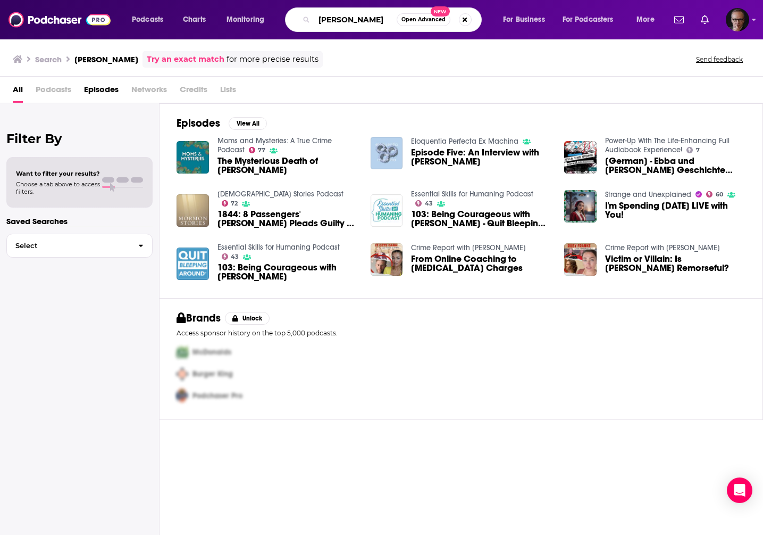
click at [336, 20] on input "[PERSON_NAME]" at bounding box center [355, 19] width 82 height 17
paste input "[PERSON_NAME]"
type input "[PERSON_NAME]"
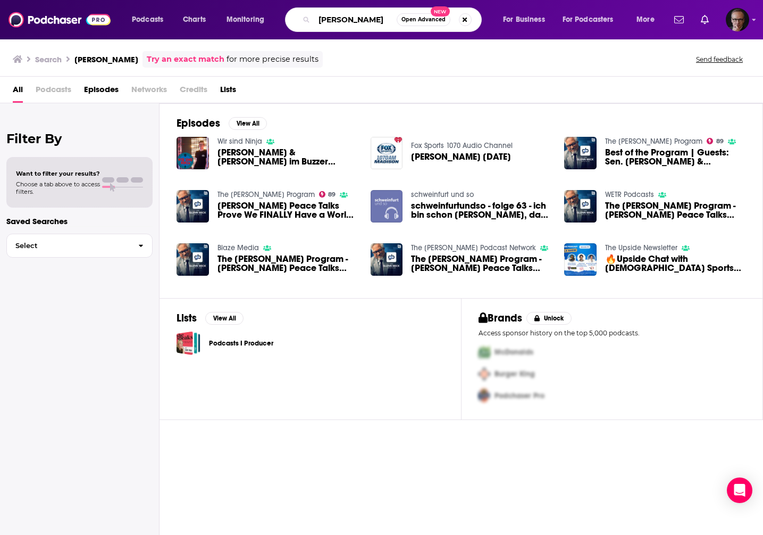
click at [357, 15] on input "[PERSON_NAME]" at bounding box center [355, 19] width 82 height 17
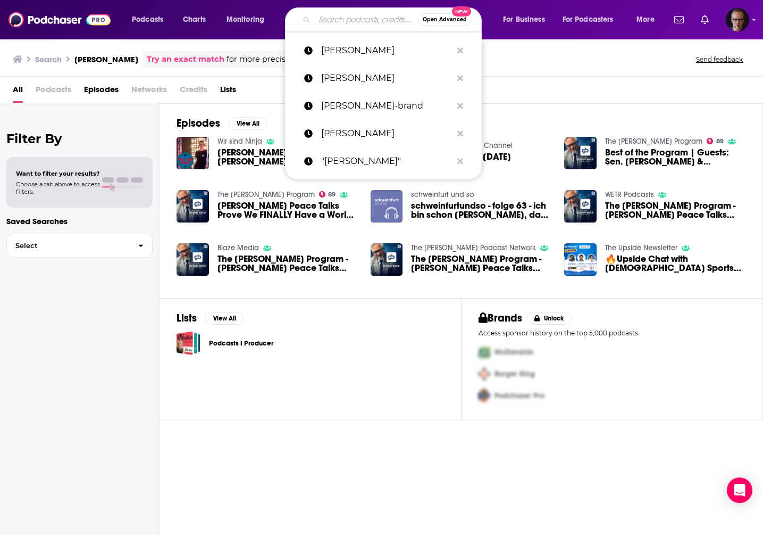
paste input "Prof. [PERSON_NAME]"
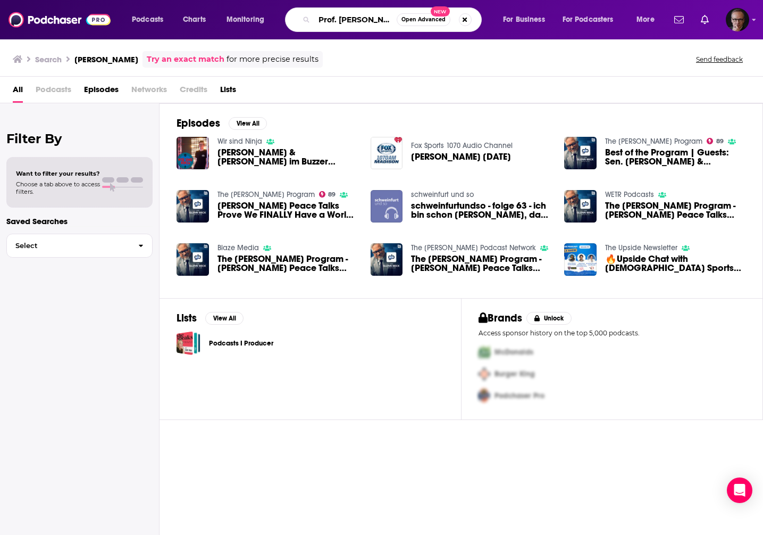
scroll to position [0, 10]
type input "Prof. [PERSON_NAME]"
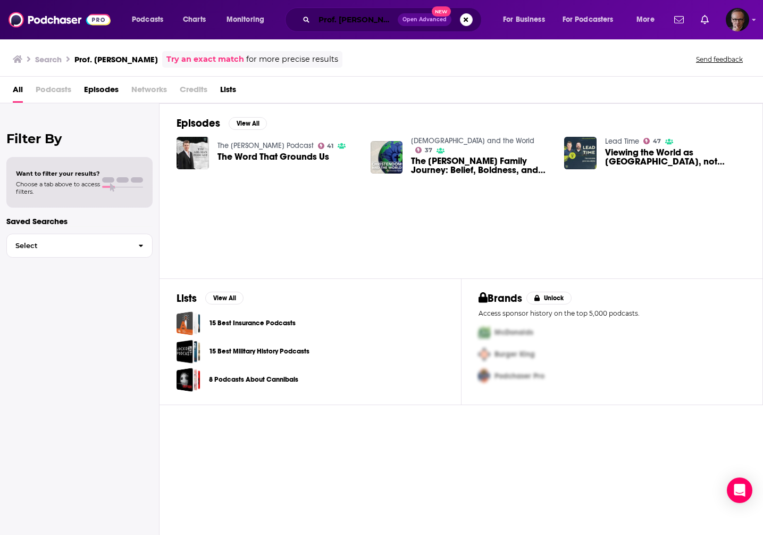
click at [367, 13] on input "Prof. [PERSON_NAME]" at bounding box center [356, 19] width 84 height 17
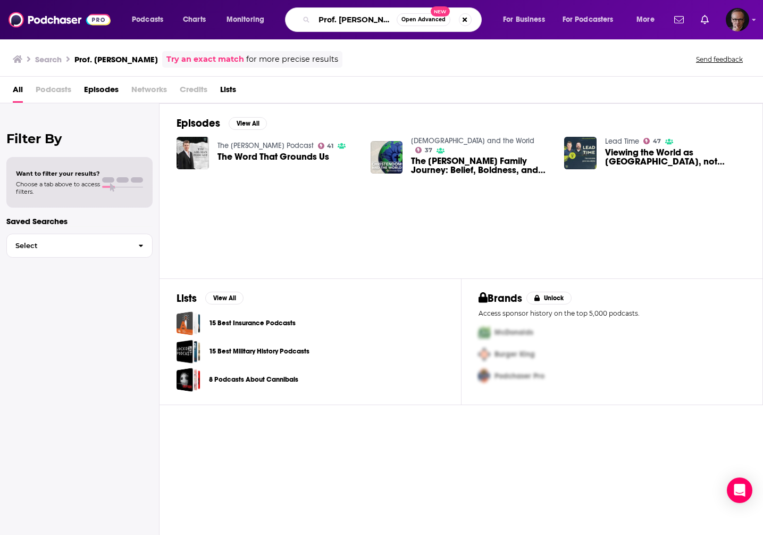
click at [367, 13] on input "Prof. [PERSON_NAME]" at bounding box center [355, 19] width 82 height 17
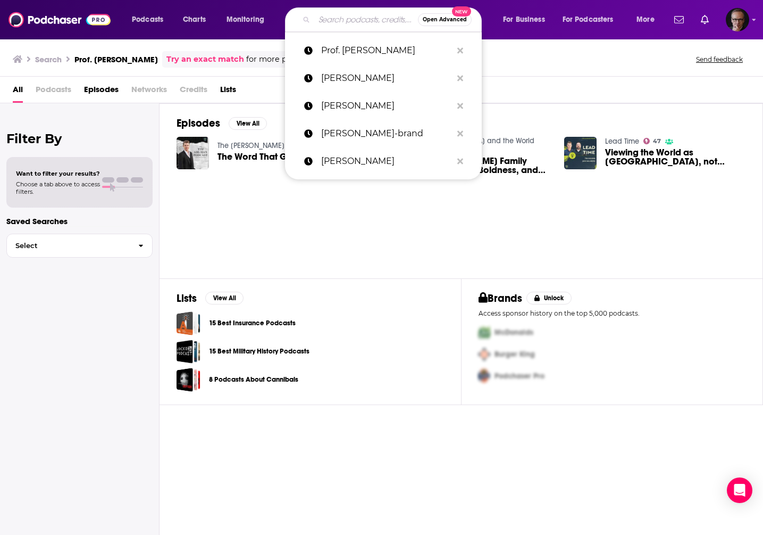
paste input "[PERSON_NAME]"
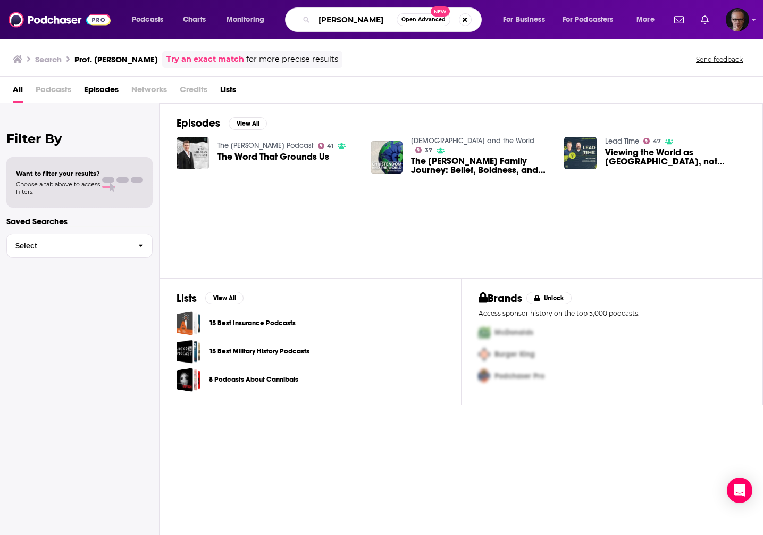
type input "[PERSON_NAME]"
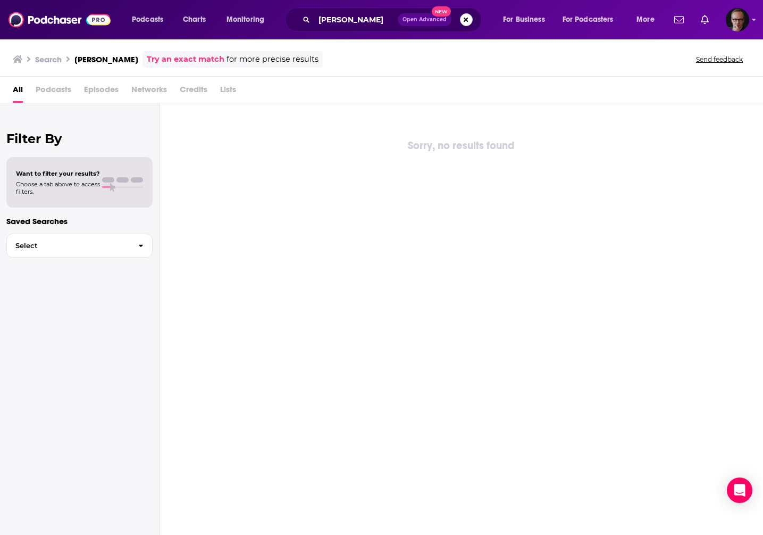
click at [467, 20] on button "Search podcasts, credits, & more..." at bounding box center [466, 19] width 13 height 13
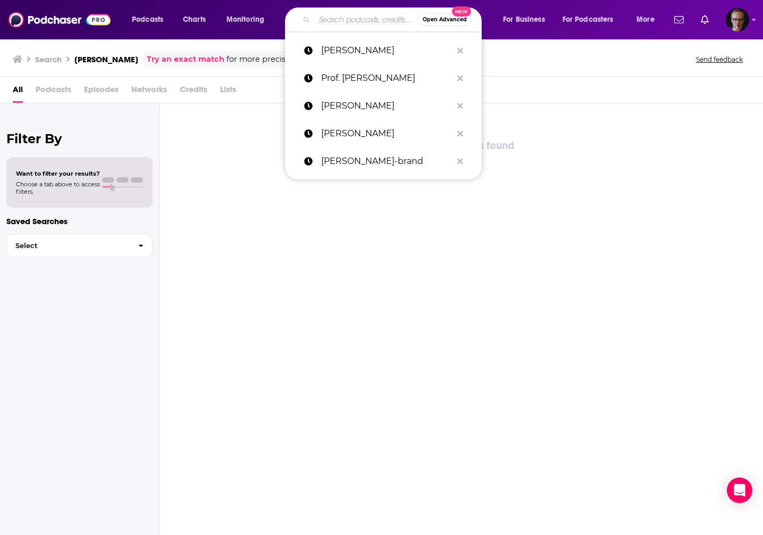
paste input "[PERSON_NAME]"
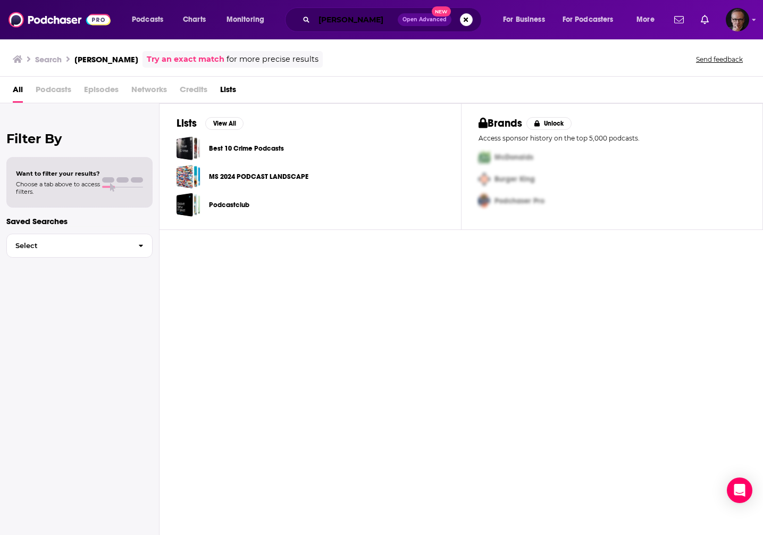
drag, startPoint x: 357, startPoint y: 19, endPoint x: 356, endPoint y: 30, distance: 10.7
click at [357, 19] on input "[PERSON_NAME]" at bounding box center [356, 19] width 84 height 17
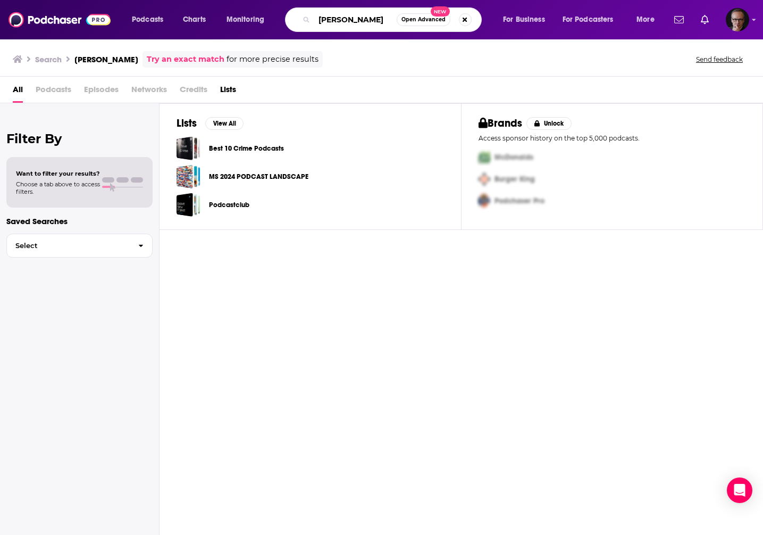
type input "[PERSON_NAME]"
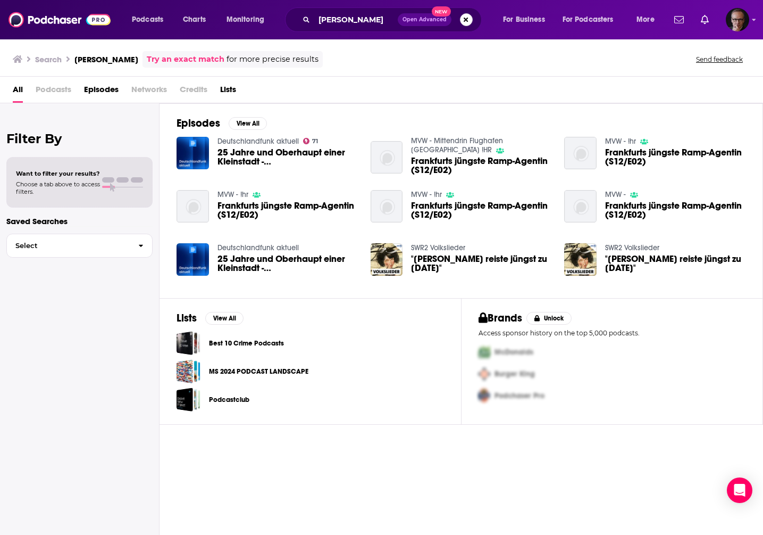
click at [467, 20] on button "Search podcasts, credits, & more..." at bounding box center [466, 19] width 13 height 13
